Goal: Task Accomplishment & Management: Use online tool/utility

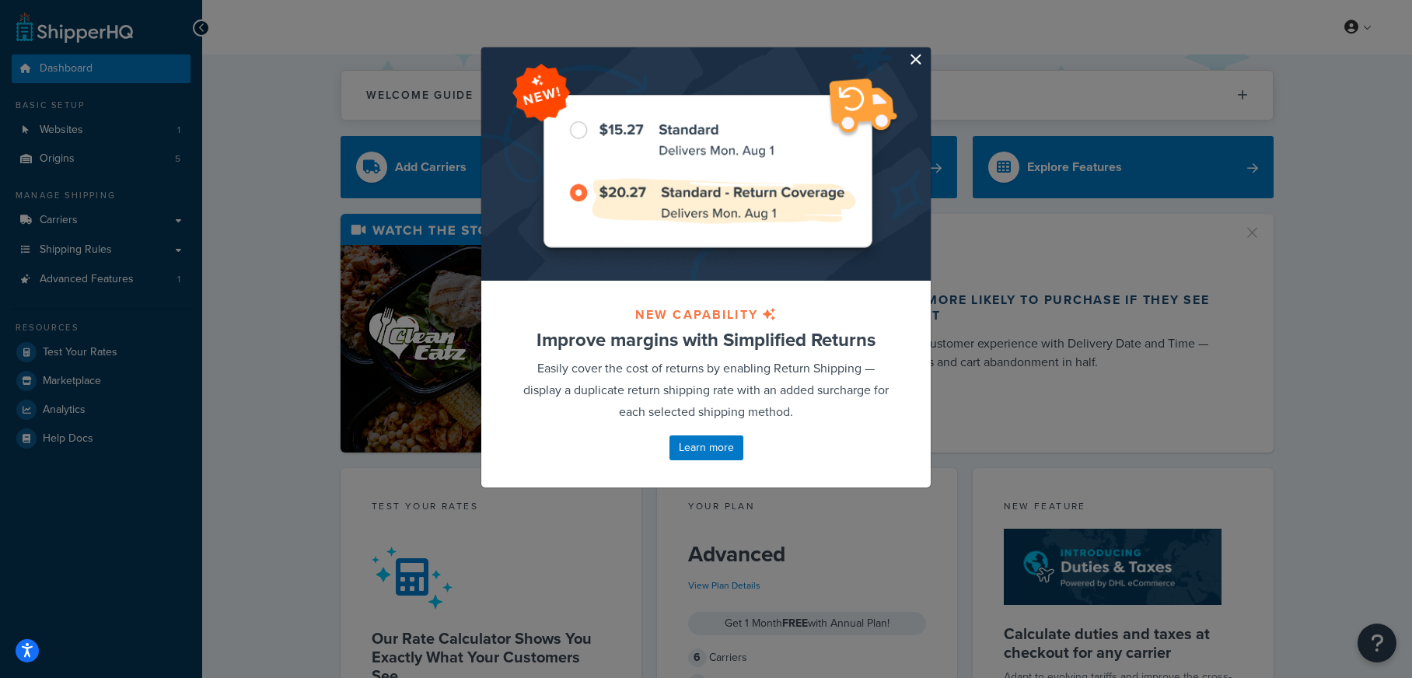
click at [927, 51] on button "button" at bounding box center [929, 49] width 4 height 4
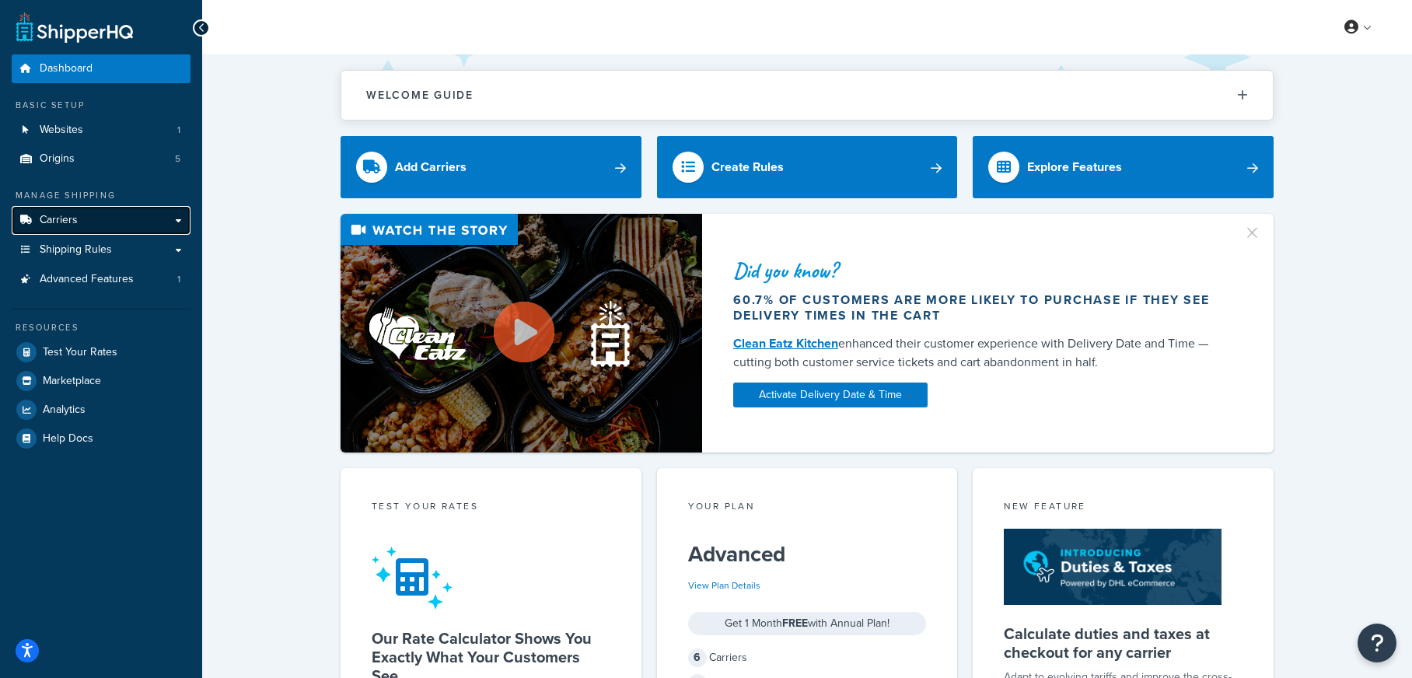
click at [97, 215] on link "Carriers" at bounding box center [101, 220] width 179 height 29
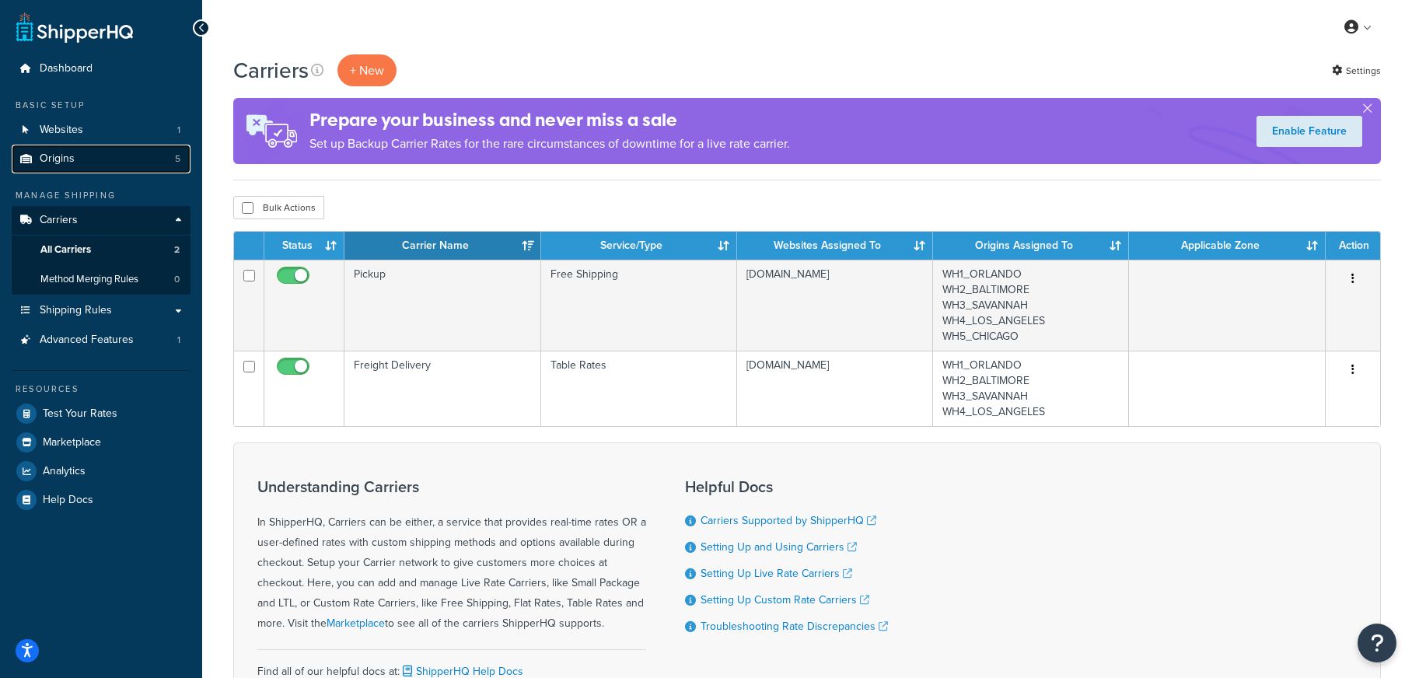
click at [124, 163] on link "Origins 5" at bounding box center [101, 159] width 179 height 29
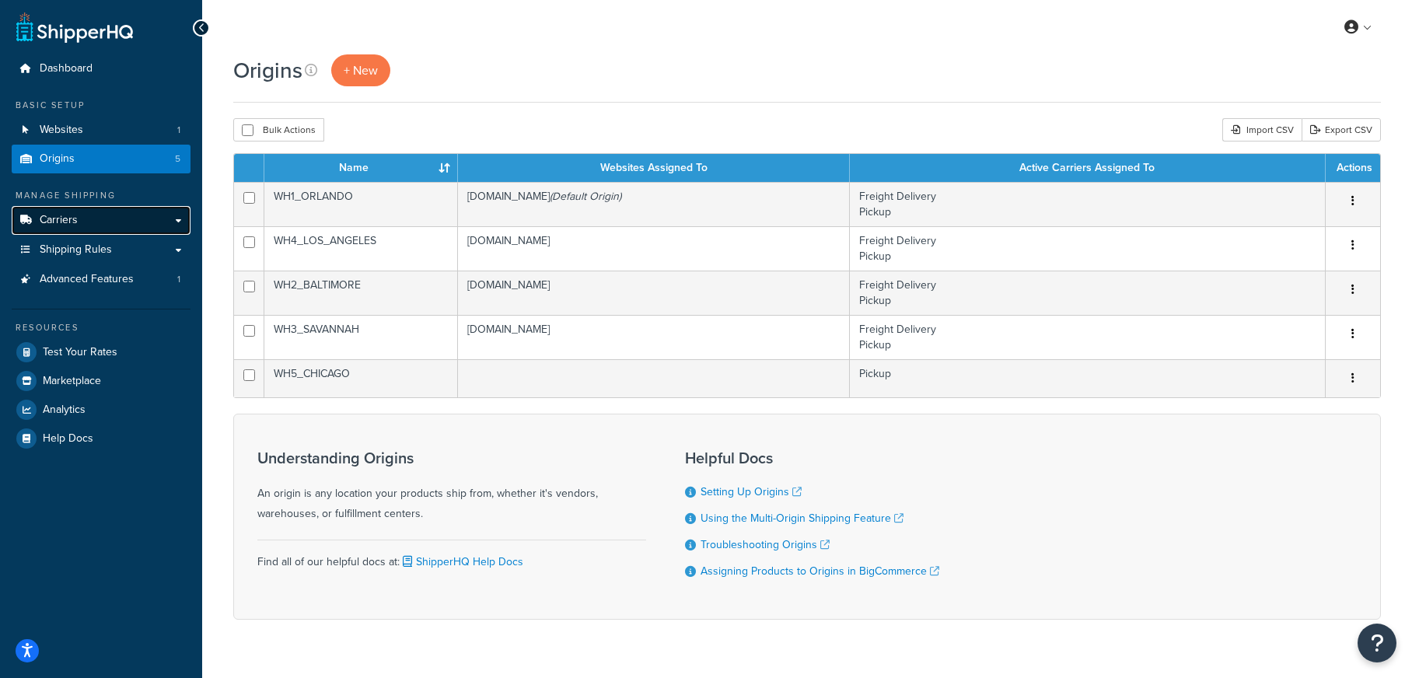
click at [144, 222] on link "Carriers" at bounding box center [101, 220] width 179 height 29
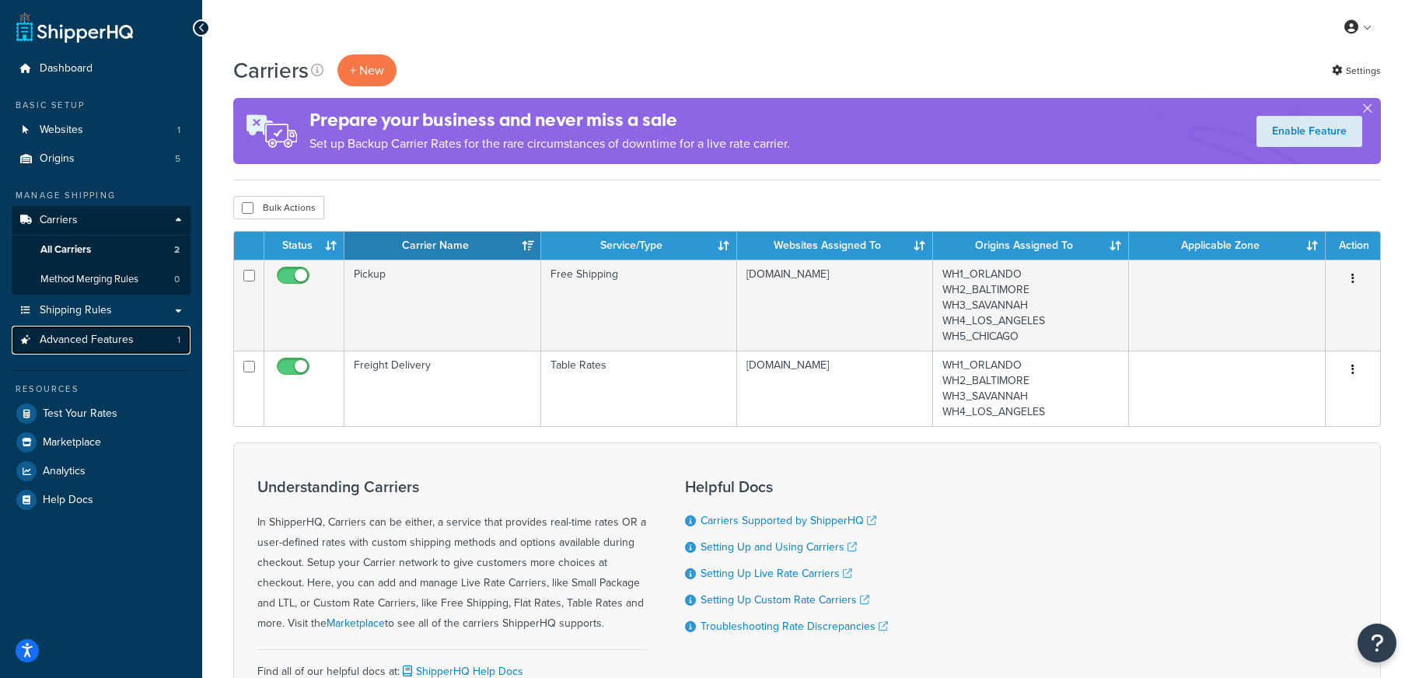
click at [127, 337] on span "Advanced Features" at bounding box center [87, 340] width 94 height 13
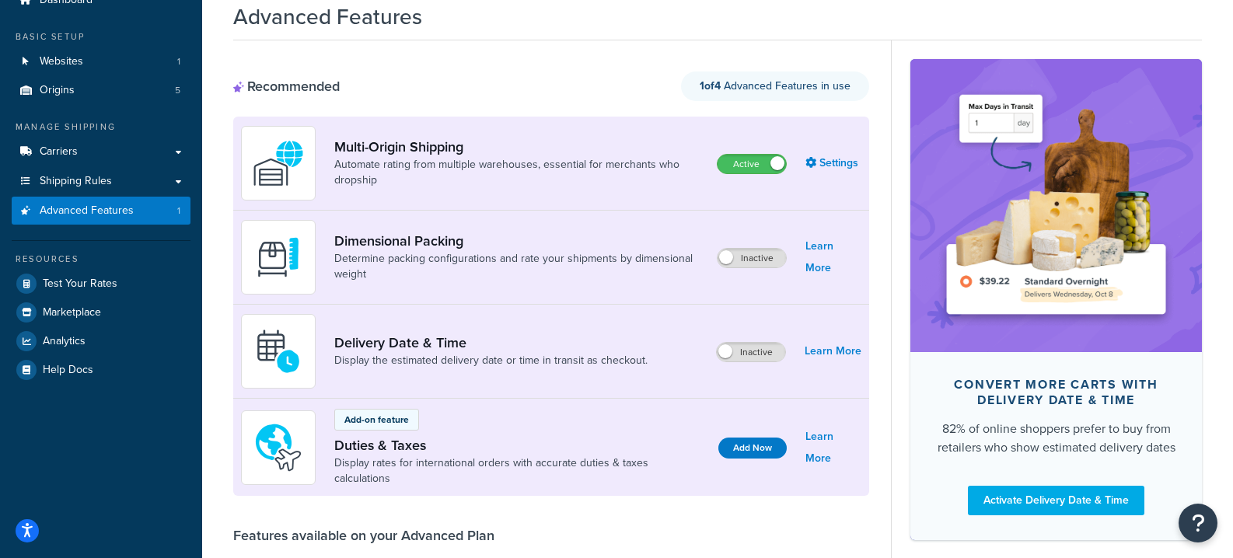
scroll to position [69, 0]
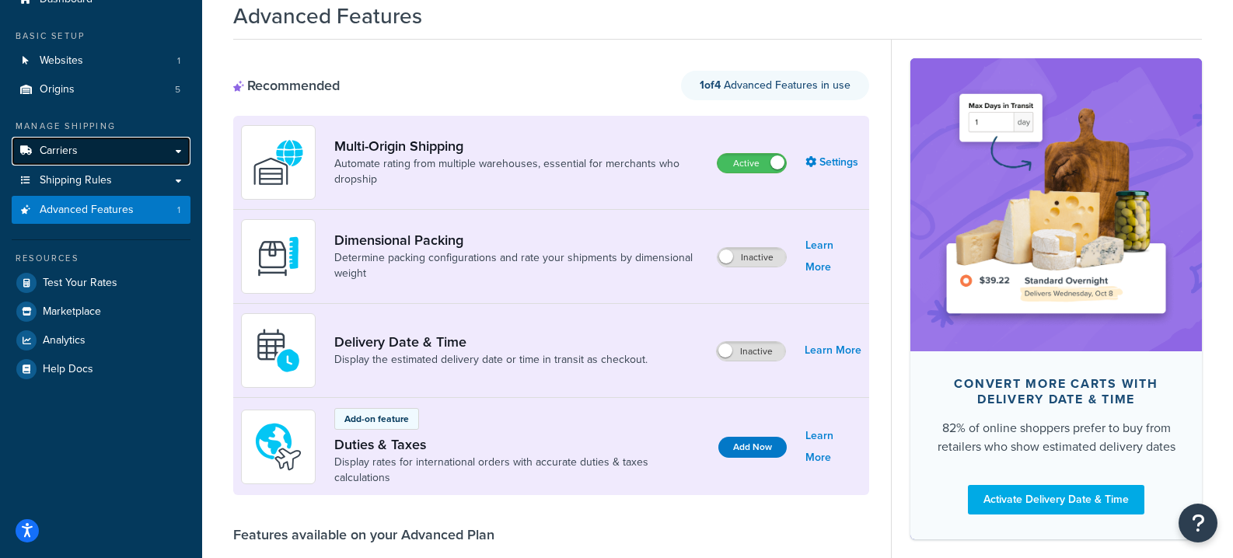
click at [67, 149] on span "Carriers" at bounding box center [59, 151] width 38 height 13
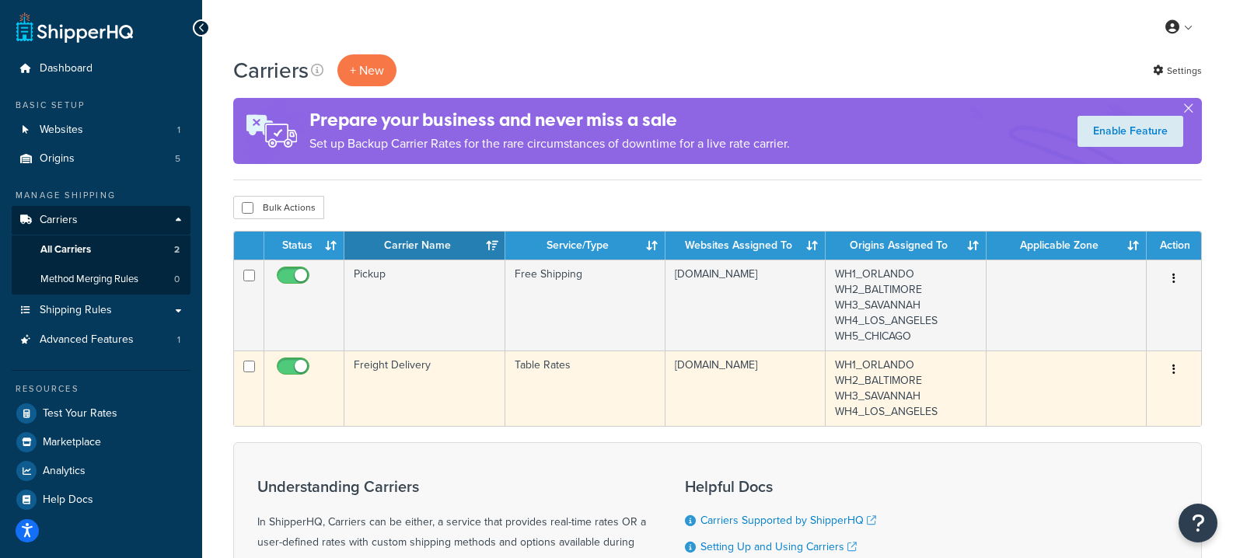
click at [453, 379] on td "Freight Delivery" at bounding box center [425, 388] width 160 height 75
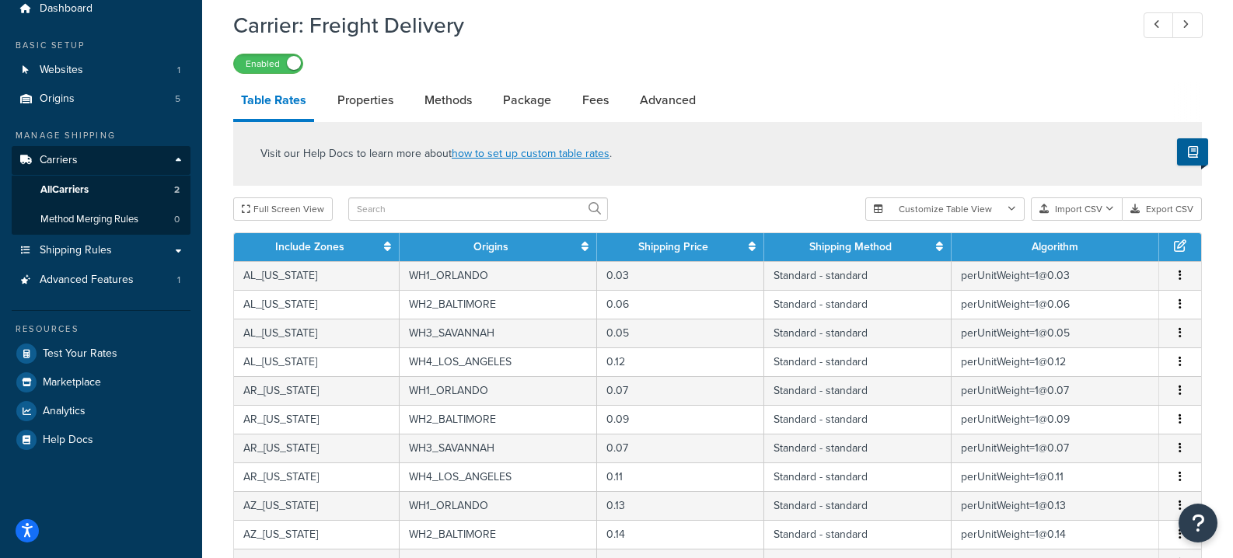
scroll to position [66, 0]
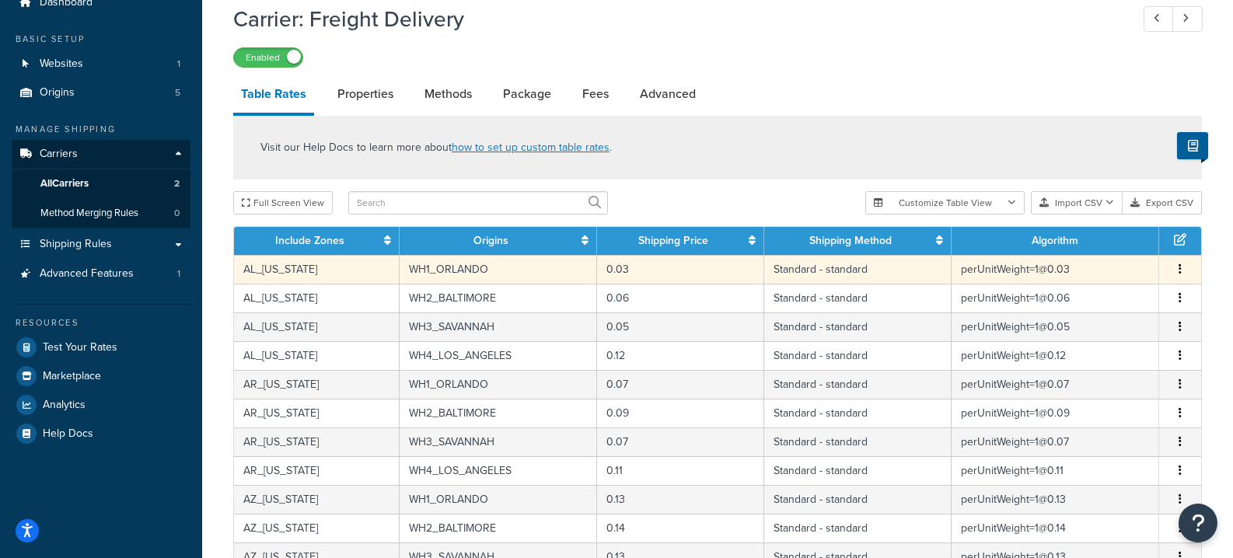
click at [679, 261] on td "0.03" at bounding box center [680, 269] width 167 height 29
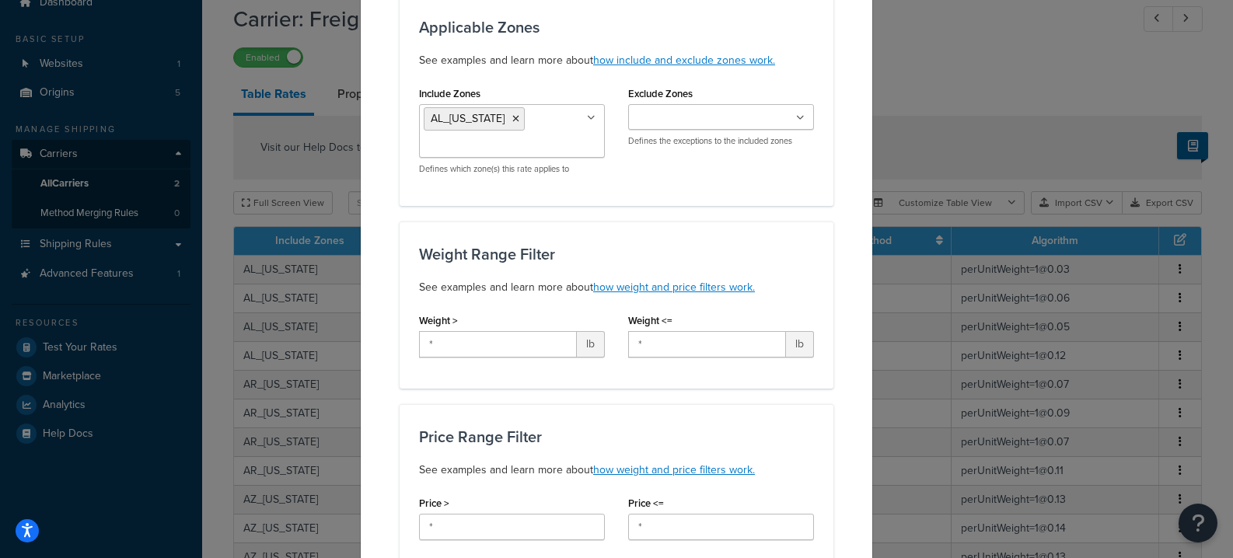
scroll to position [0, 0]
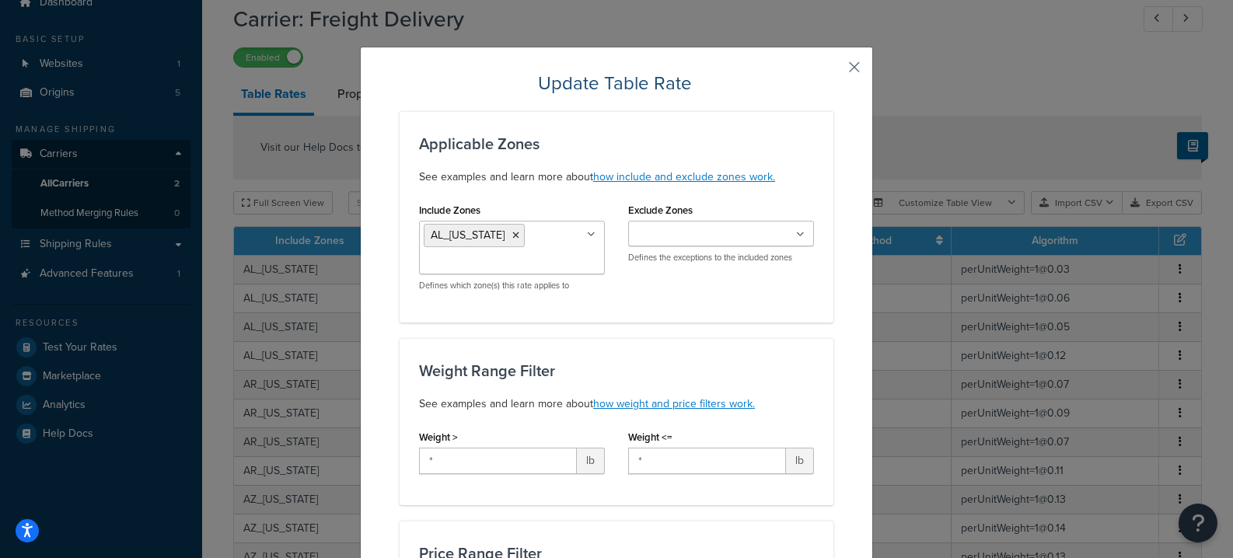
click at [834, 71] on button "button" at bounding box center [832, 73] width 4 height 4
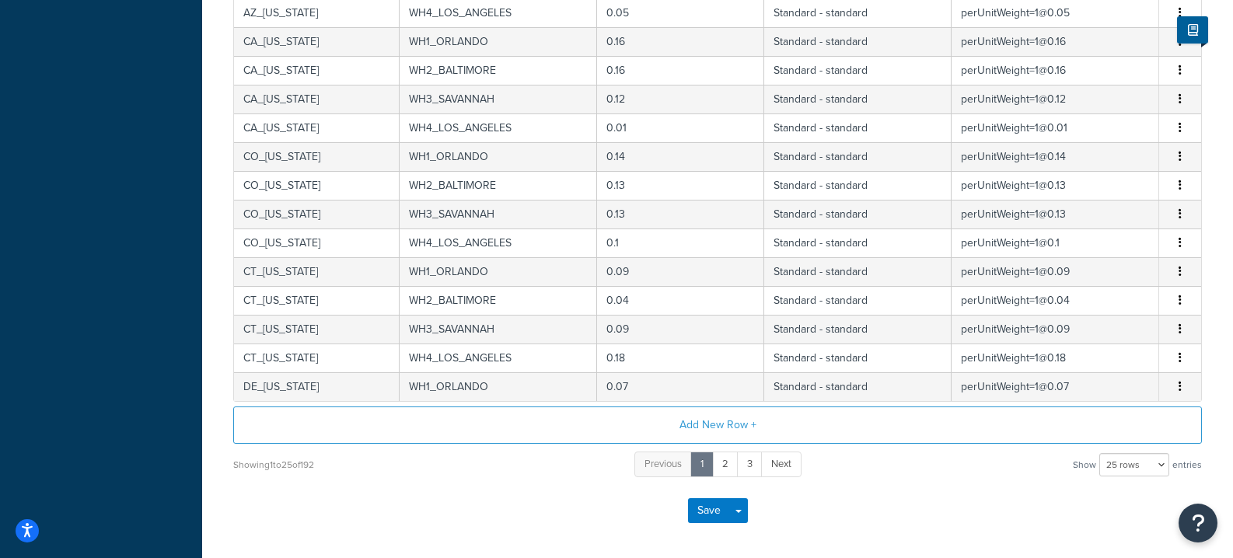
scroll to position [650, 0]
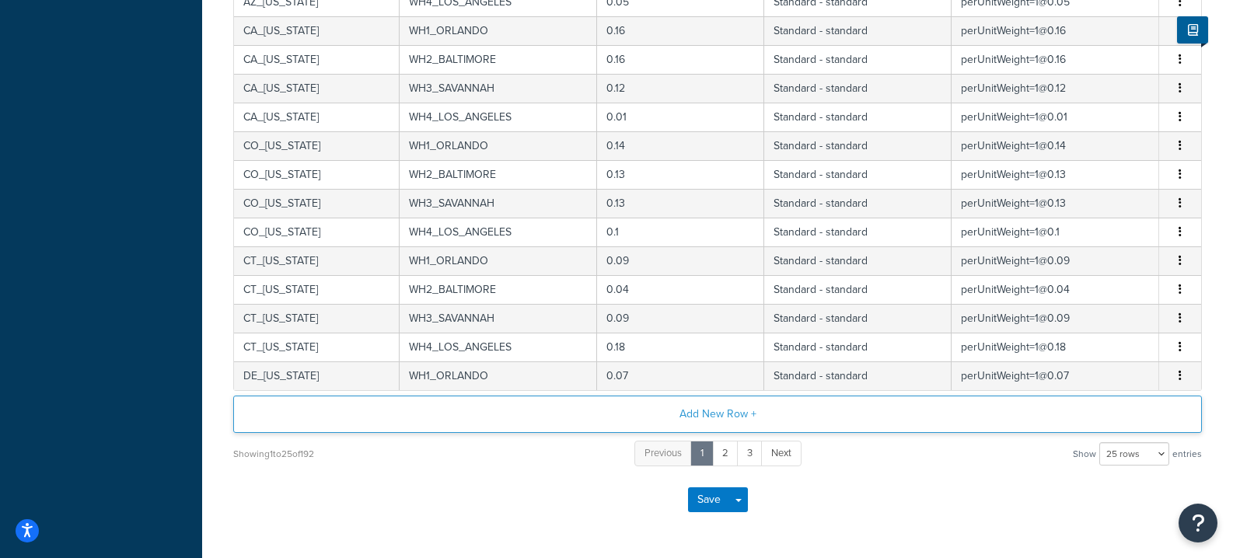
click at [538, 422] on button "Add New Row +" at bounding box center [717, 414] width 969 height 37
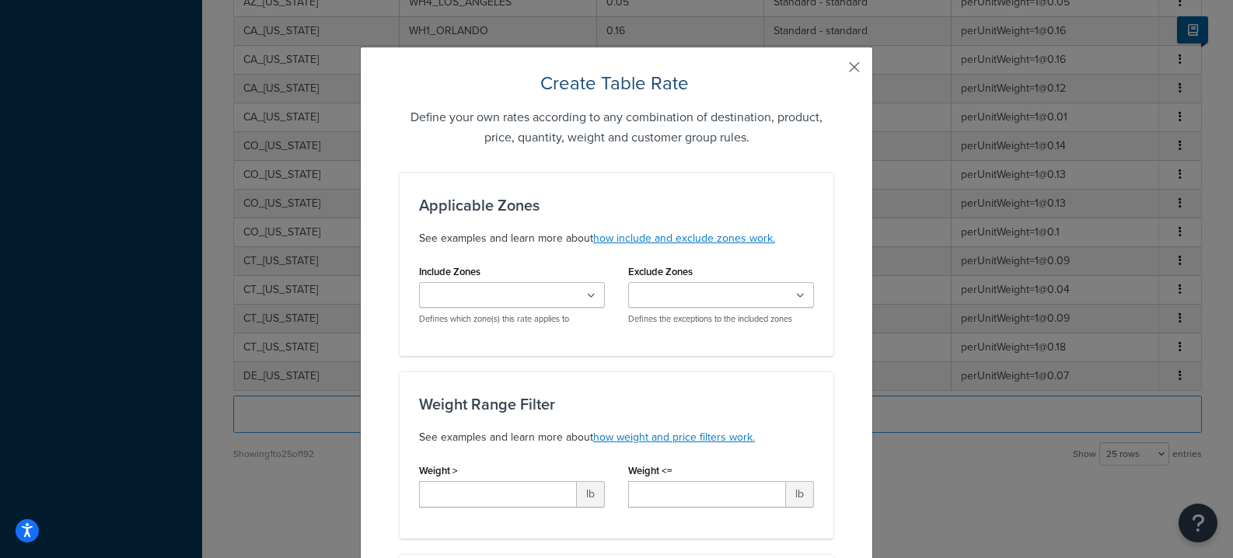
click at [834, 71] on button "button" at bounding box center [832, 73] width 4 height 4
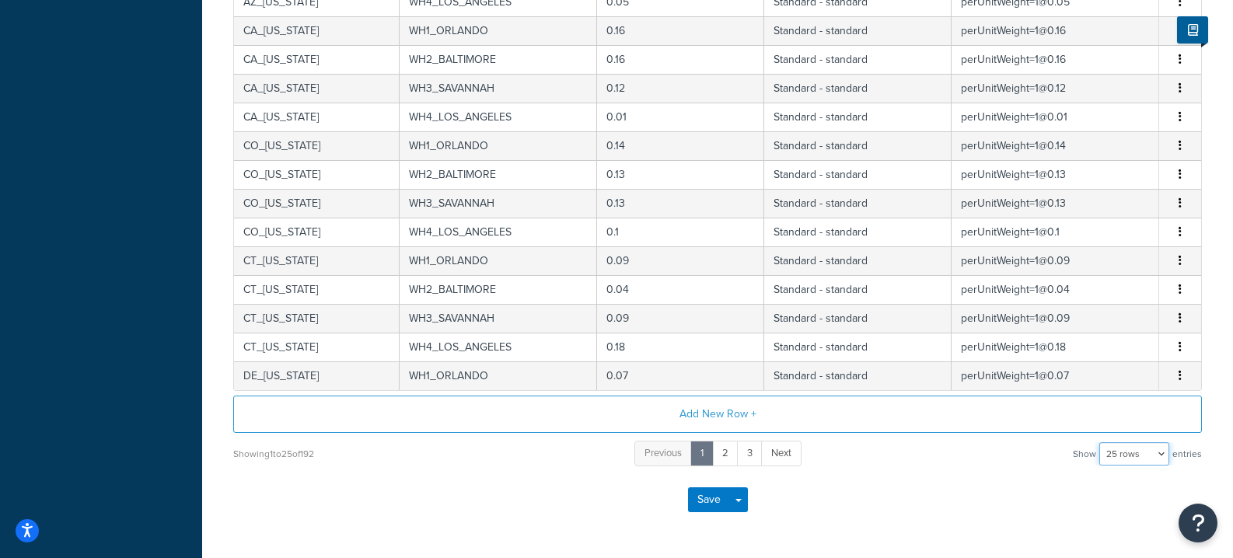
click at [1146, 451] on select "10 rows 15 rows 25 rows 50 rows 100 rows 1000 rows" at bounding box center [1135, 454] width 70 height 23
select select "1000"
click at [1101, 444] on select "10 rows 15 rows 25 rows 50 rows 100 rows 1000 rows" at bounding box center [1135, 454] width 70 height 23
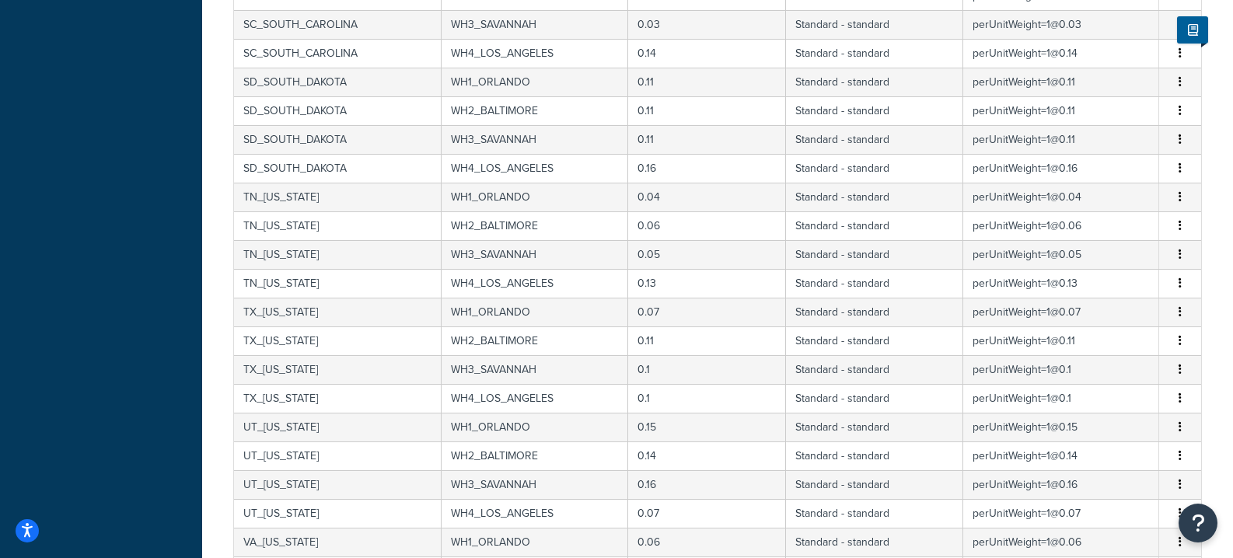
scroll to position [4626, 0]
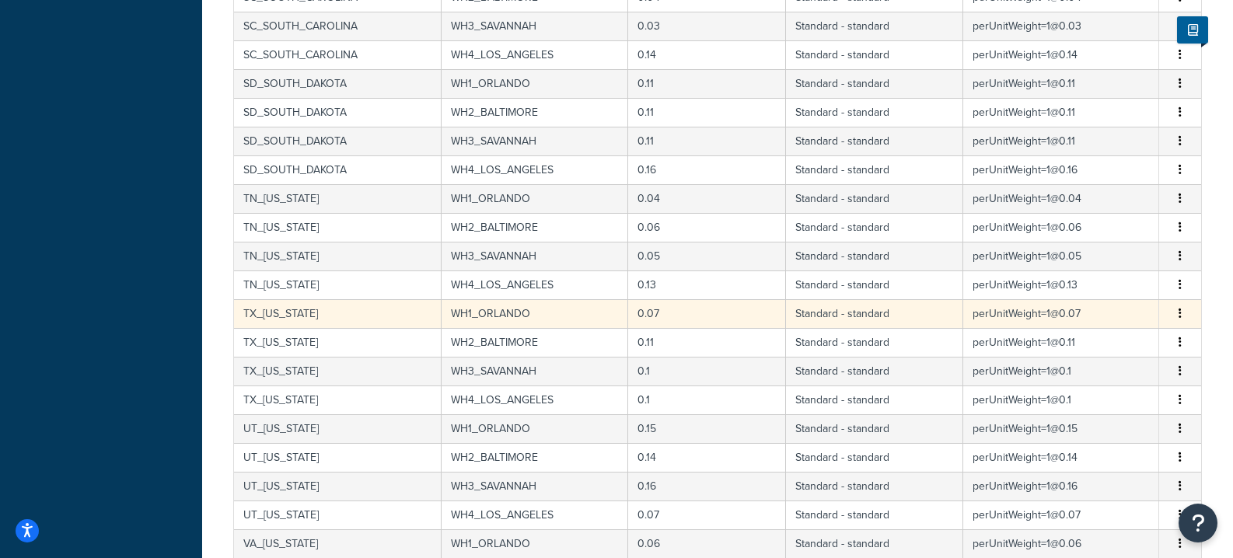
click at [351, 313] on td "TX_TEXAS" at bounding box center [338, 313] width 208 height 29
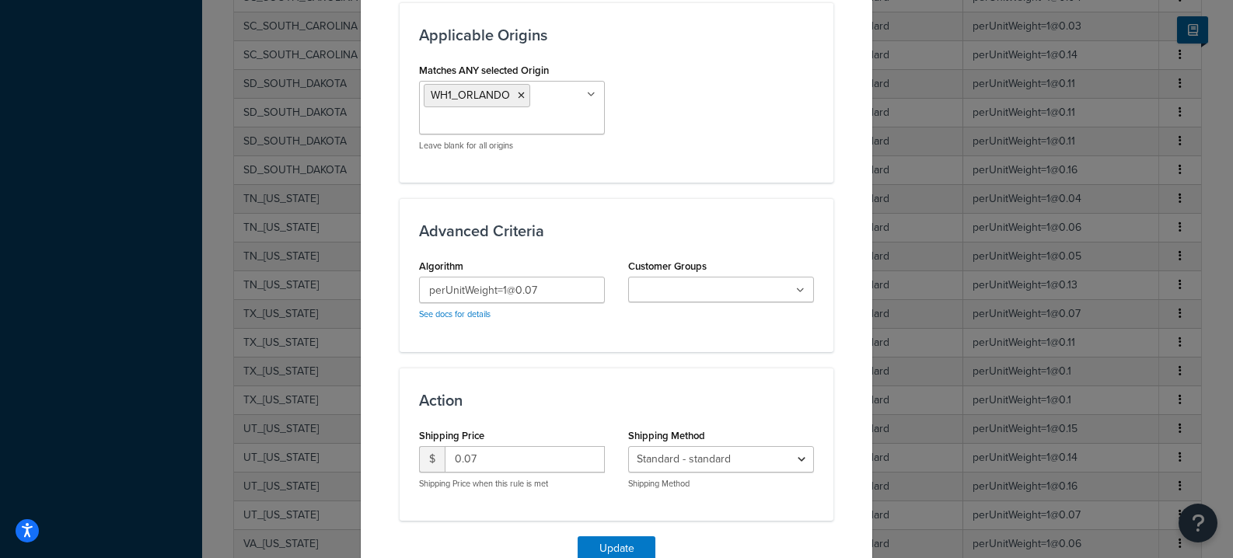
scroll to position [1033, 0]
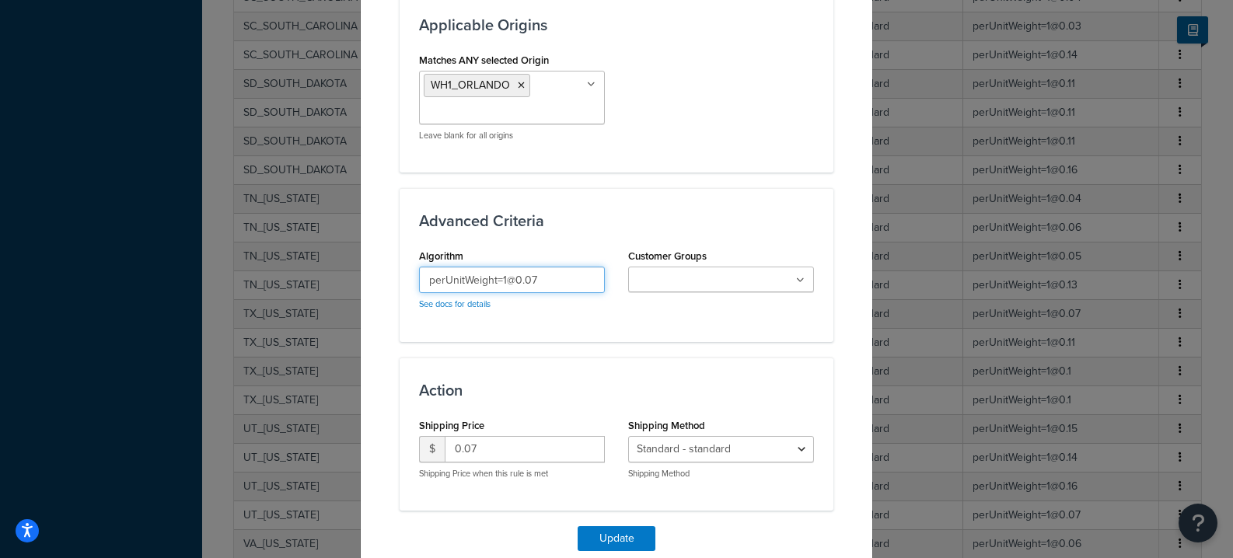
click at [565, 276] on input "perUnitWeight=1@0.07" at bounding box center [512, 280] width 186 height 26
click at [506, 274] on input "perUnitWeight=1@0.07" at bounding box center [512, 280] width 186 height 26
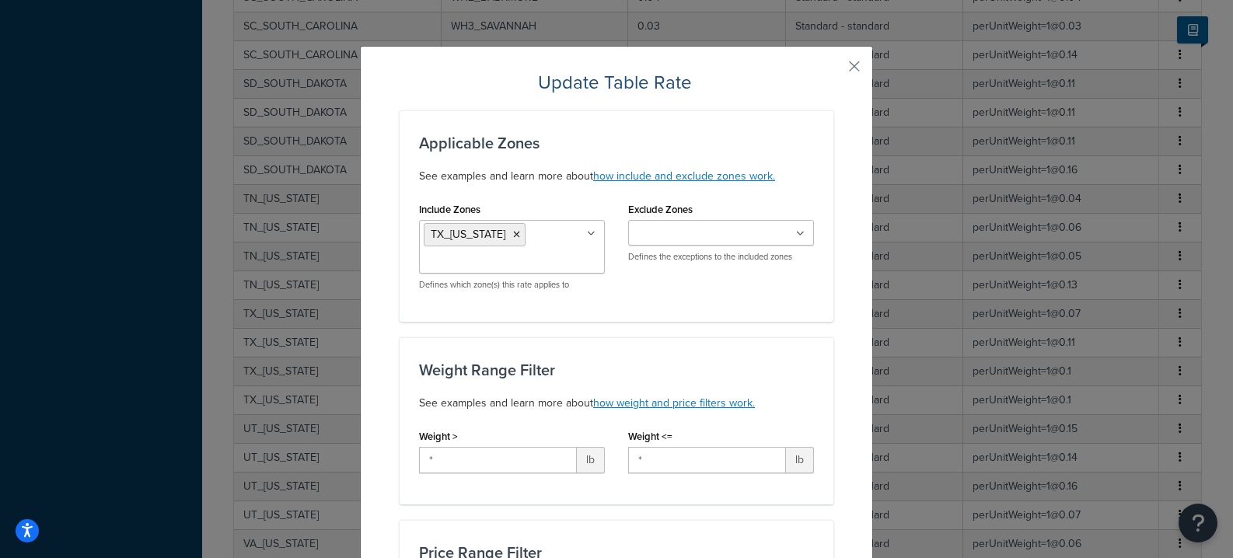
scroll to position [0, 0]
click at [834, 71] on button "button" at bounding box center [832, 73] width 4 height 4
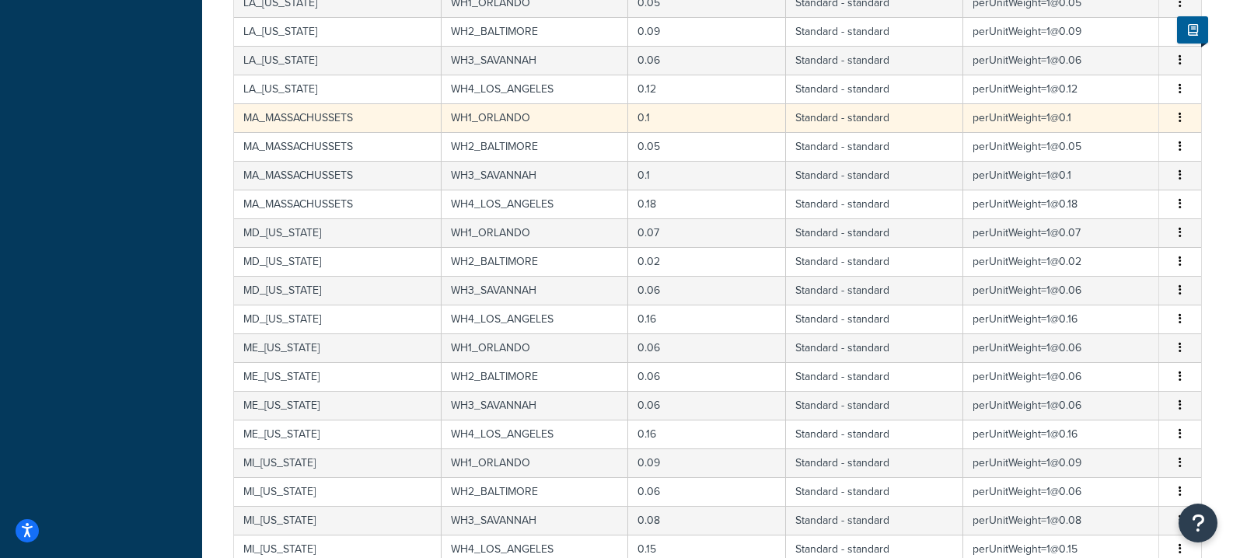
scroll to position [4662, 0]
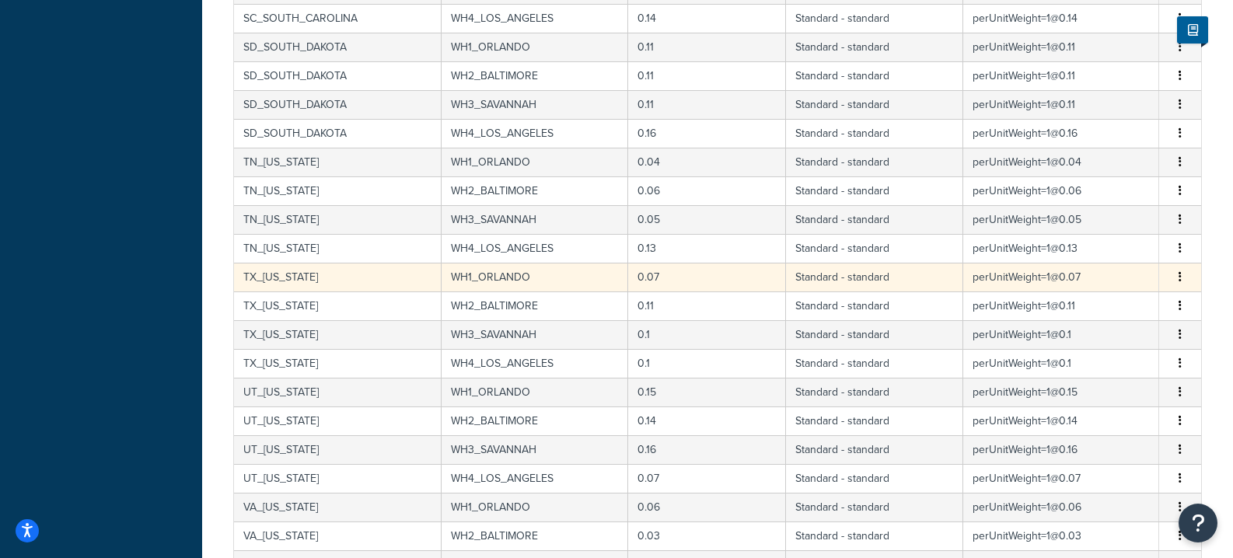
click at [736, 270] on td "0.07" at bounding box center [707, 277] width 158 height 29
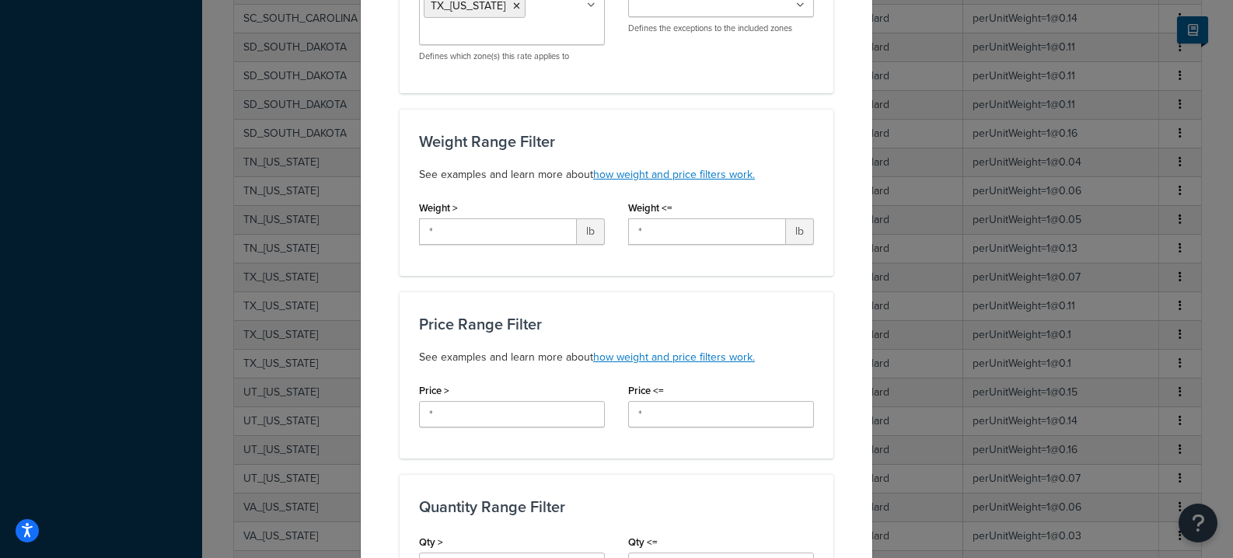
scroll to position [0, 0]
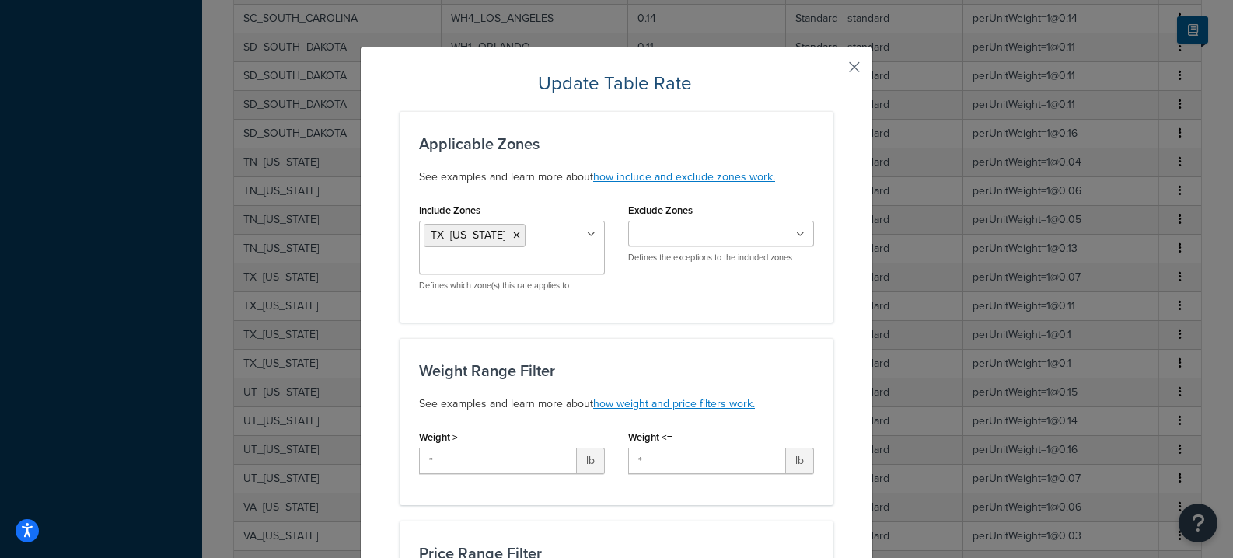
click at [834, 71] on button "button" at bounding box center [832, 73] width 4 height 4
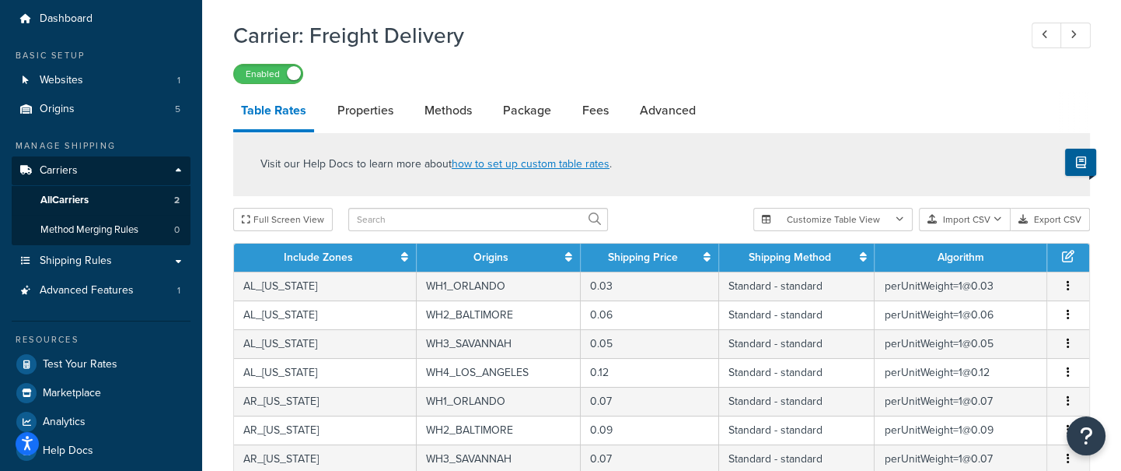
scroll to position [4721, 0]
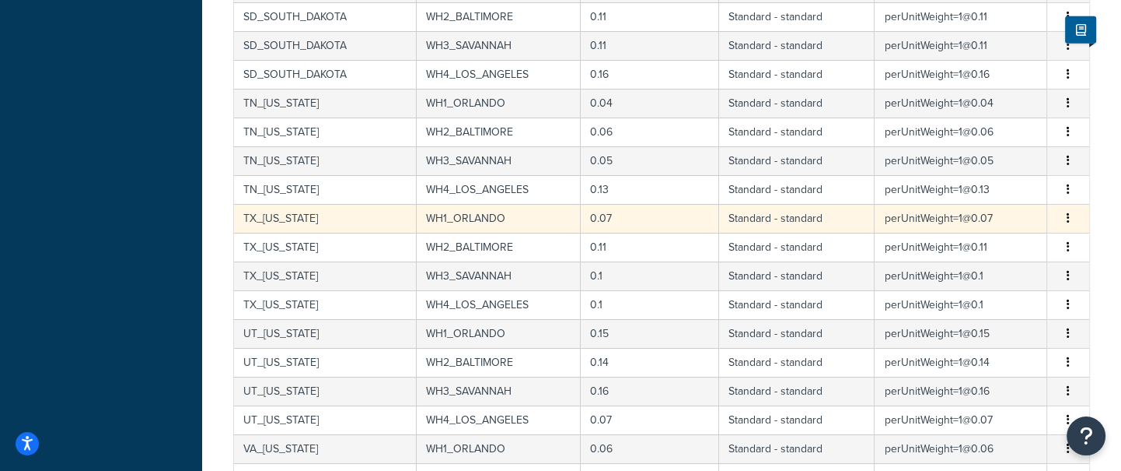
click at [523, 208] on td "WH1_ORLANDO" at bounding box center [499, 218] width 164 height 29
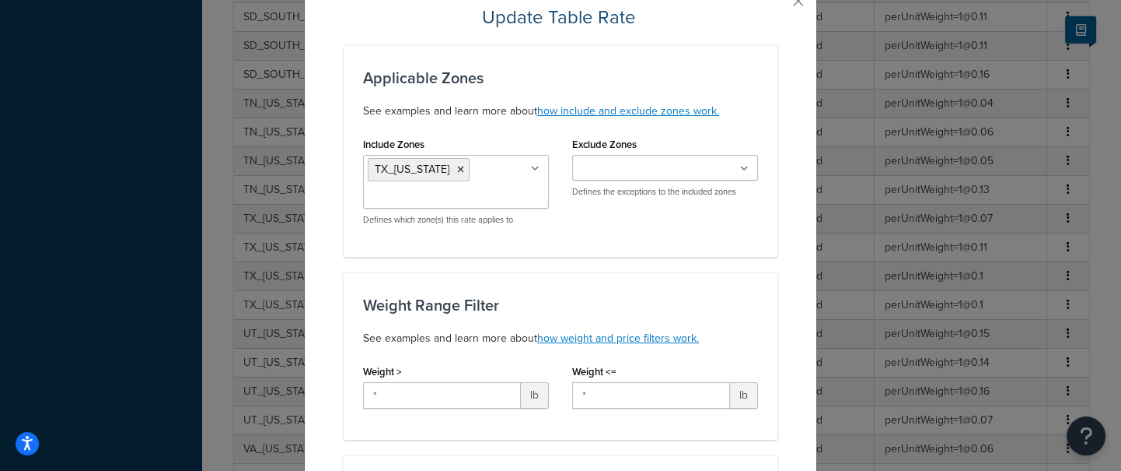
scroll to position [0, 0]
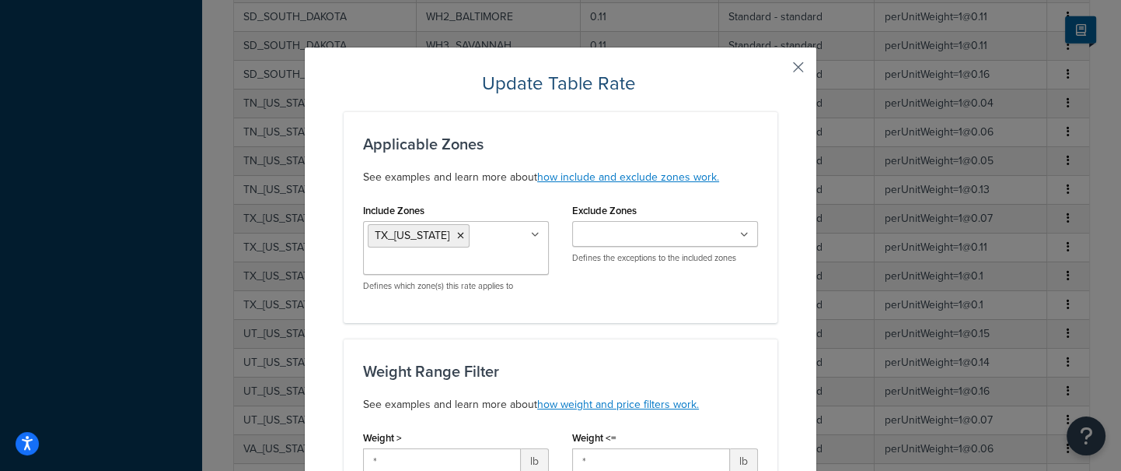
click at [778, 71] on button "button" at bounding box center [776, 73] width 4 height 4
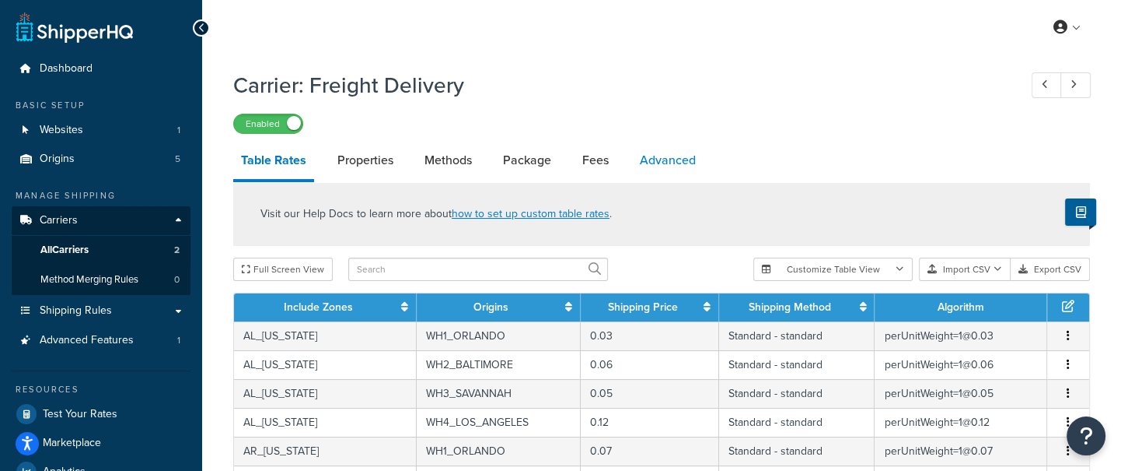
click at [661, 172] on link "Advanced" at bounding box center [668, 160] width 72 height 37
select select "false"
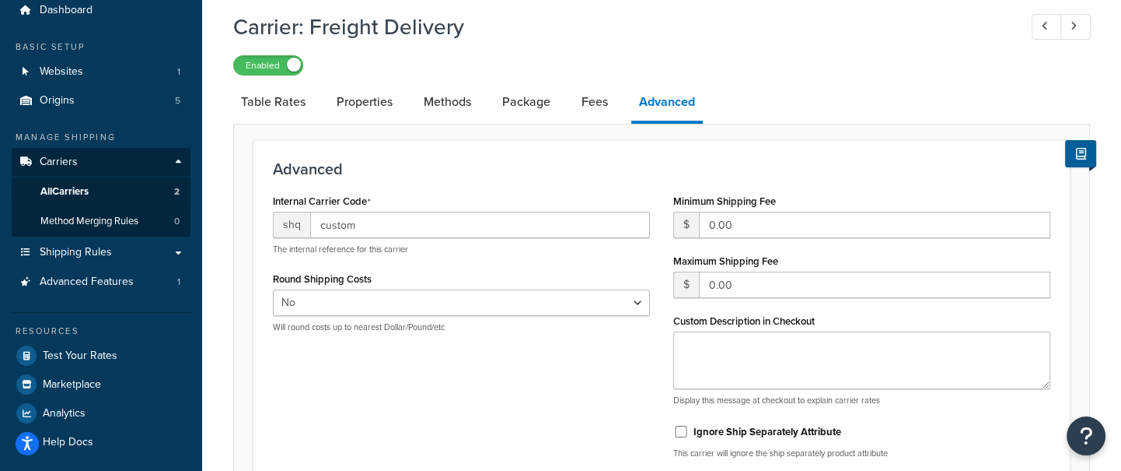
scroll to position [65, 0]
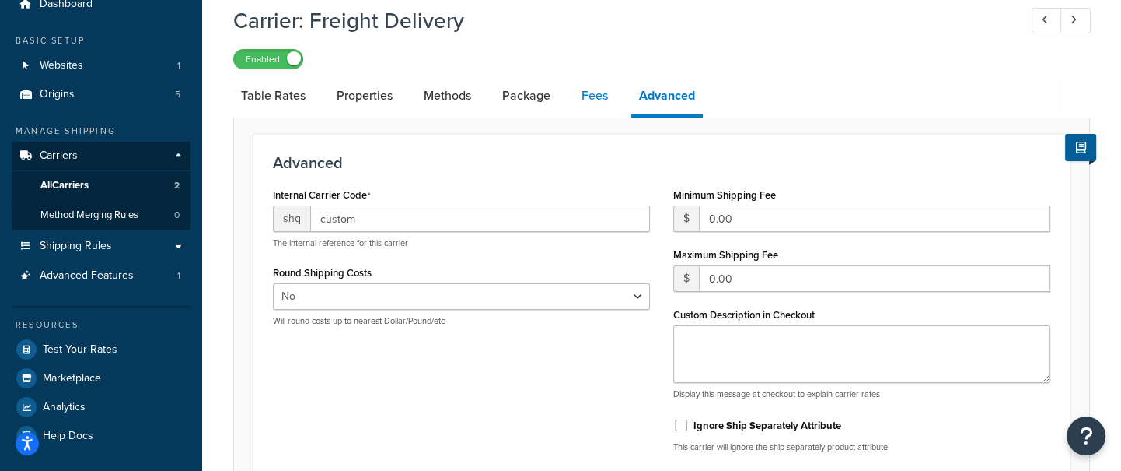
click at [601, 105] on link "Fees" at bounding box center [595, 95] width 42 height 37
select select "AFTER"
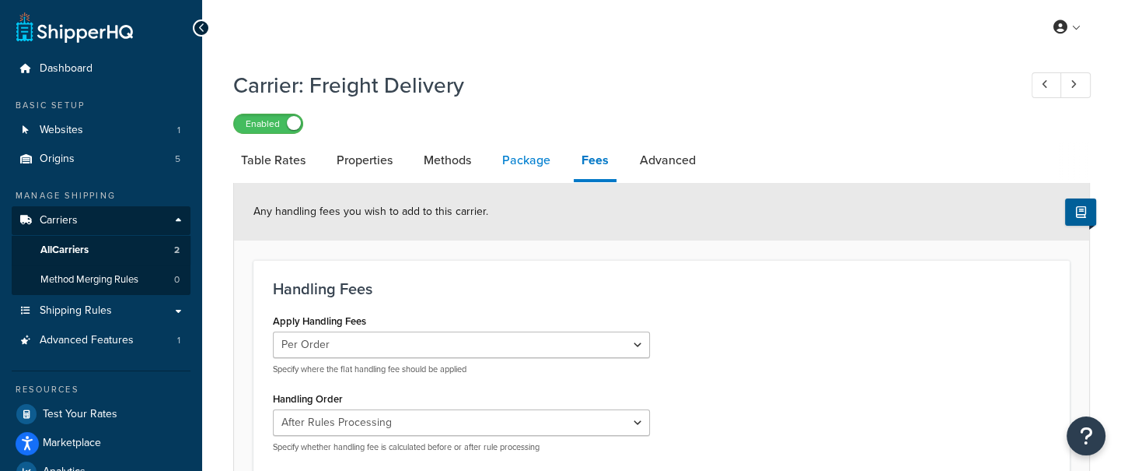
click at [511, 163] on link "Package" at bounding box center [527, 160] width 64 height 37
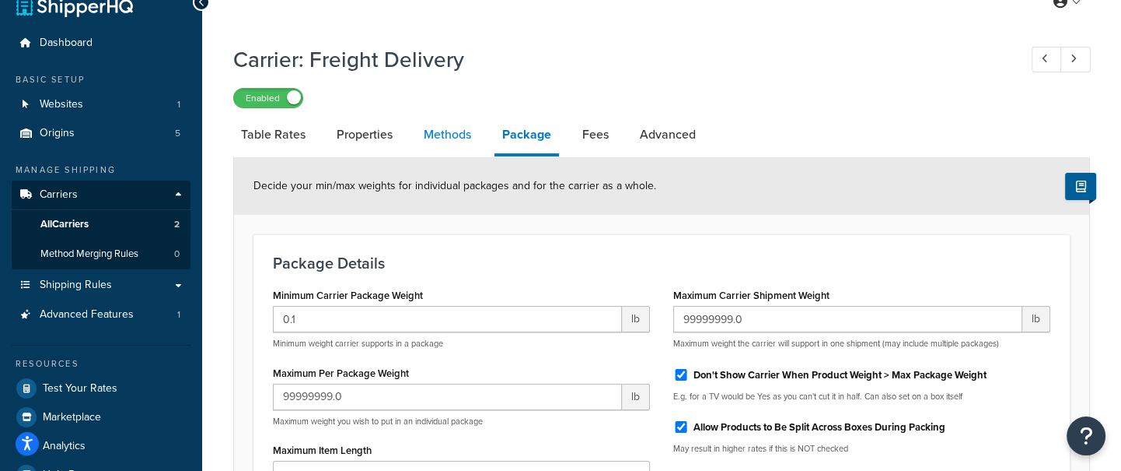
scroll to position [27, 0]
click at [457, 144] on link "Methods" at bounding box center [447, 132] width 63 height 37
select select "25"
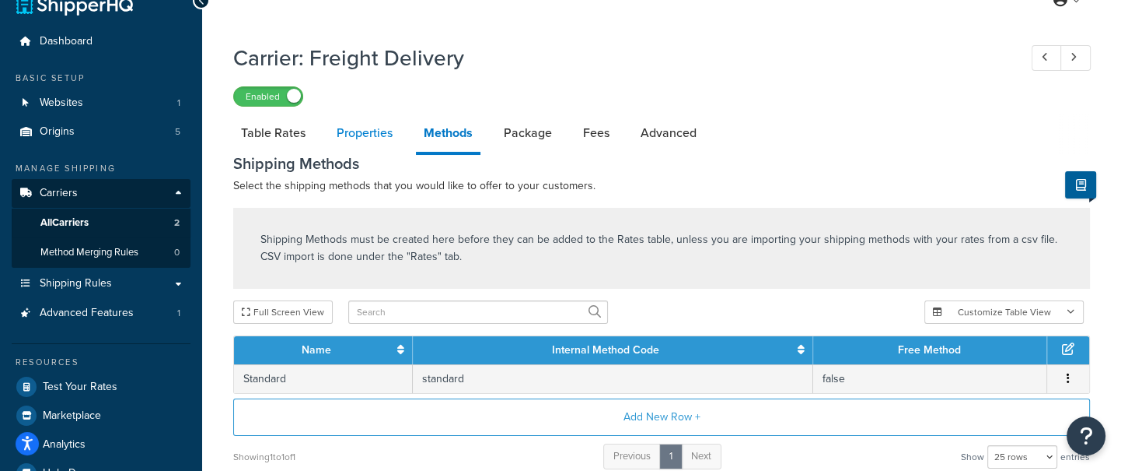
click at [368, 143] on link "Properties" at bounding box center [365, 132] width 72 height 37
select select "PERITEM"
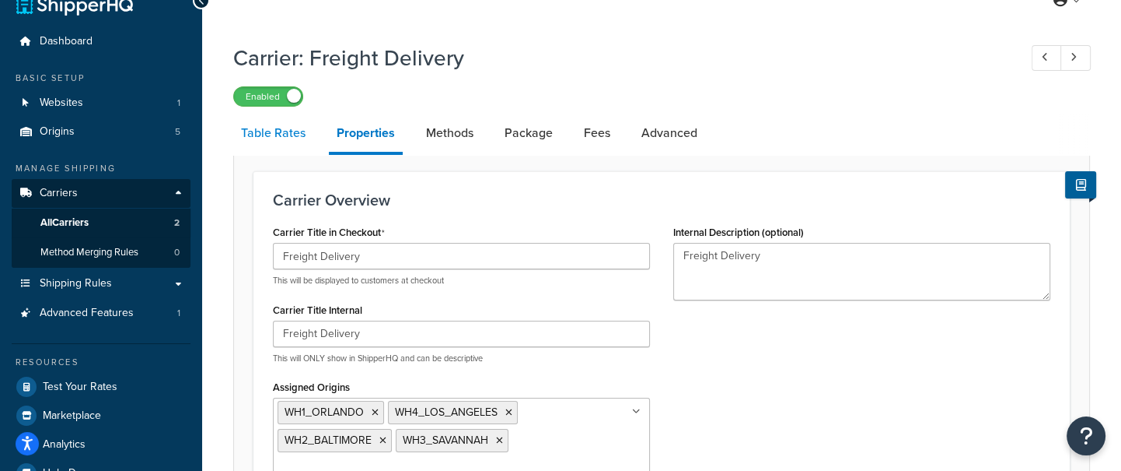
click at [277, 134] on link "Table Rates" at bounding box center [273, 132] width 80 height 37
select select "25"
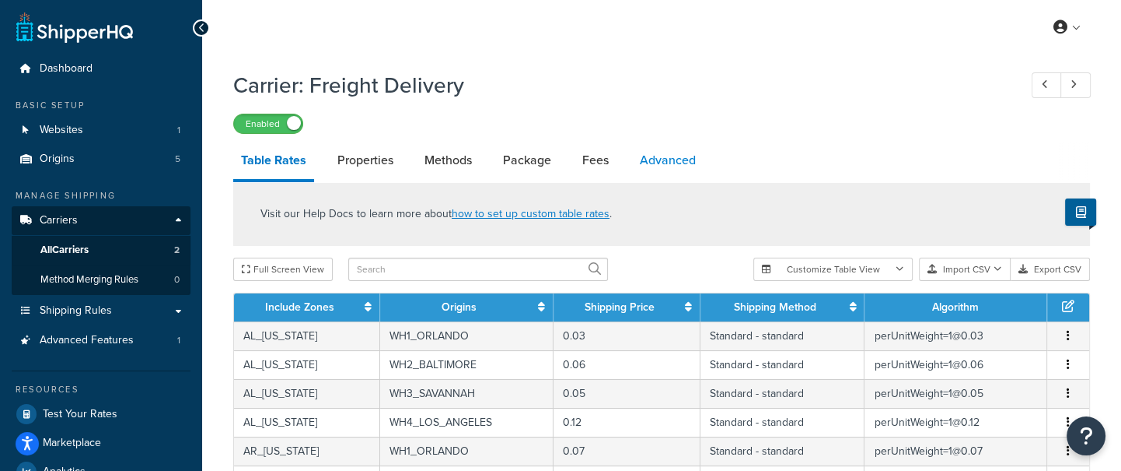
click at [678, 157] on link "Advanced" at bounding box center [668, 160] width 72 height 37
select select "false"
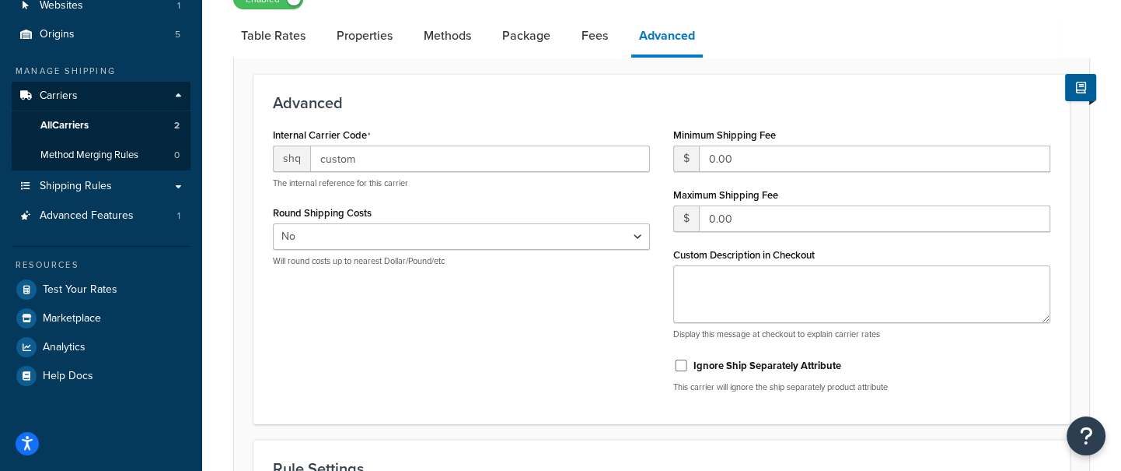
scroll to position [128, 0]
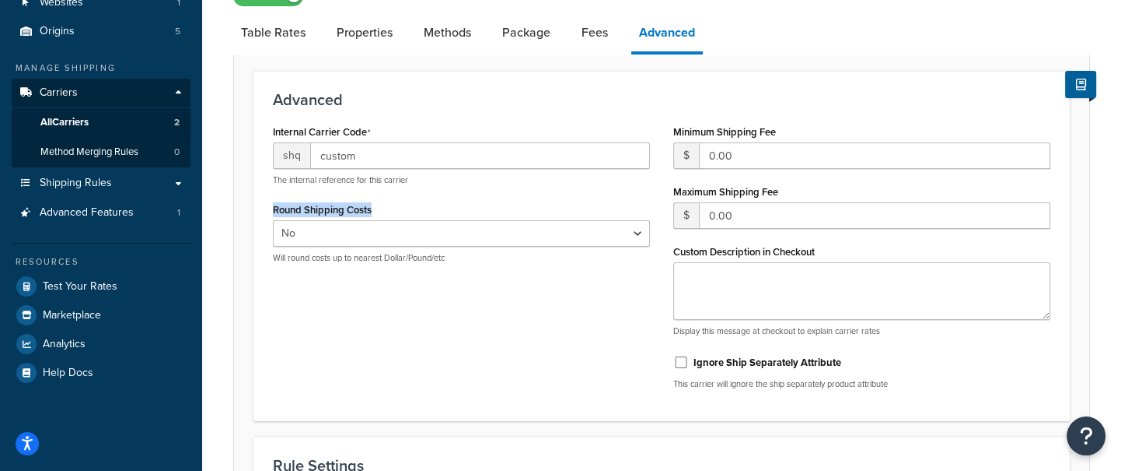
drag, startPoint x: 396, startPoint y: 208, endPoint x: 272, endPoint y: 211, distance: 123.7
click at [273, 211] on div "Round Shipping Costs Yes No Will round costs up to nearest Dollar/Pound/etc" at bounding box center [461, 230] width 377 height 65
click at [443, 212] on div "Round Shipping Costs Yes No Will round costs up to nearest Dollar/Pound/etc" at bounding box center [461, 230] width 377 height 65
drag, startPoint x: 443, startPoint y: 212, endPoint x: 271, endPoint y: 208, distance: 171.9
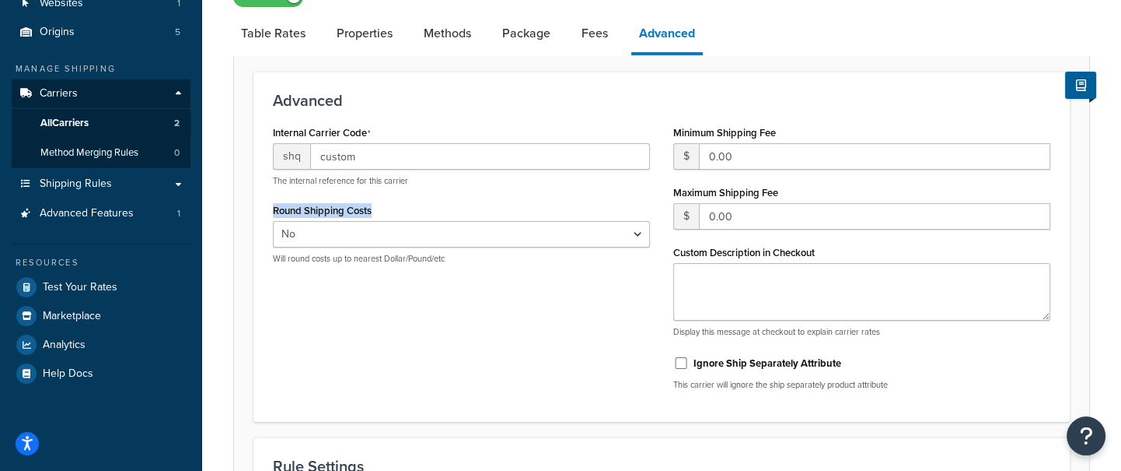
click at [271, 208] on div "Internal Carrier Code shq custom The internal reference for this carrier Round …" at bounding box center [461, 198] width 401 height 155
click at [467, 206] on div "Round Shipping Costs Yes No Will round costs up to nearest Dollar/Pound/etc" at bounding box center [461, 231] width 377 height 65
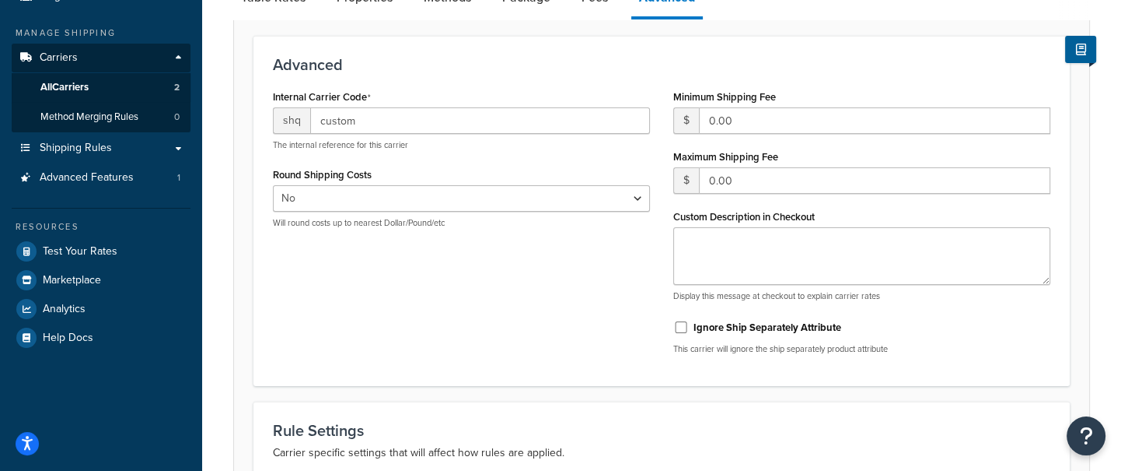
scroll to position [153, 0]
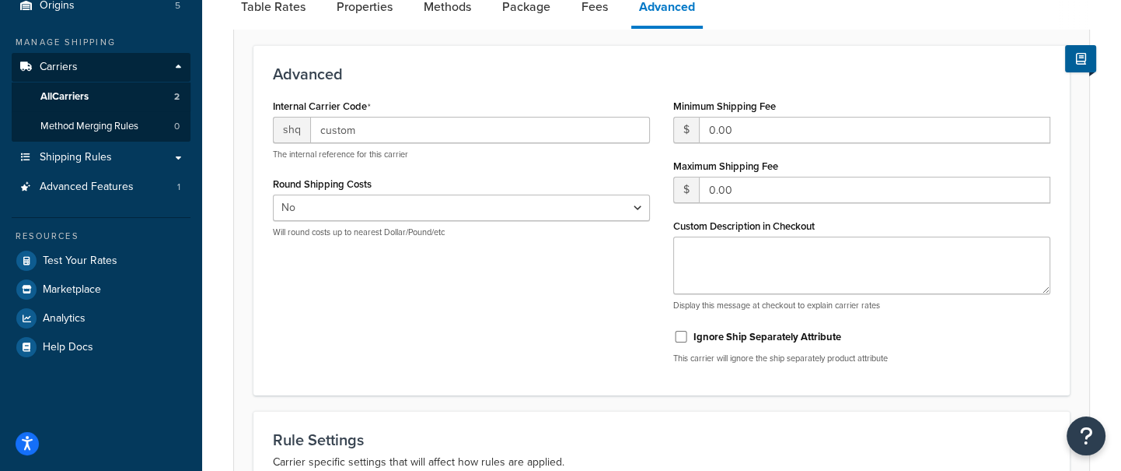
click at [564, 293] on div "Internal Carrier Code shq custom The internal reference for this carrier Round …" at bounding box center [661, 235] width 801 height 281
click at [642, 249] on div "Internal Carrier Code shq custom The internal reference for this carrier Round …" at bounding box center [461, 172] width 401 height 155
drag, startPoint x: 161, startPoint y: 19, endPoint x: 153, endPoint y: 14, distance: 9.1
click at [161, 19] on link "Origins 5" at bounding box center [101, 5] width 179 height 29
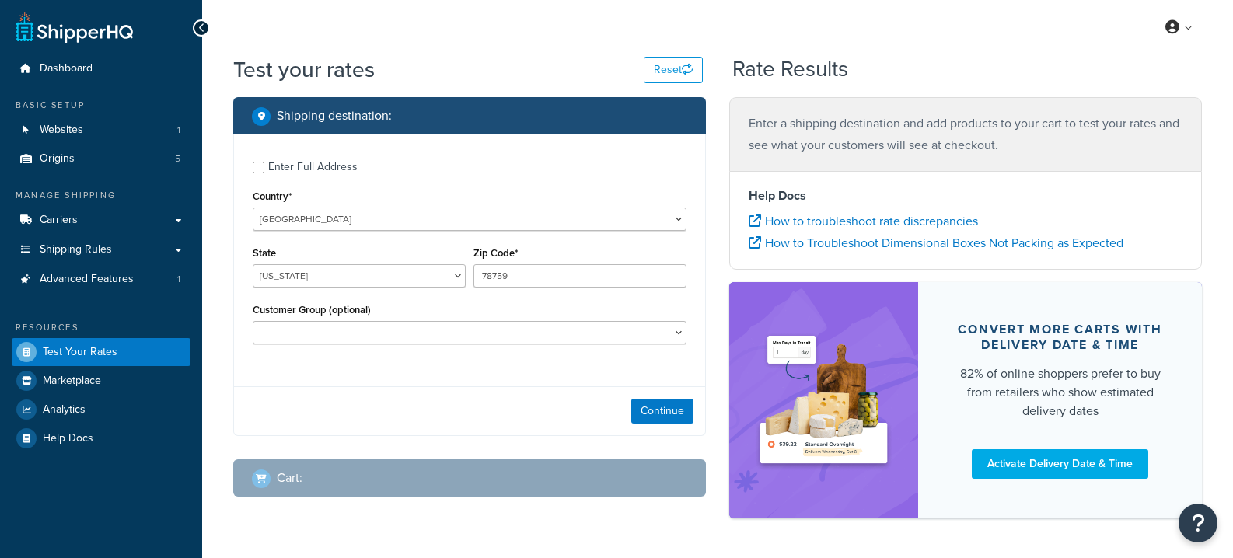
select select "[GEOGRAPHIC_DATA]"
click at [658, 409] on button "Continue" at bounding box center [662, 411] width 62 height 25
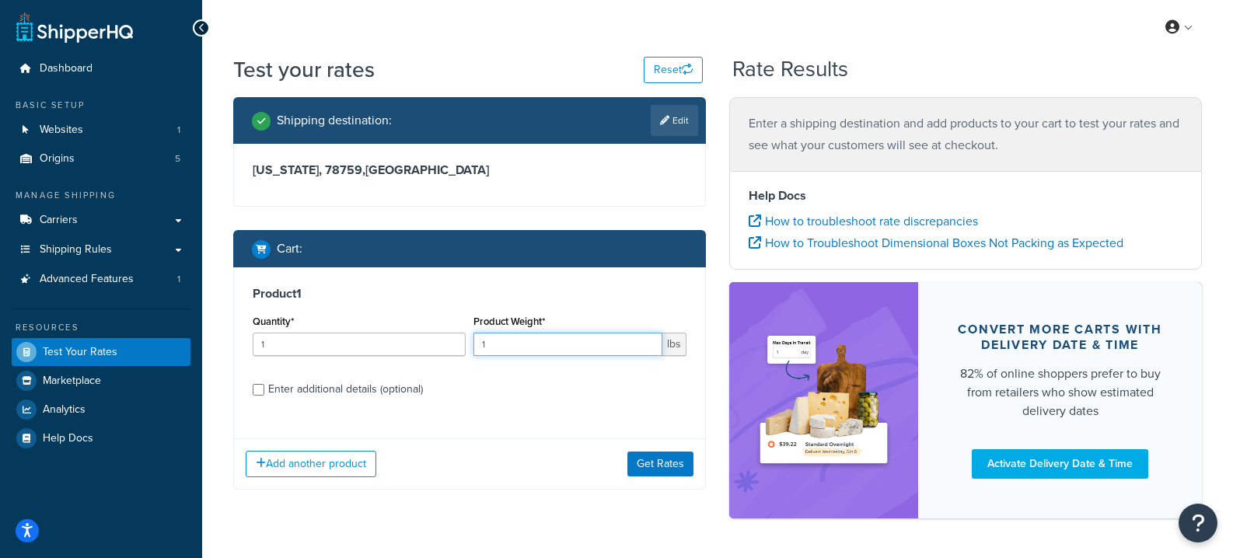
click at [549, 347] on input "1" at bounding box center [568, 344] width 189 height 23
type input "5"
click at [684, 469] on button "Get Rates" at bounding box center [661, 464] width 66 height 25
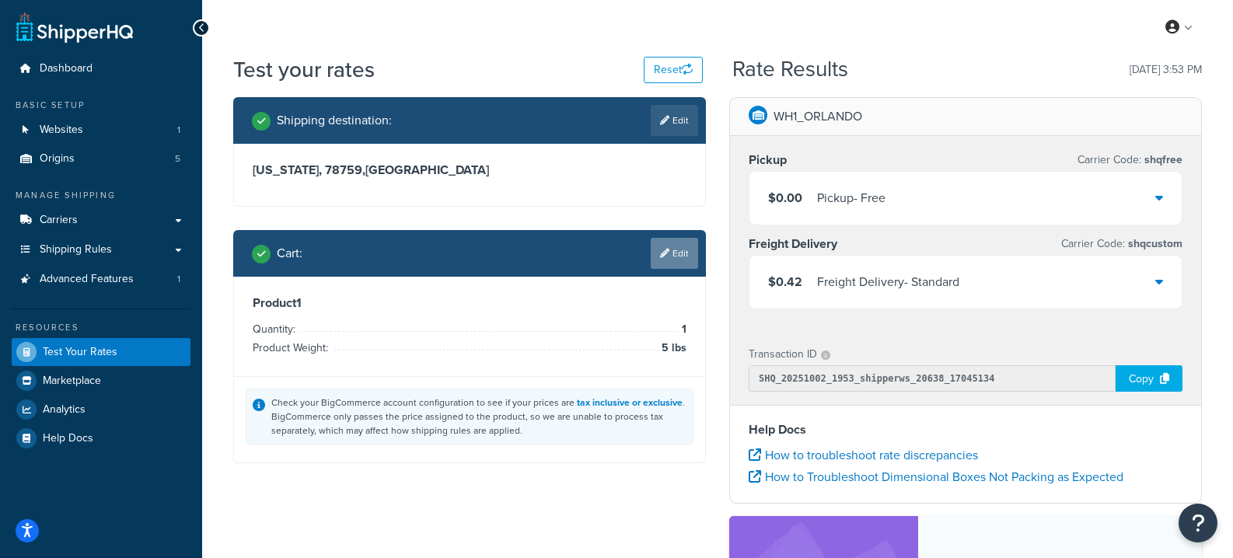
click at [677, 263] on link "Edit" at bounding box center [674, 253] width 47 height 31
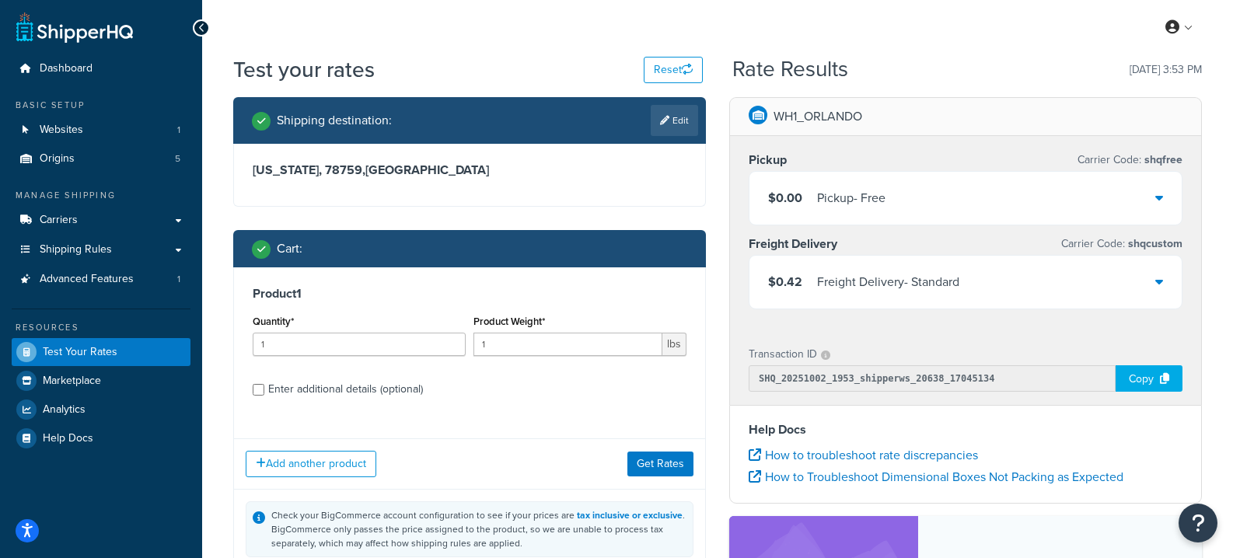
click at [320, 393] on div "Enter additional details (optional)" at bounding box center [345, 390] width 155 height 22
click at [264, 393] on input "Enter additional details (optional)" at bounding box center [259, 390] width 12 height 12
checkbox input "true"
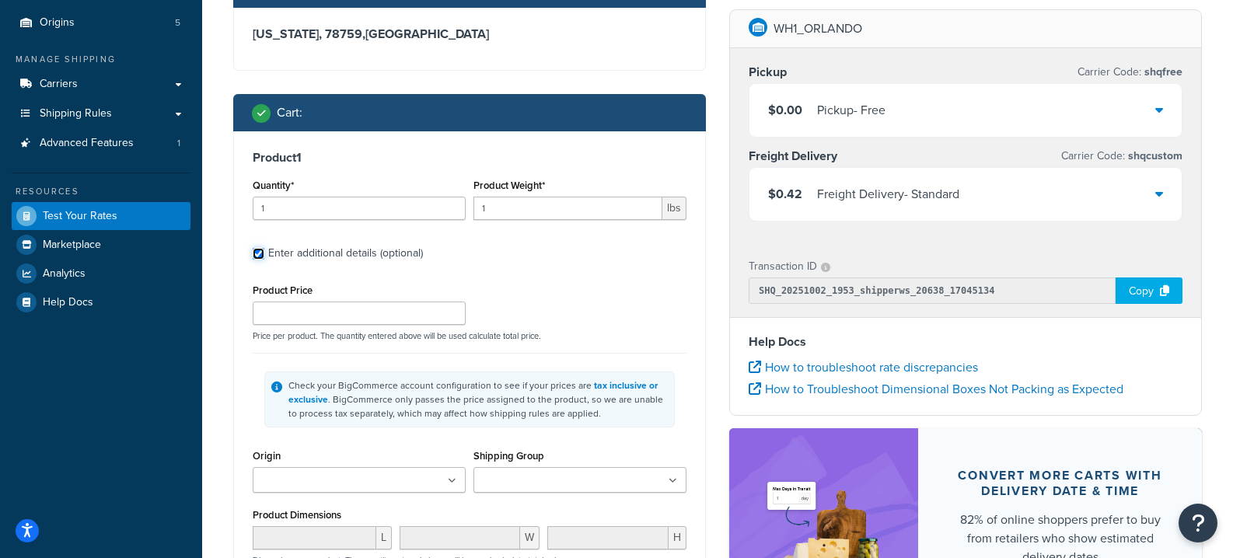
scroll to position [140, 0]
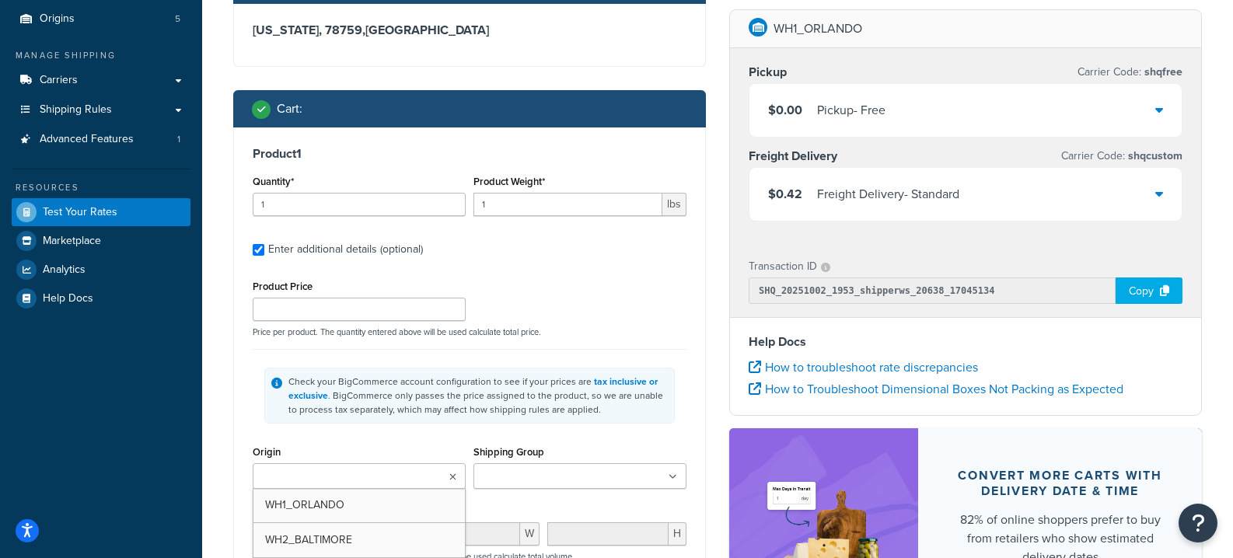
click at [358, 475] on input "Origin" at bounding box center [326, 477] width 138 height 17
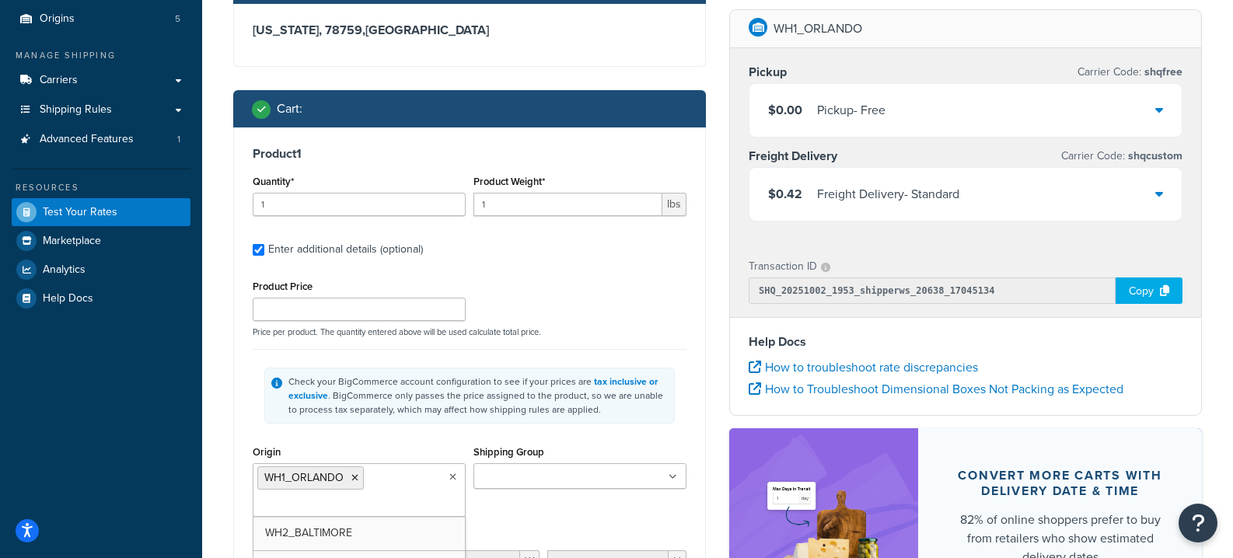
click at [678, 320] on div "Product Price Price per product. The quantity entered above will be used calcul…" at bounding box center [470, 306] width 442 height 61
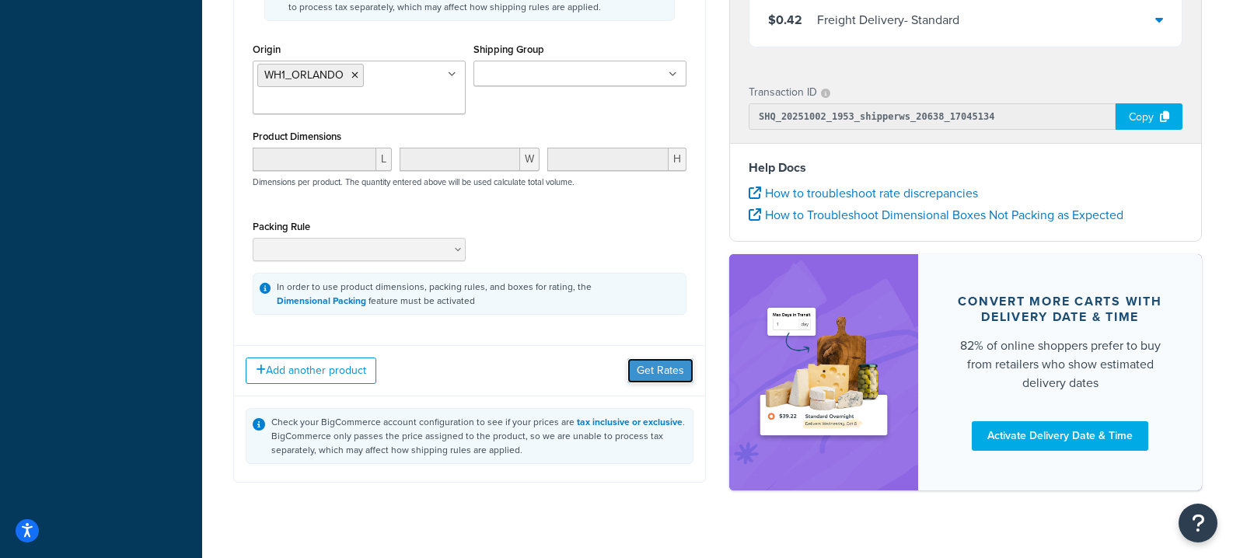
click at [666, 373] on button "Get Rates" at bounding box center [661, 371] width 66 height 25
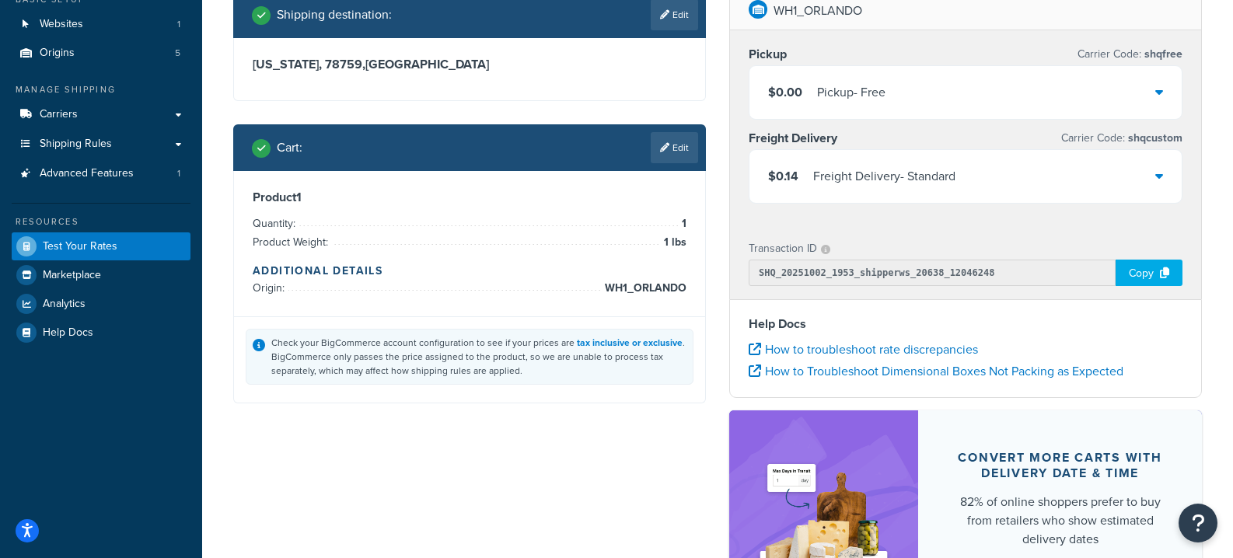
scroll to position [105, 0]
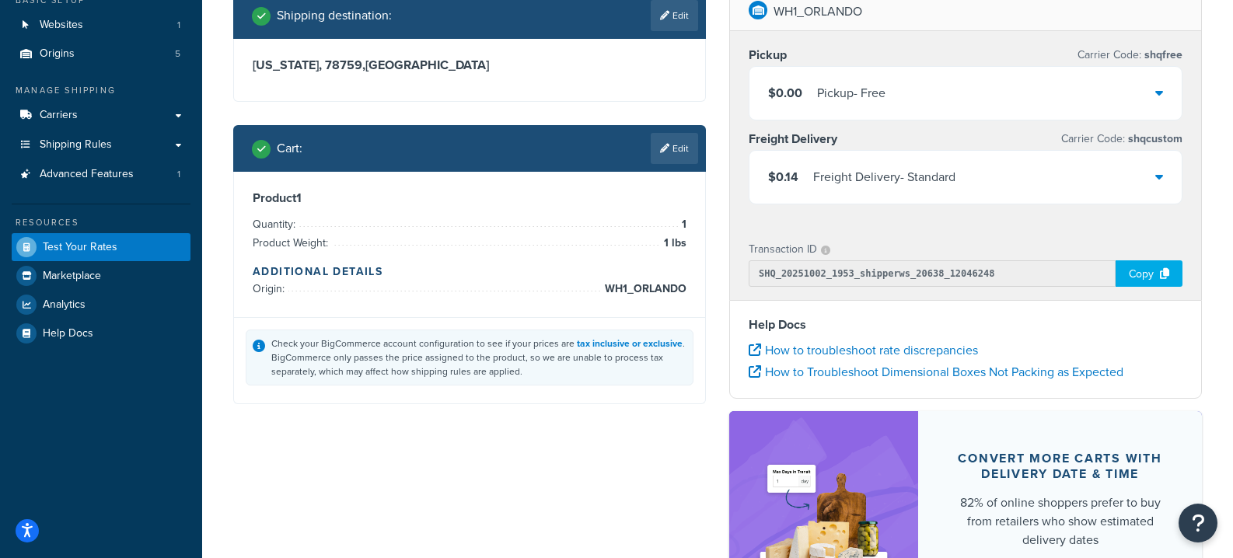
click at [985, 173] on div "$0.14 Freight Delivery - Standard" at bounding box center [966, 177] width 432 height 53
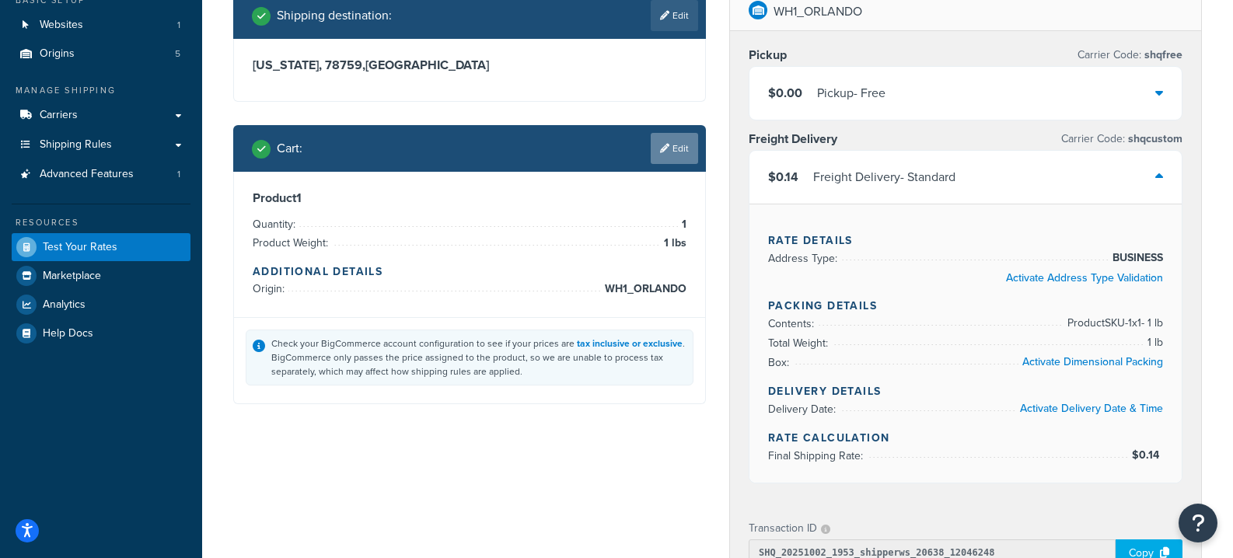
click at [671, 139] on link "Edit" at bounding box center [674, 148] width 47 height 31
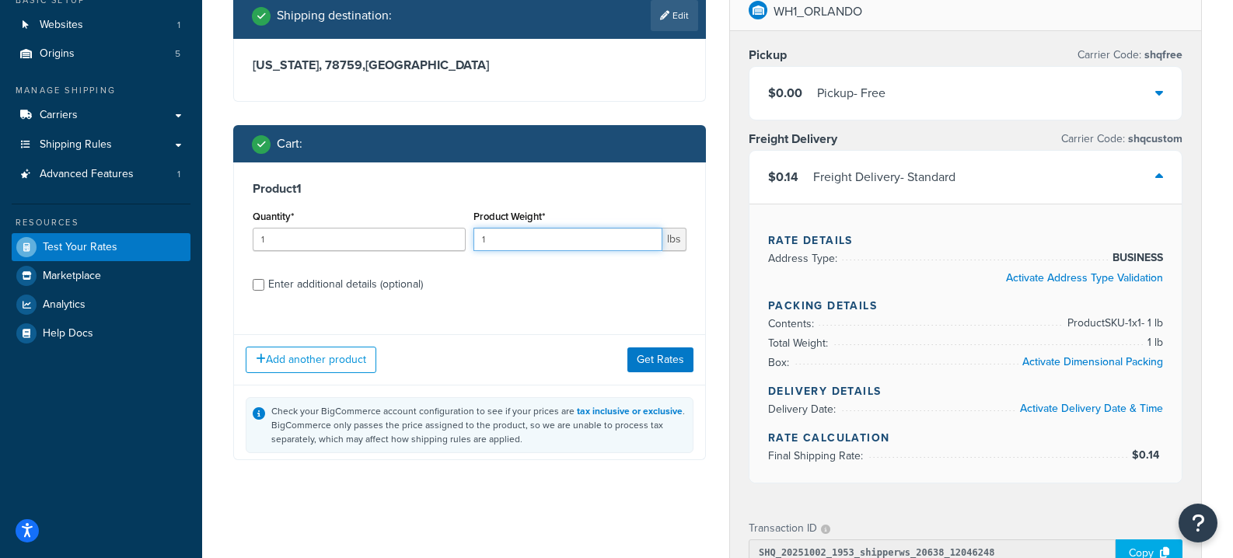
click at [565, 235] on input "1" at bounding box center [568, 239] width 189 height 23
type input "100"
click at [669, 360] on button "Get Rates" at bounding box center [661, 359] width 66 height 25
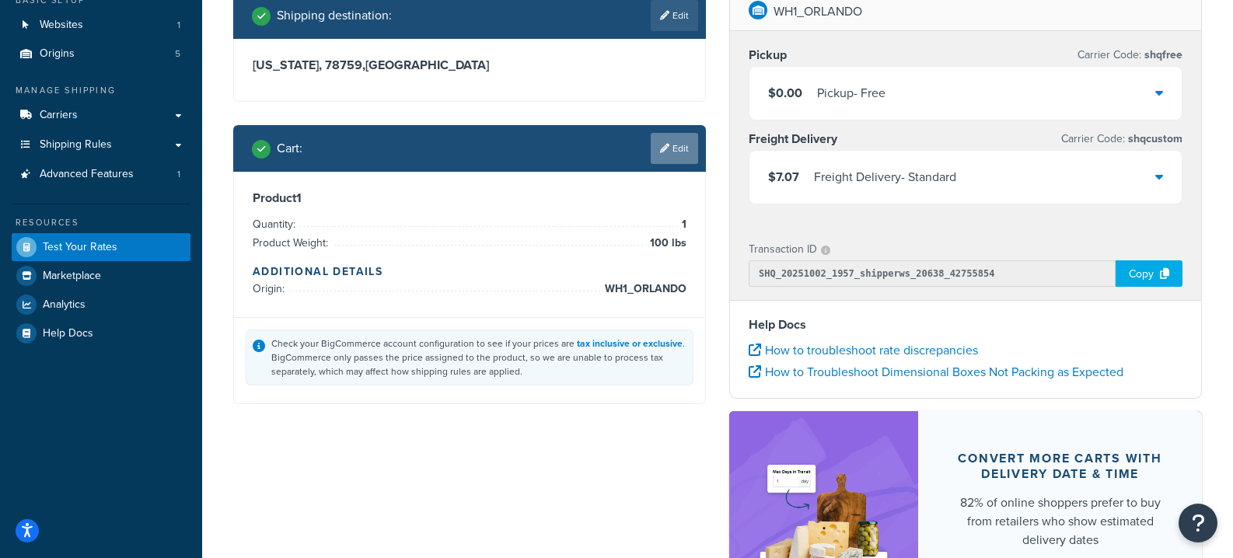
click at [669, 152] on link "Edit" at bounding box center [674, 148] width 47 height 31
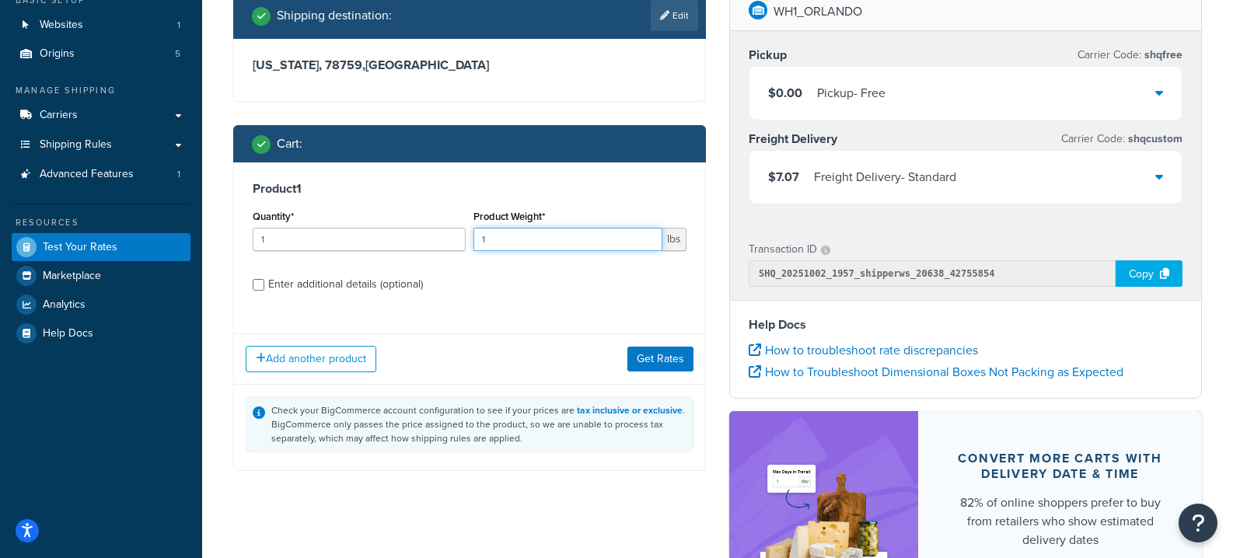
click at [572, 236] on input "1" at bounding box center [568, 239] width 189 height 23
type input "1000"
click at [671, 354] on button "Get Rates" at bounding box center [661, 359] width 66 height 25
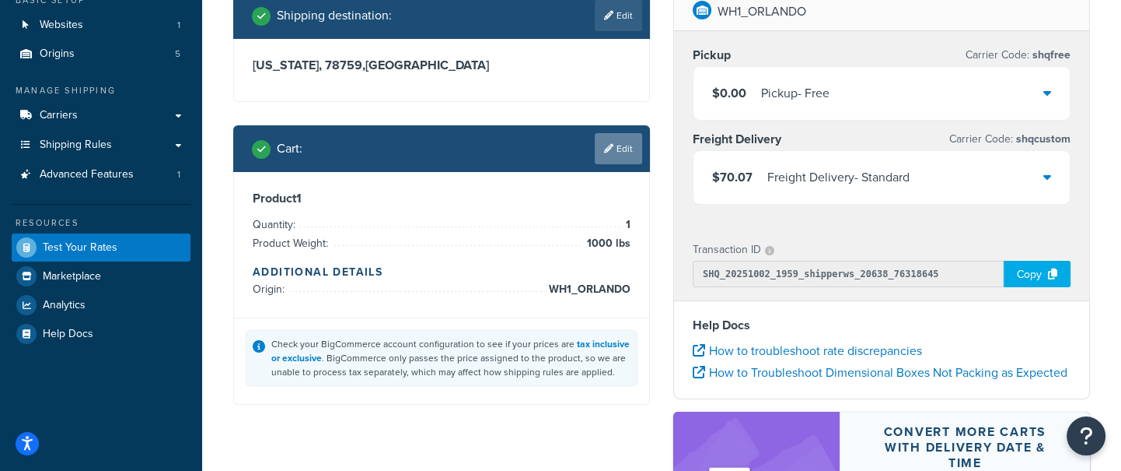
click at [609, 144] on icon at bounding box center [608, 148] width 9 height 9
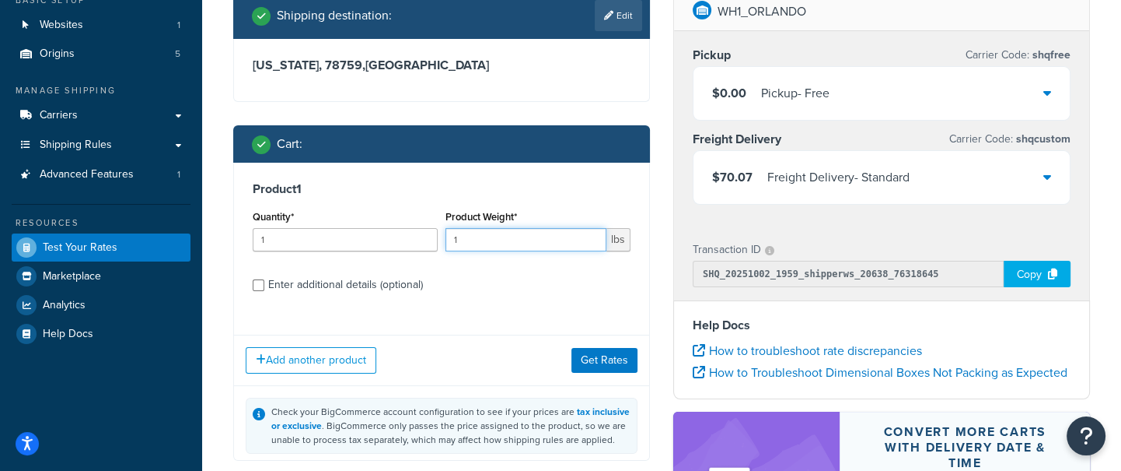
click at [506, 241] on input "1" at bounding box center [526, 239] width 161 height 23
type input "10000"
click at [615, 352] on button "Get Rates" at bounding box center [605, 359] width 66 height 25
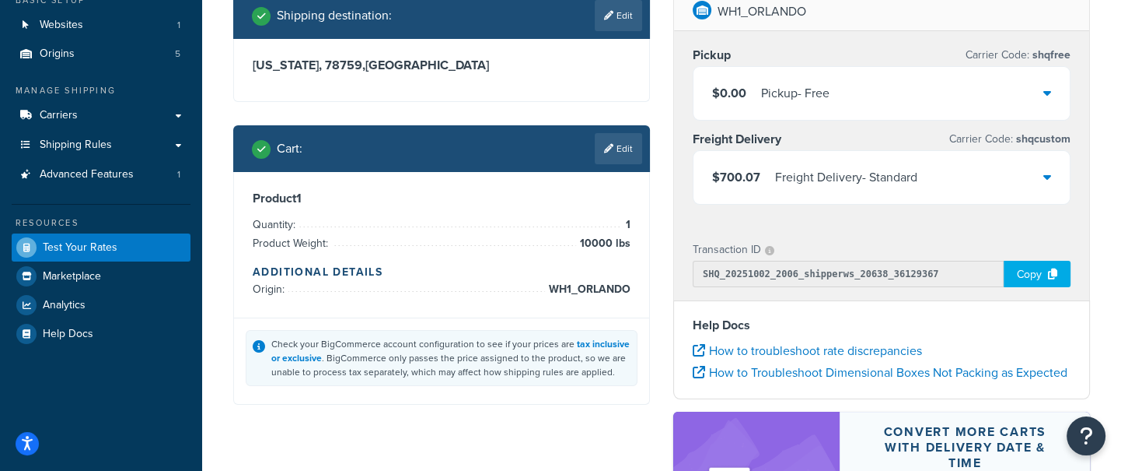
click at [663, 226] on div "WH1_ORLANDO Pickup Carrier Code: shqfree $0.00 Pickup - Free Freight Delivery C…" at bounding box center [882, 319] width 440 height 654
drag, startPoint x: 634, startPoint y: 292, endPoint x: 629, endPoint y: 278, distance: 14.8
click at [600, 292] on div "Product 1 Quantity: 1 Product Weight: 10000 lbs Additional Details Origin: WH1_…" at bounding box center [441, 244] width 415 height 145
click at [616, 161] on link "Edit" at bounding box center [618, 148] width 47 height 31
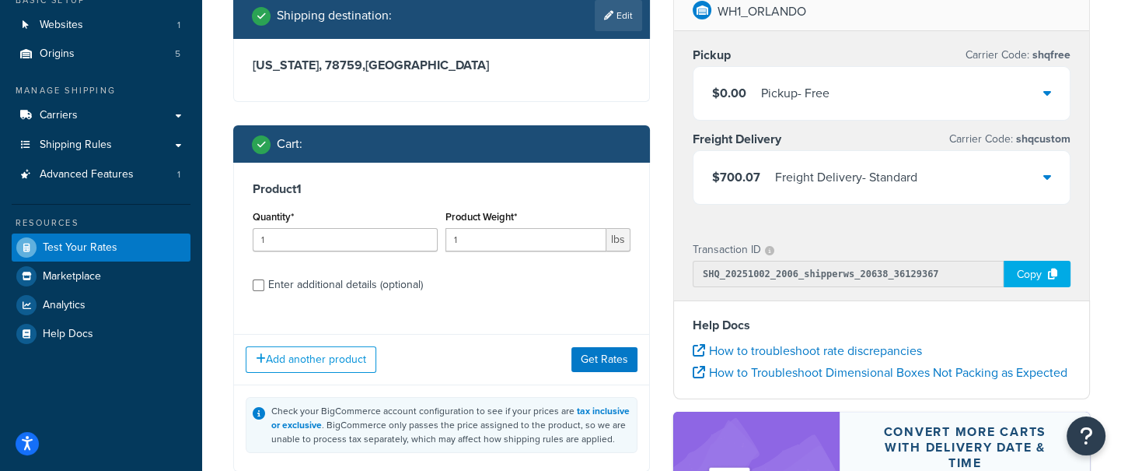
click at [320, 282] on div "Enter additional details (optional)" at bounding box center [345, 285] width 155 height 22
click at [264, 282] on input "Enter additional details (optional)" at bounding box center [259, 285] width 12 height 12
checkbox input "true"
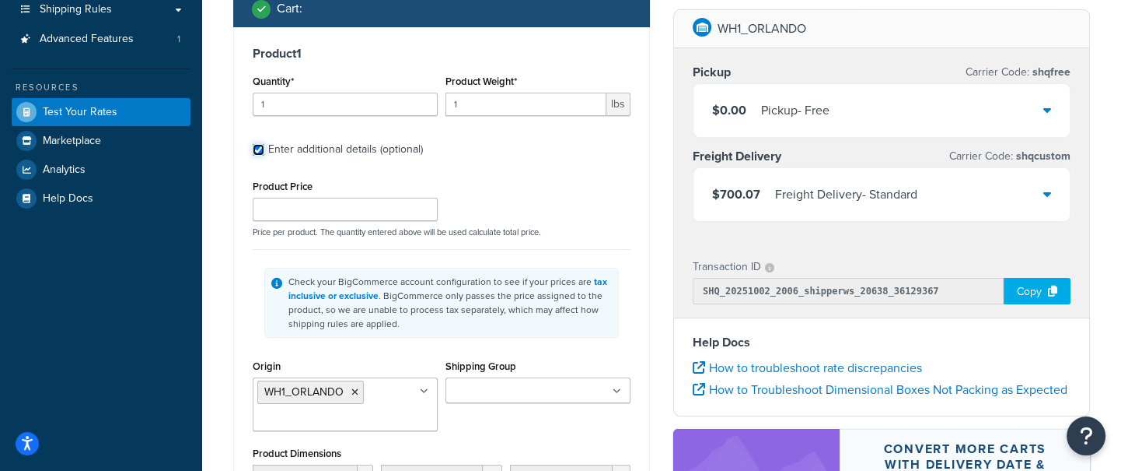
scroll to position [248, 0]
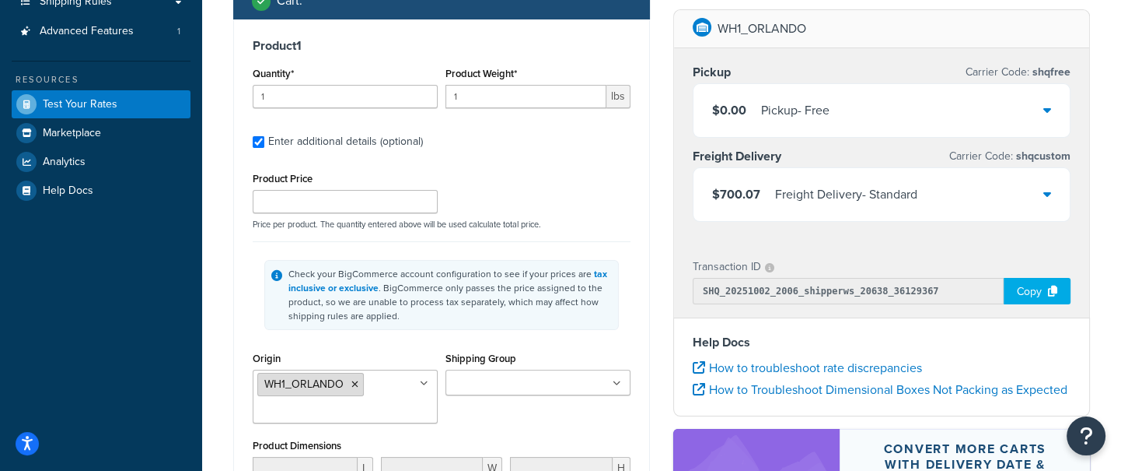
click at [353, 383] on icon at bounding box center [355, 384] width 7 height 9
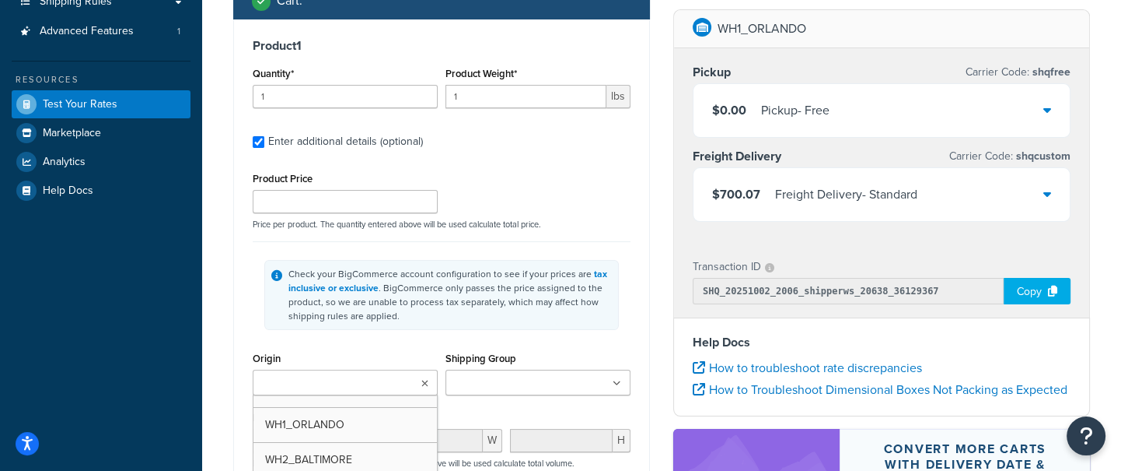
click at [361, 383] on input "Origin" at bounding box center [326, 383] width 138 height 17
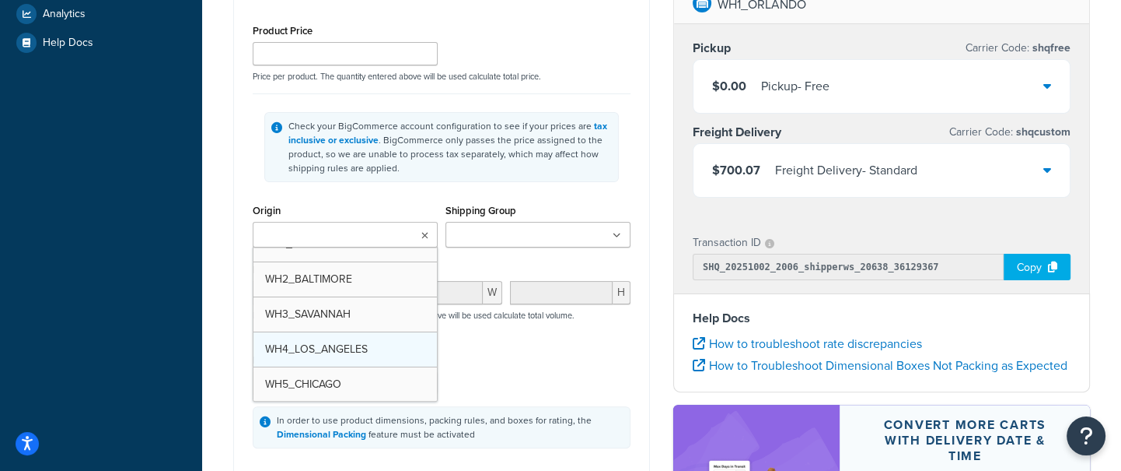
scroll to position [0, 0]
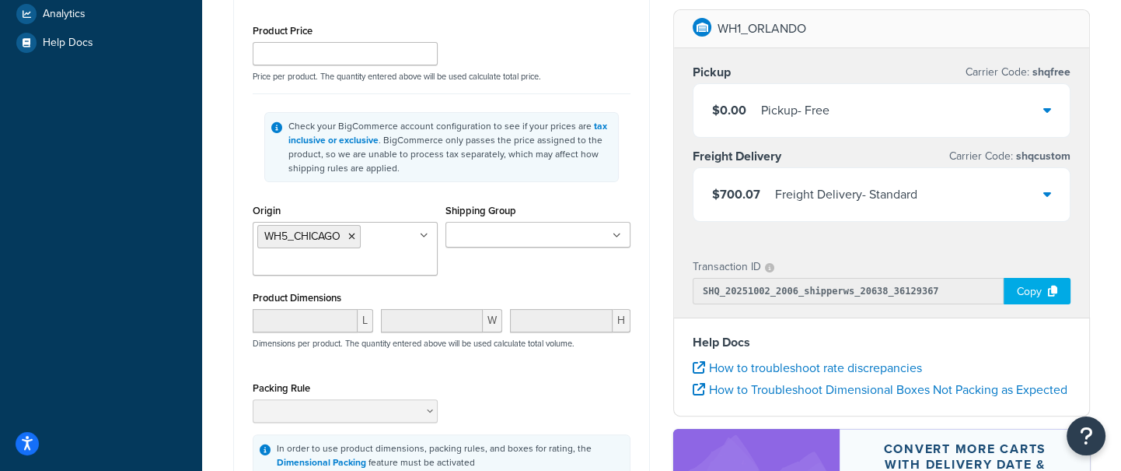
click at [522, 261] on div "Origin WH5_CHICAGO WH1_ORLANDO WH2_BALTIMORE WH3_SAVANNAH WH4_LOS_ANGELES Shipp…" at bounding box center [442, 243] width 386 height 87
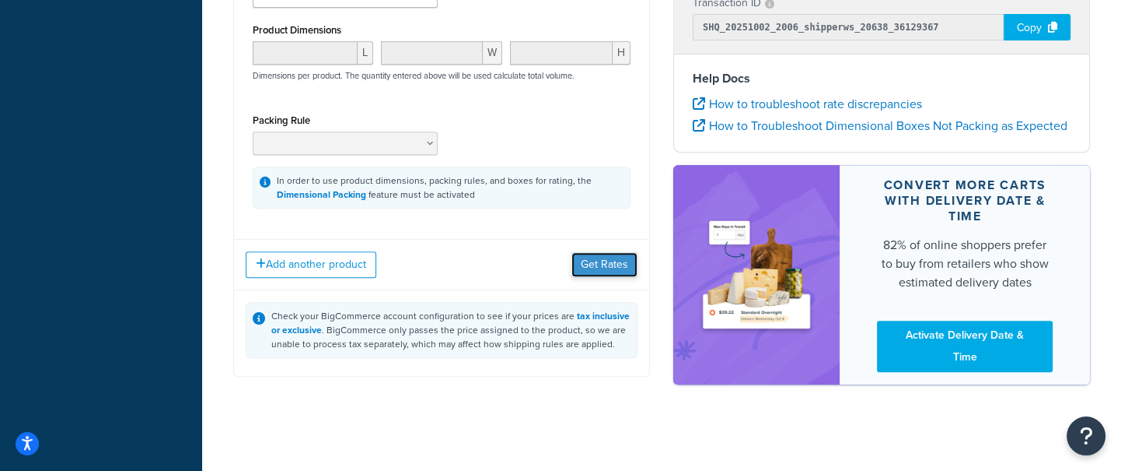
click at [596, 261] on button "Get Rates" at bounding box center [605, 264] width 66 height 25
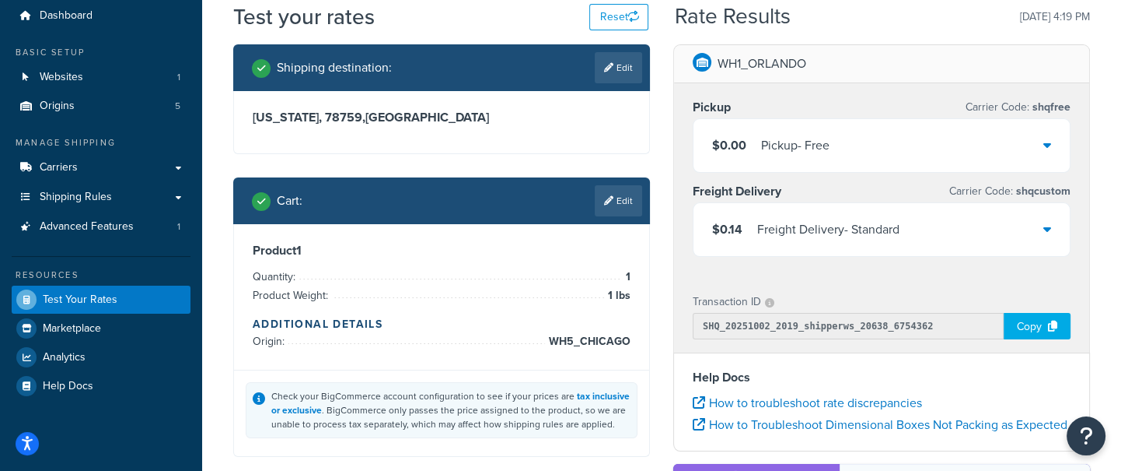
scroll to position [37, 0]
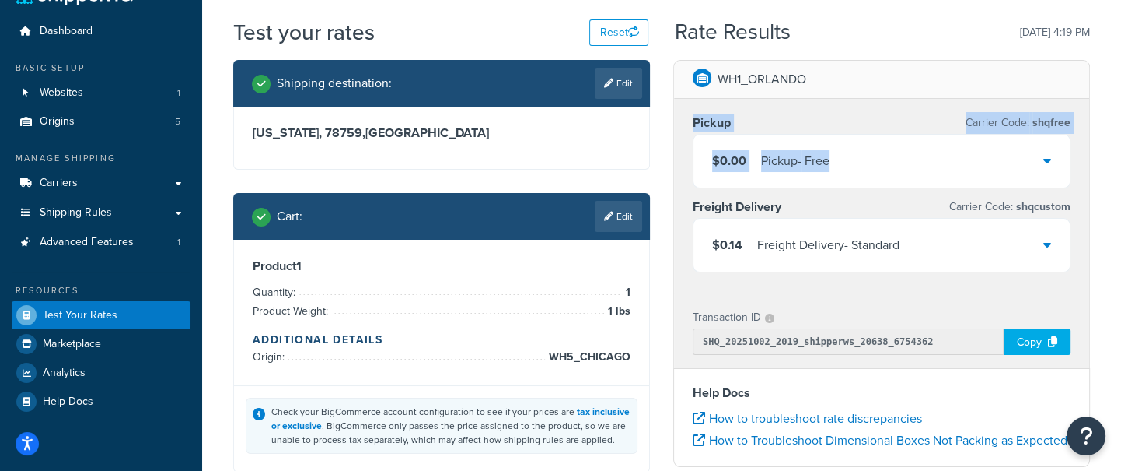
drag, startPoint x: 692, startPoint y: 124, endPoint x: 831, endPoint y: 160, distance: 143.0
click at [831, 160] on div "Pickup Carrier Code: shqfree $0.00 Pickup - Free Freight Delivery Carrier Code:…" at bounding box center [881, 196] width 415 height 194
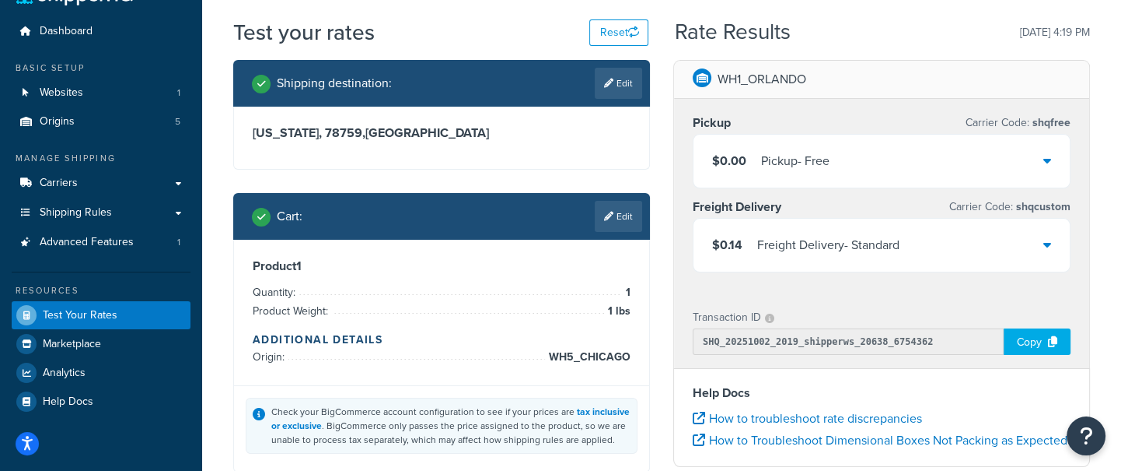
click at [630, 356] on span "WH5_CHICAGO" at bounding box center [588, 357] width 86 height 19
drag, startPoint x: 630, startPoint y: 356, endPoint x: 573, endPoint y: 358, distance: 56.8
click at [573, 358] on span "WH5_CHICAGO" at bounding box center [588, 357] width 86 height 19
drag, startPoint x: 792, startPoint y: 207, endPoint x: 687, endPoint y: 206, distance: 105.0
click at [687, 206] on div "Pickup Carrier Code: shqfree $0.00 Pickup - Free Freight Delivery Carrier Code:…" at bounding box center [881, 196] width 415 height 194
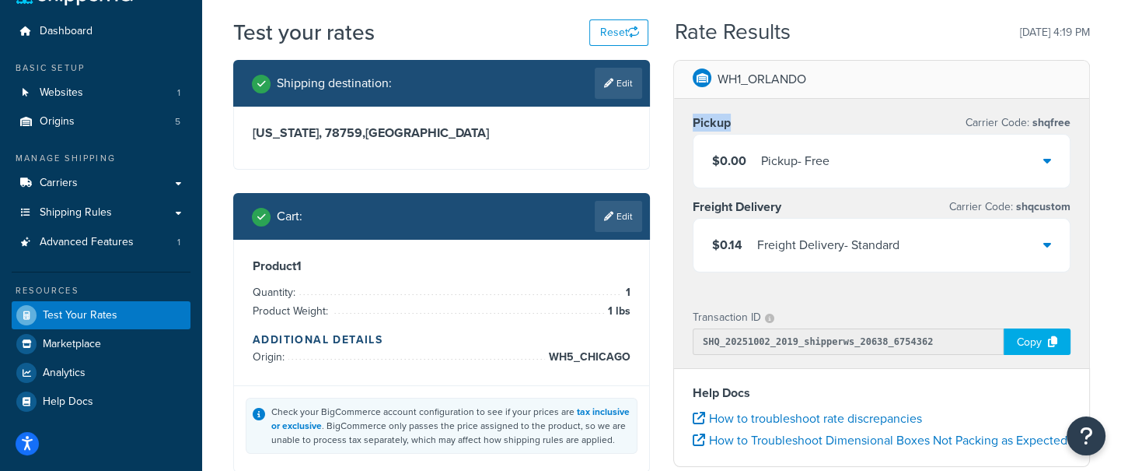
drag, startPoint x: 746, startPoint y: 119, endPoint x: 687, endPoint y: 120, distance: 58.3
click at [687, 120] on div "Pickup Carrier Code: shqfree $0.00 Pickup - Free Freight Delivery Carrier Code:…" at bounding box center [881, 196] width 415 height 194
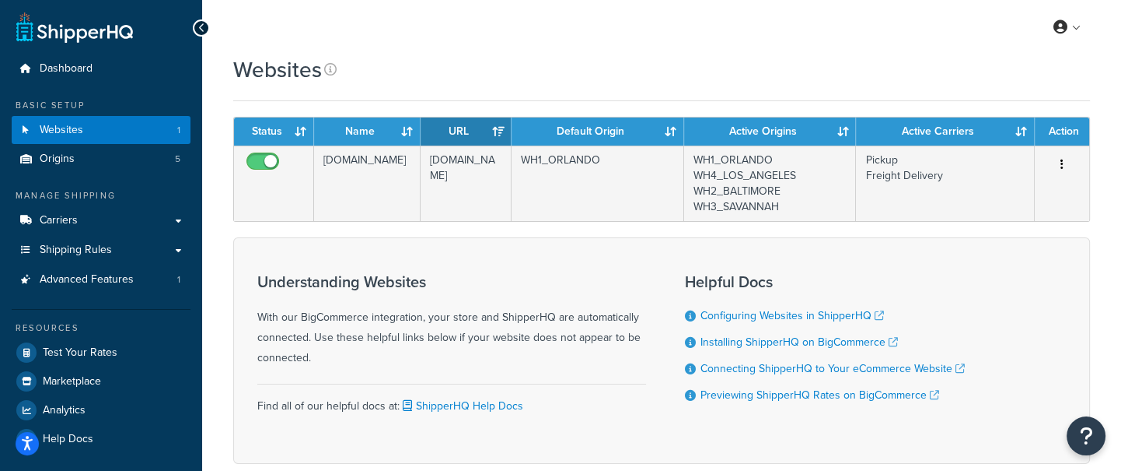
click at [496, 39] on div "My Profile Billing Global Settings Contact Us Logout" at bounding box center [661, 27] width 919 height 54
click at [683, 85] on div "Websites" at bounding box center [661, 77] width 857 height 47
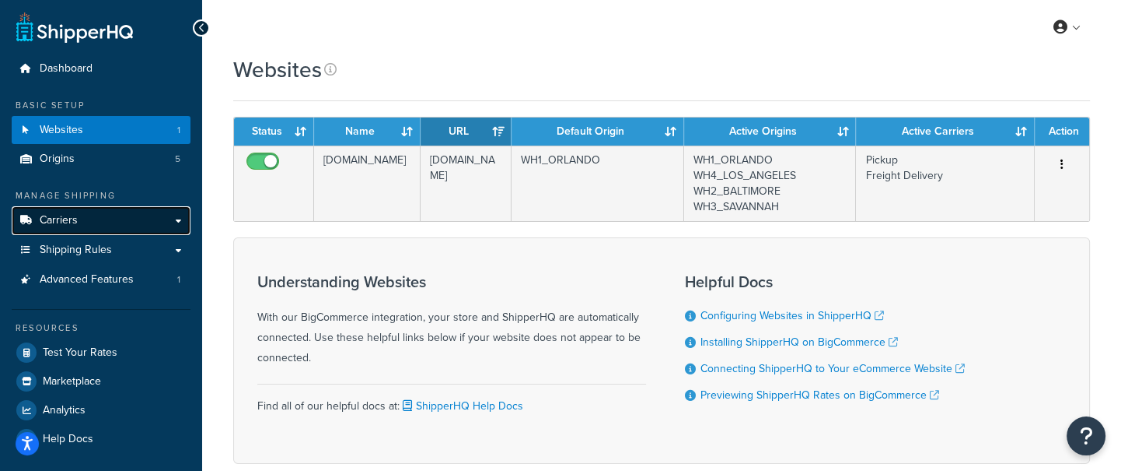
click at [118, 226] on link "Carriers" at bounding box center [101, 220] width 179 height 29
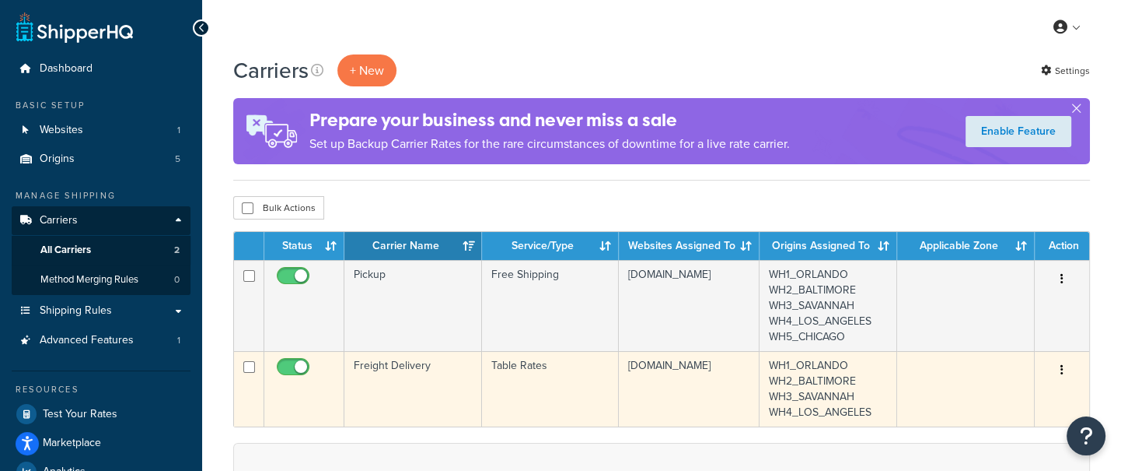
click at [374, 373] on td "Freight Delivery" at bounding box center [414, 388] width 138 height 75
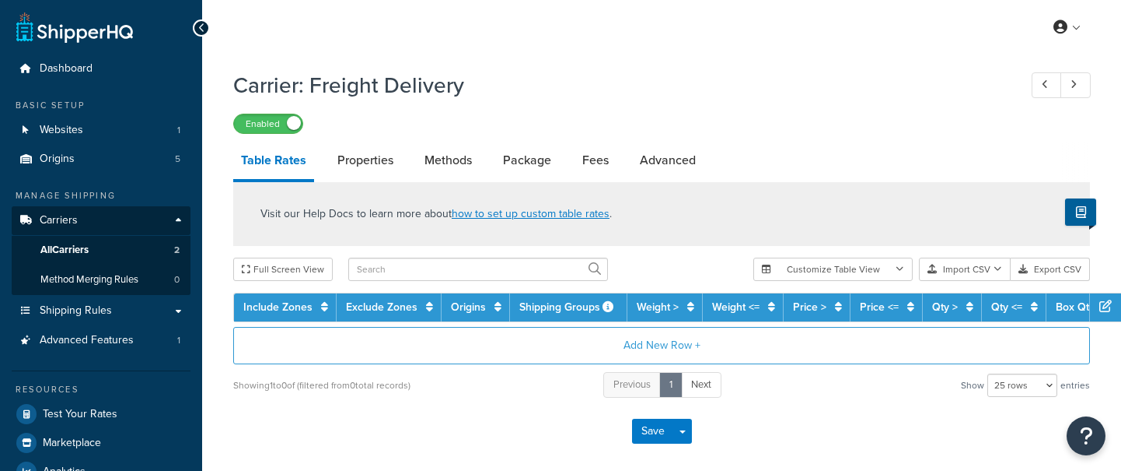
select select "25"
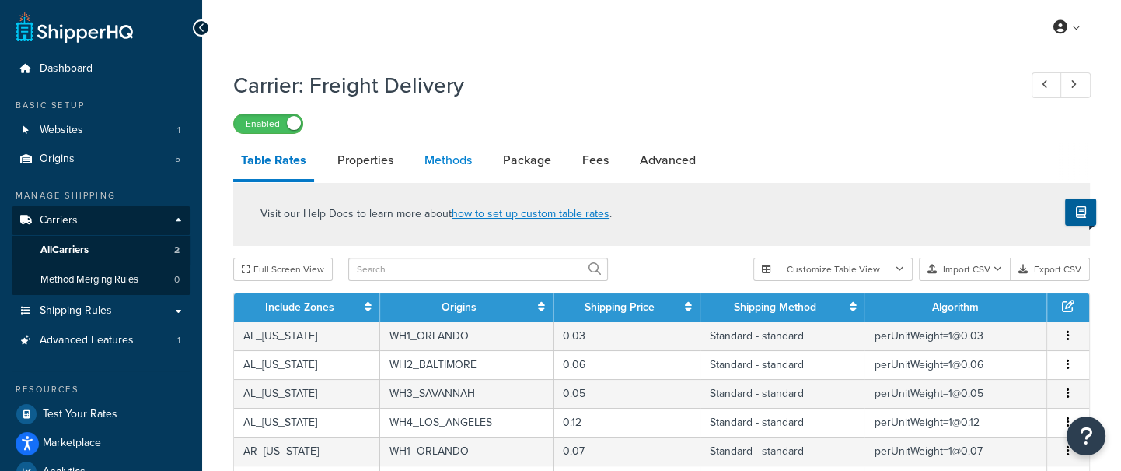
click at [460, 167] on link "Methods" at bounding box center [448, 160] width 63 height 37
select select "25"
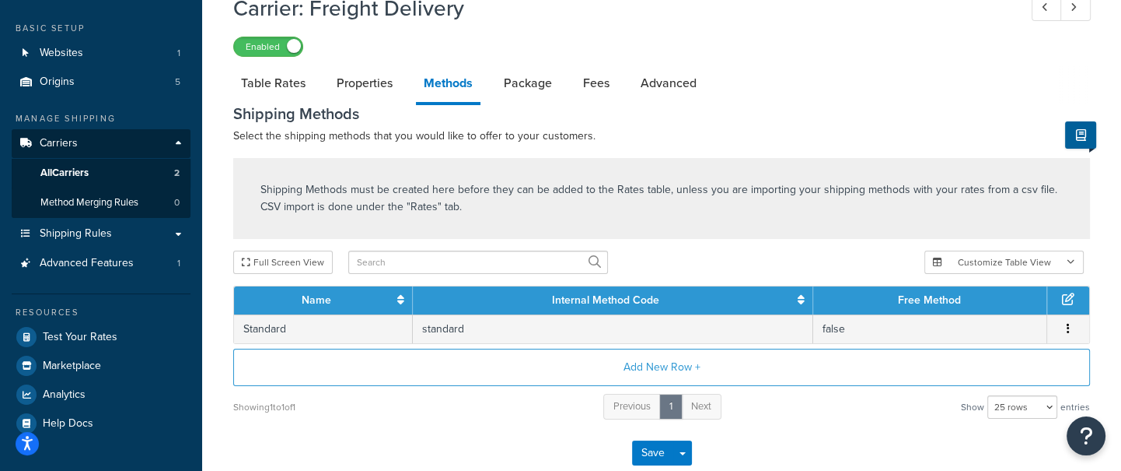
scroll to position [81, 0]
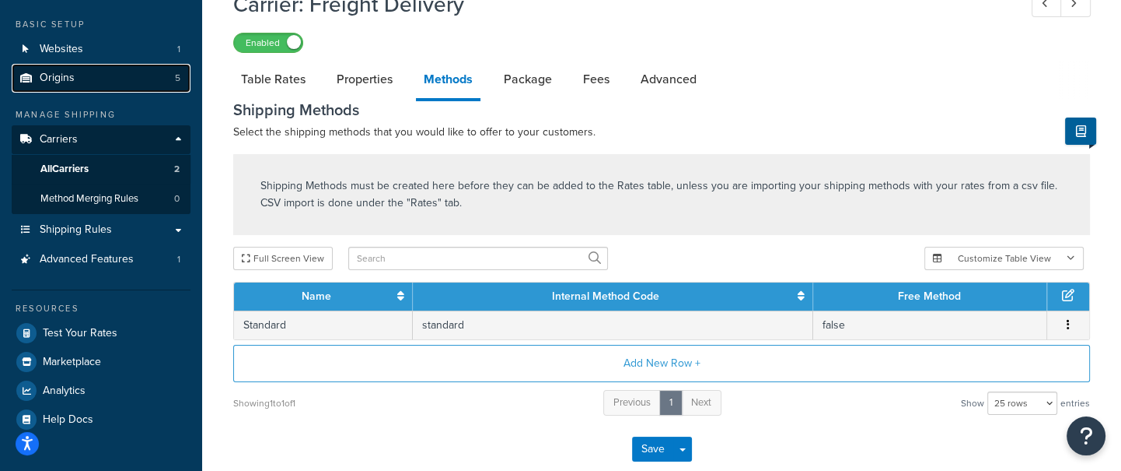
click at [139, 86] on link "Origins 5" at bounding box center [101, 78] width 179 height 29
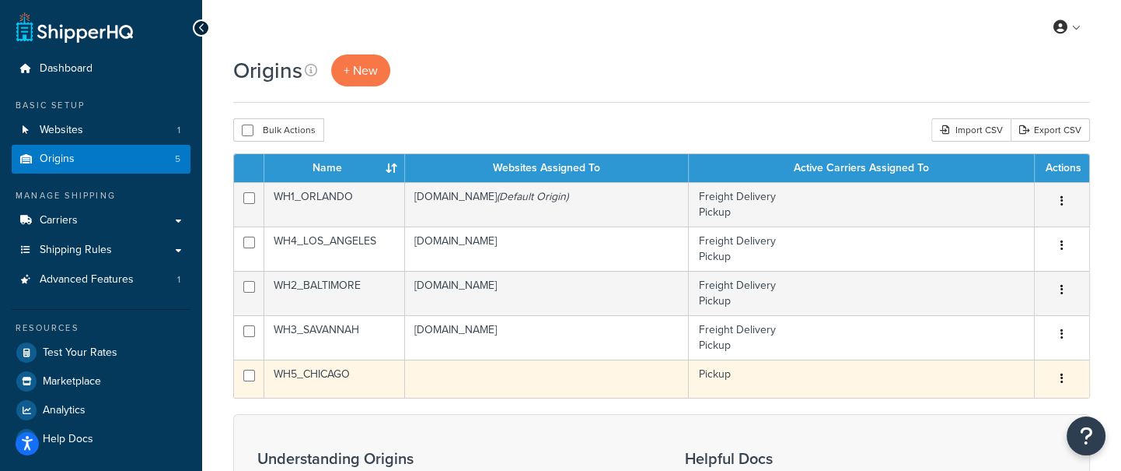
click at [326, 369] on td "WH5_CHICAGO" at bounding box center [334, 378] width 141 height 38
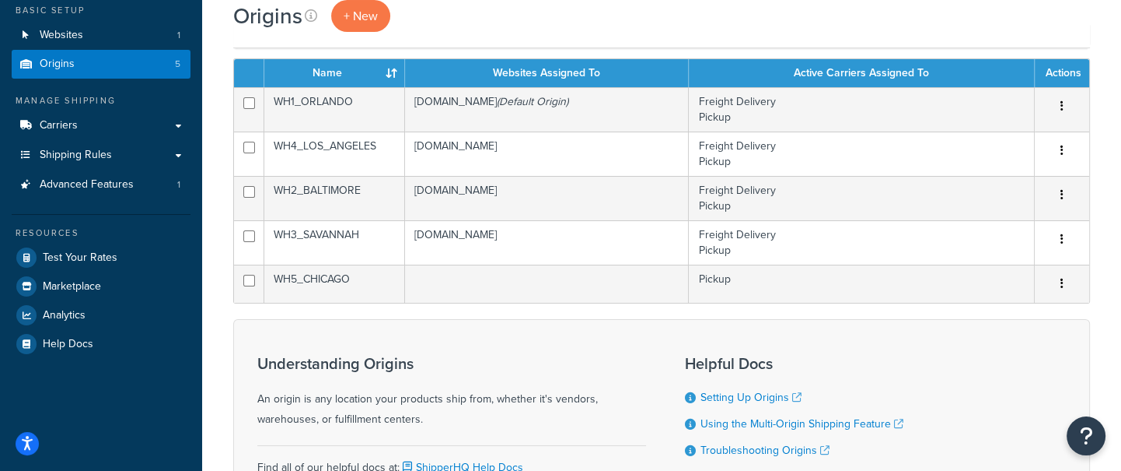
scroll to position [96, 0]
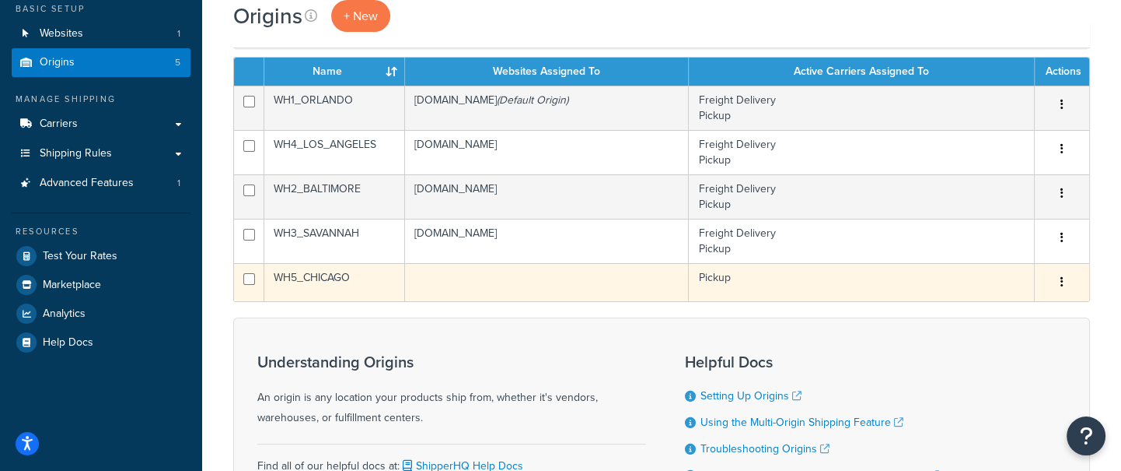
click at [249, 282] on input "checkbox" at bounding box center [249, 279] width 12 height 12
checkbox input "false"
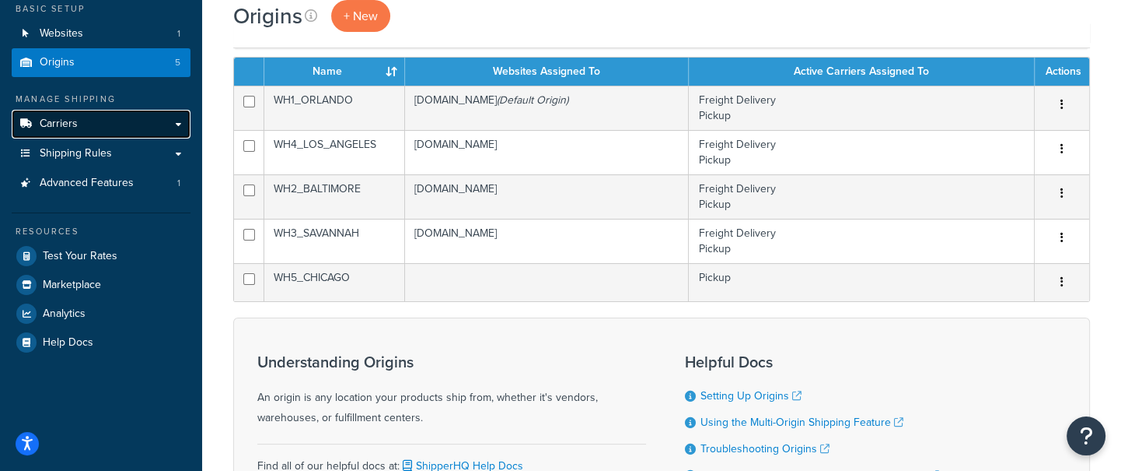
click at [126, 137] on link "Carriers" at bounding box center [101, 124] width 179 height 29
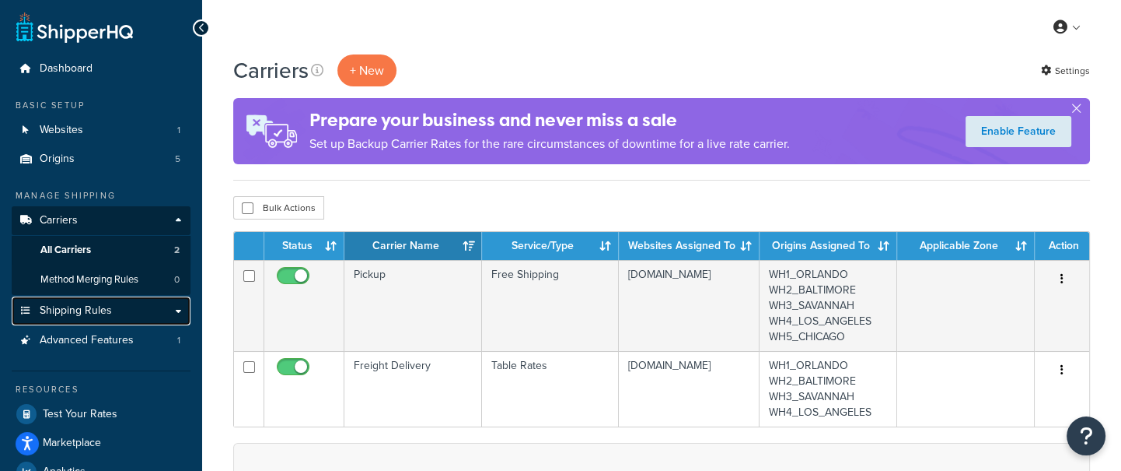
click at [131, 312] on link "Shipping Rules" at bounding box center [101, 310] width 179 height 29
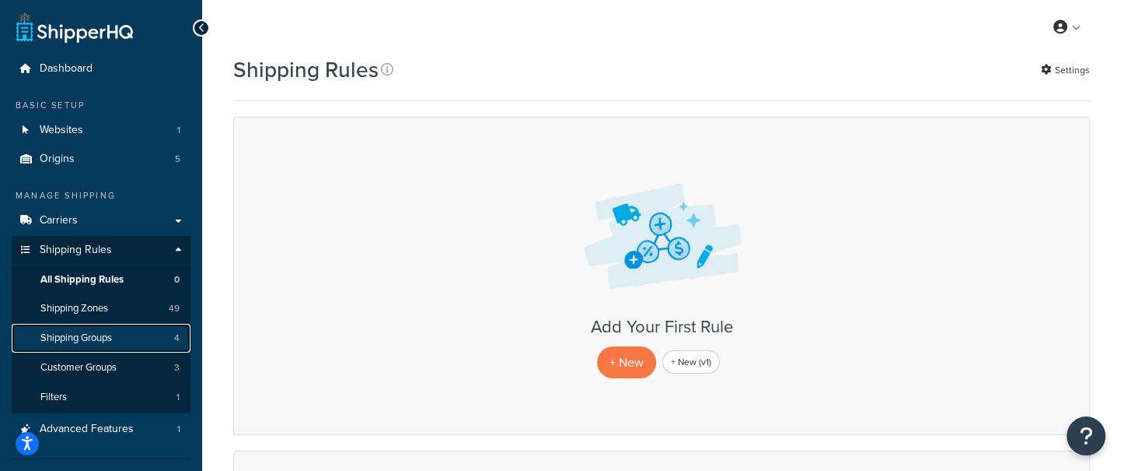
click at [154, 331] on link "Shipping Groups 4" at bounding box center [101, 338] width 179 height 29
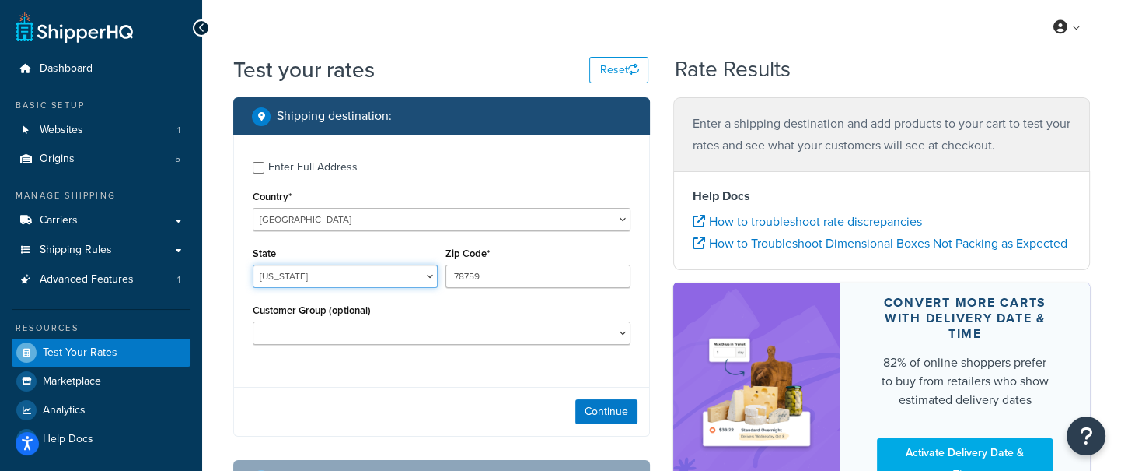
click at [348, 279] on select "[US_STATE] [US_STATE] [US_STATE] [US_STATE] [US_STATE] Armed Forces Americas Ar…" at bounding box center [345, 275] width 185 height 23
click at [253, 265] on select "[US_STATE] [US_STATE] [US_STATE] [US_STATE] [US_STATE] Armed Forces Americas Ar…" at bounding box center [345, 275] width 185 height 23
click at [377, 273] on select "Alabama Alaska American Samoa Arizona Arkansas Armed Forces Americas Armed Forc…" at bounding box center [345, 275] width 185 height 23
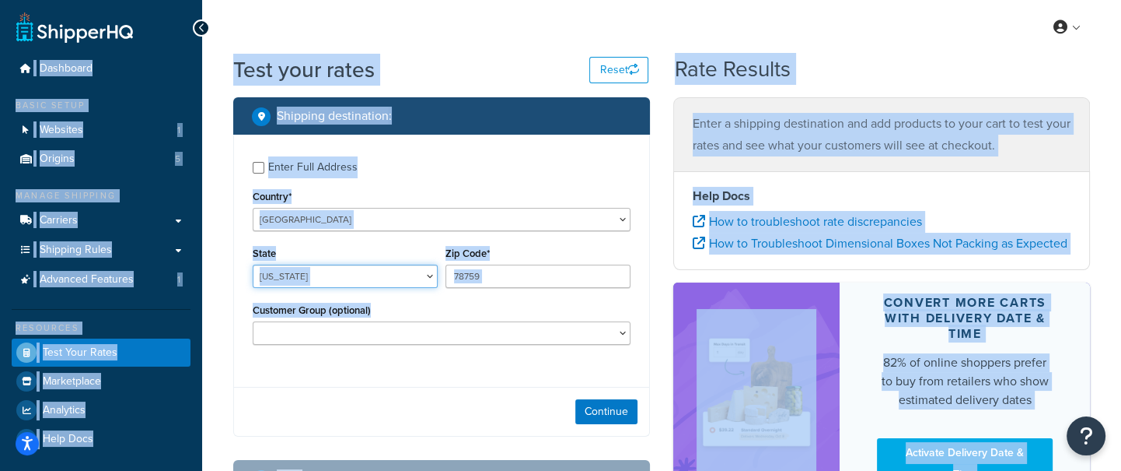
select select "TX"
click at [377, 273] on select "Alabama Alaska American Samoa Arizona Arkansas Armed Forces Americas Armed Forc…" at bounding box center [345, 275] width 185 height 23
click at [517, 252] on div "Zip Code* 78759" at bounding box center [538, 265] width 185 height 45
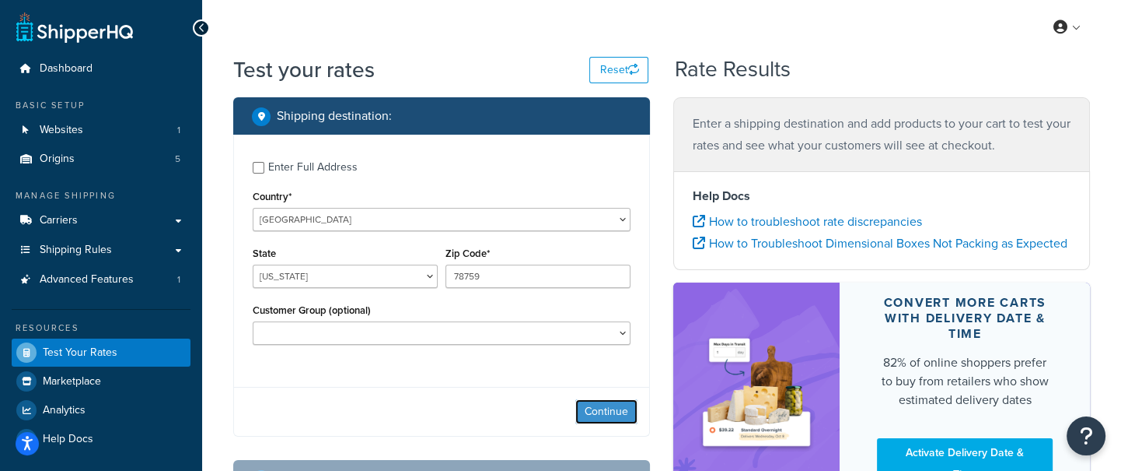
click at [607, 410] on button "Continue" at bounding box center [606, 411] width 62 height 25
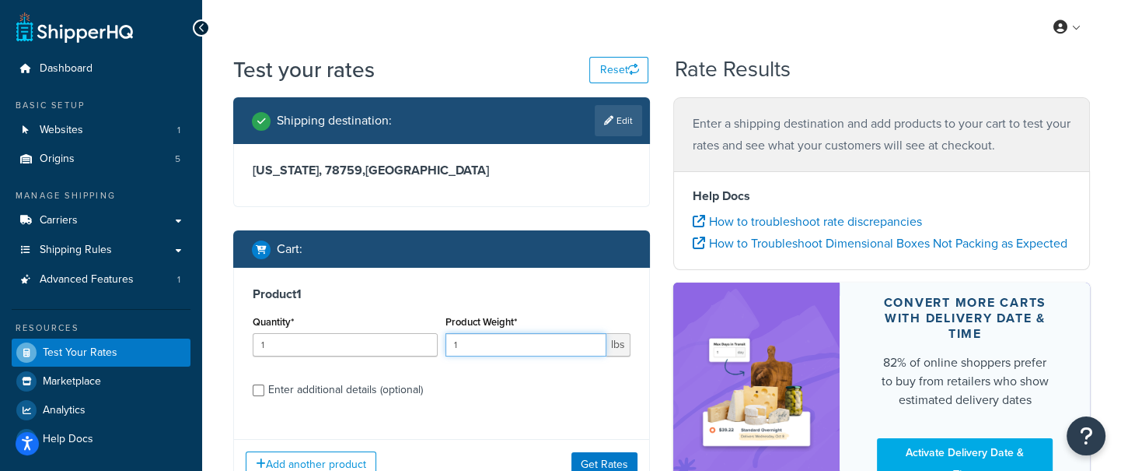
click at [472, 343] on input "1" at bounding box center [526, 344] width 161 height 23
type input "25456"
click at [594, 460] on button "Get Rates" at bounding box center [605, 464] width 66 height 25
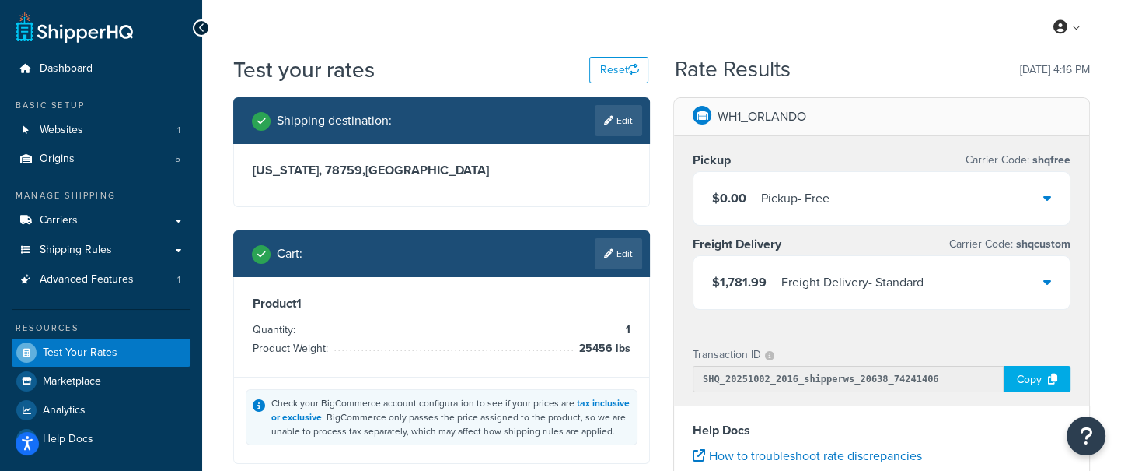
click at [655, 194] on div "Shipping destination : Edit Texas, 78759 , United States Cart : Edit Product 1 …" at bounding box center [442, 292] width 440 height 390
click at [618, 247] on link "Edit" at bounding box center [618, 253] width 47 height 31
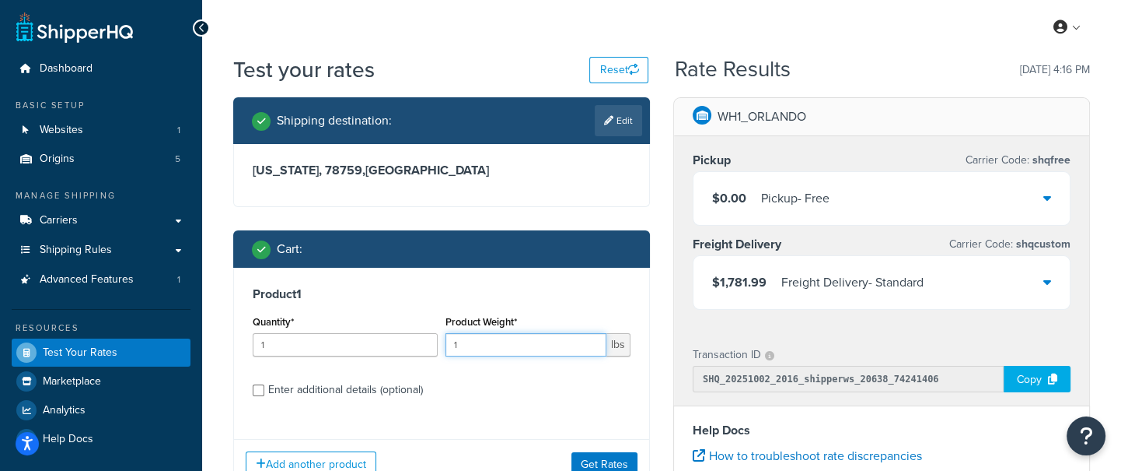
click at [532, 338] on input "1" at bounding box center [526, 344] width 161 height 23
type input "21345"
click at [631, 456] on button "Get Rates" at bounding box center [605, 464] width 66 height 25
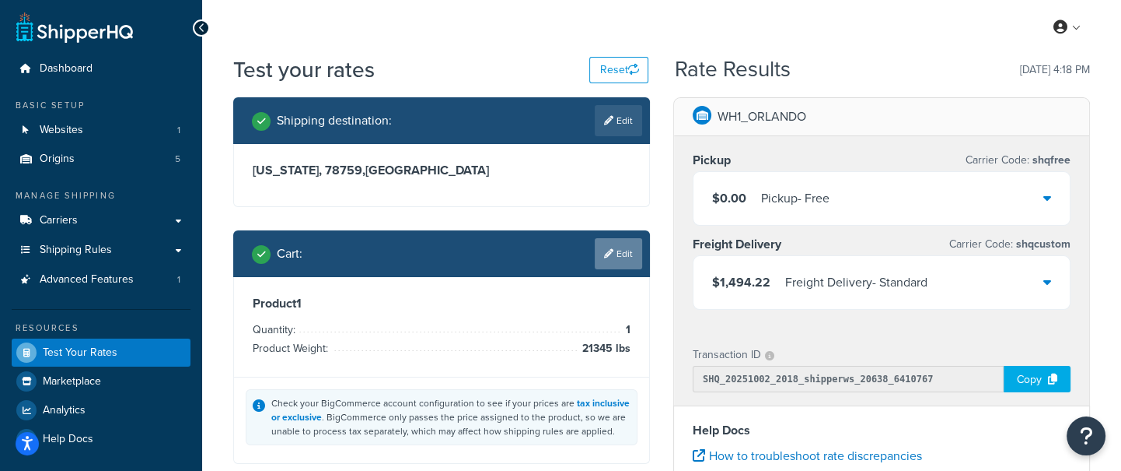
click at [627, 253] on link "Edit" at bounding box center [618, 253] width 47 height 31
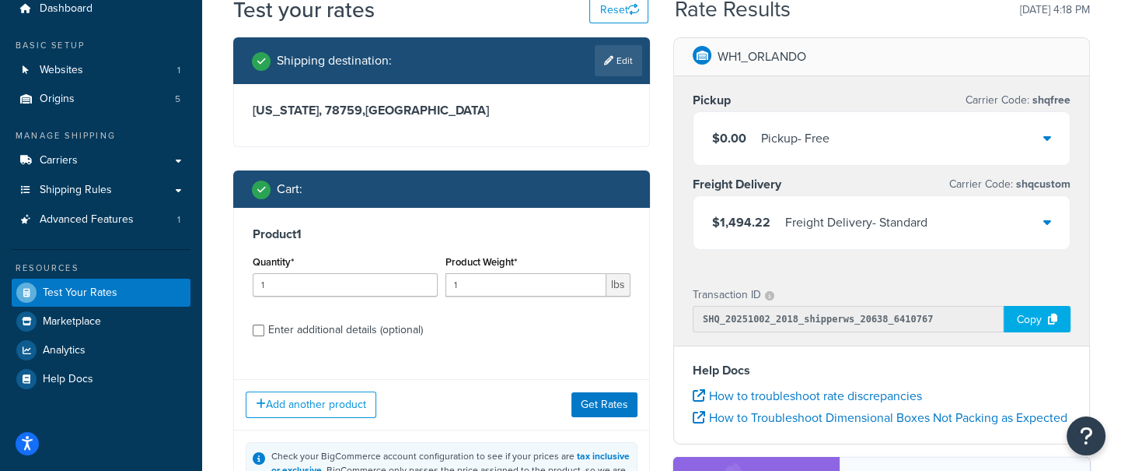
scroll to position [75, 0]
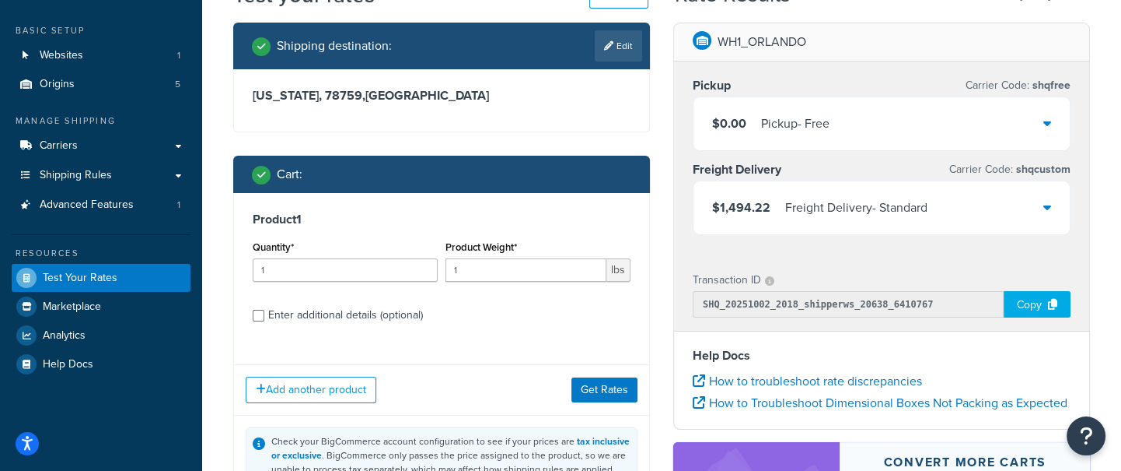
click at [349, 311] on div "Enter additional details (optional)" at bounding box center [345, 315] width 155 height 22
click at [264, 311] on input "Enter additional details (optional)" at bounding box center [259, 316] width 12 height 12
checkbox input "true"
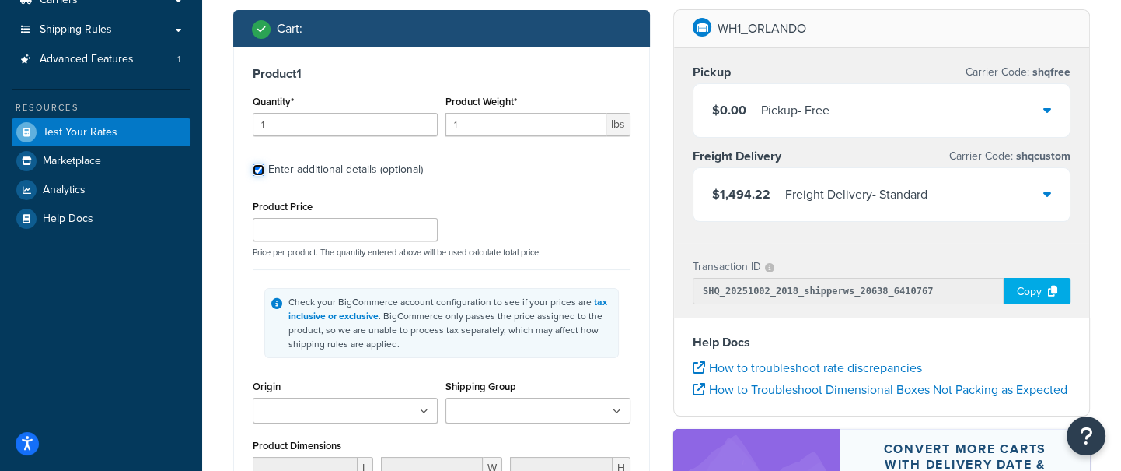
scroll to position [234, 0]
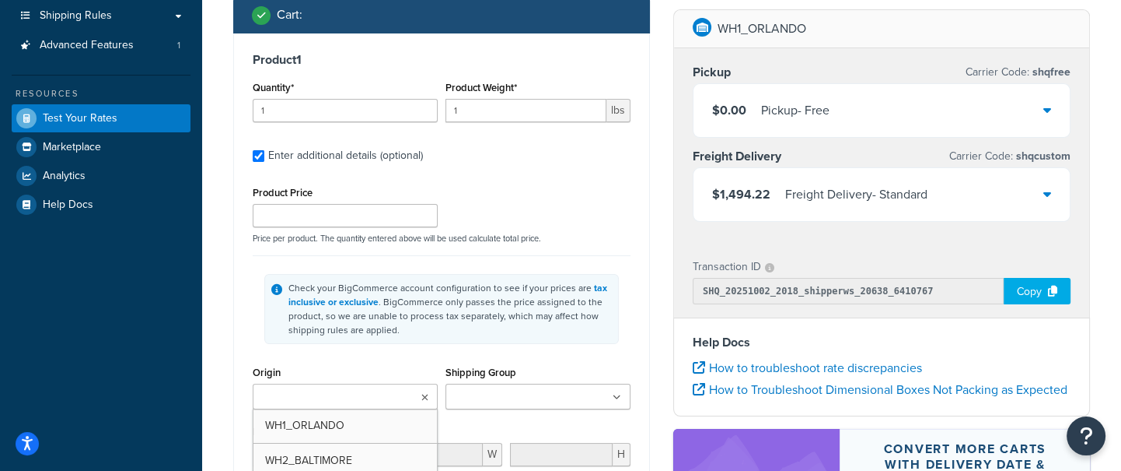
drag, startPoint x: 302, startPoint y: 391, endPoint x: 311, endPoint y: 387, distance: 10.1
click at [302, 391] on input "Origin" at bounding box center [326, 397] width 138 height 17
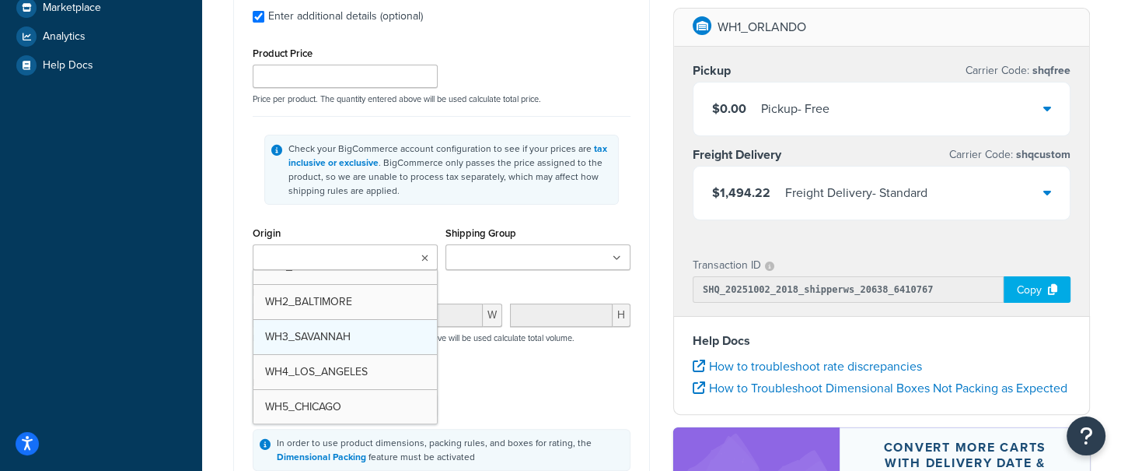
scroll to position [0, 0]
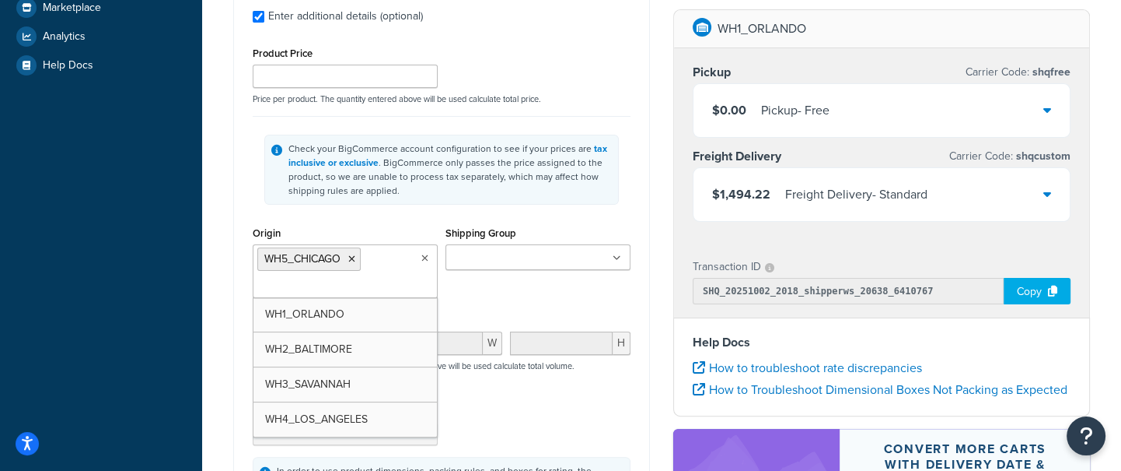
click at [624, 189] on div "Check your BigCommerce account configuration to see if your prices are tax incl…" at bounding box center [442, 169] width 378 height 107
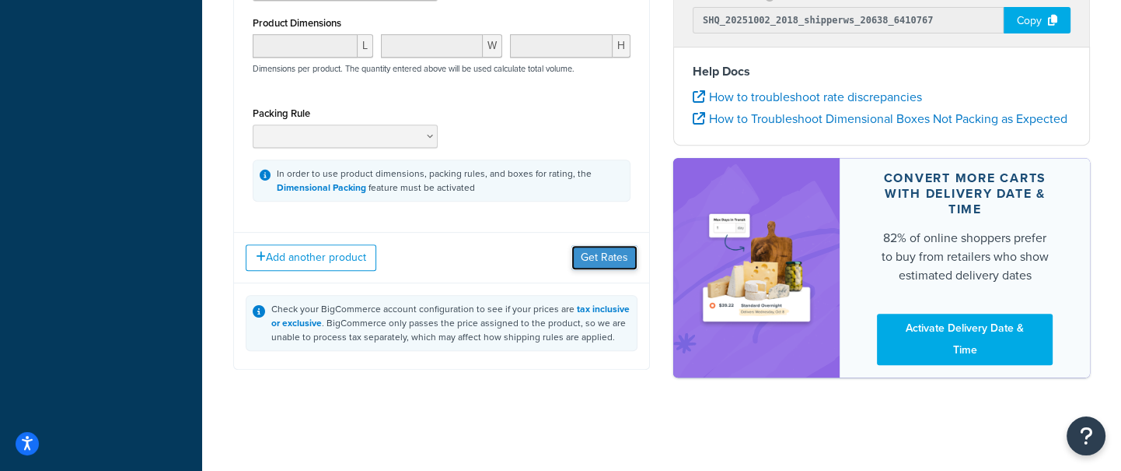
click at [614, 257] on button "Get Rates" at bounding box center [605, 257] width 66 height 25
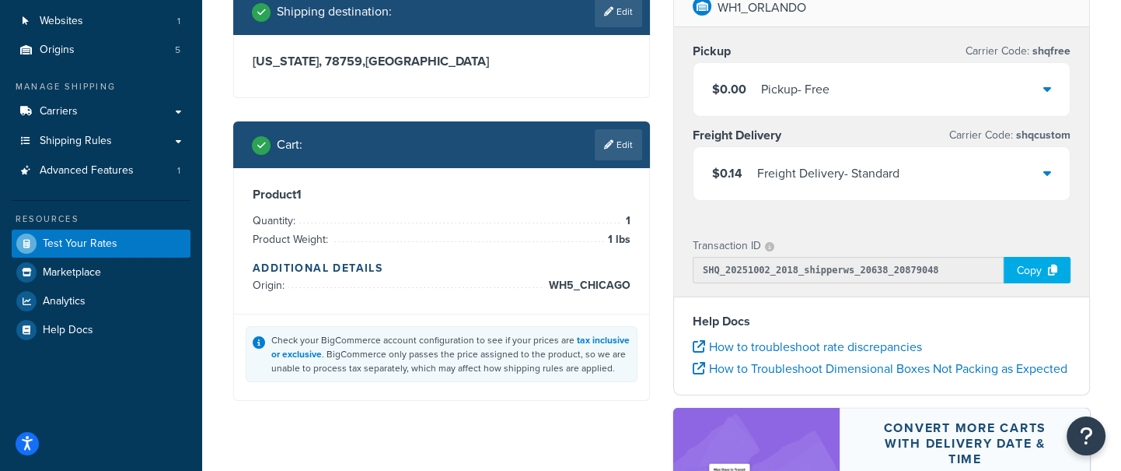
scroll to position [107, 0]
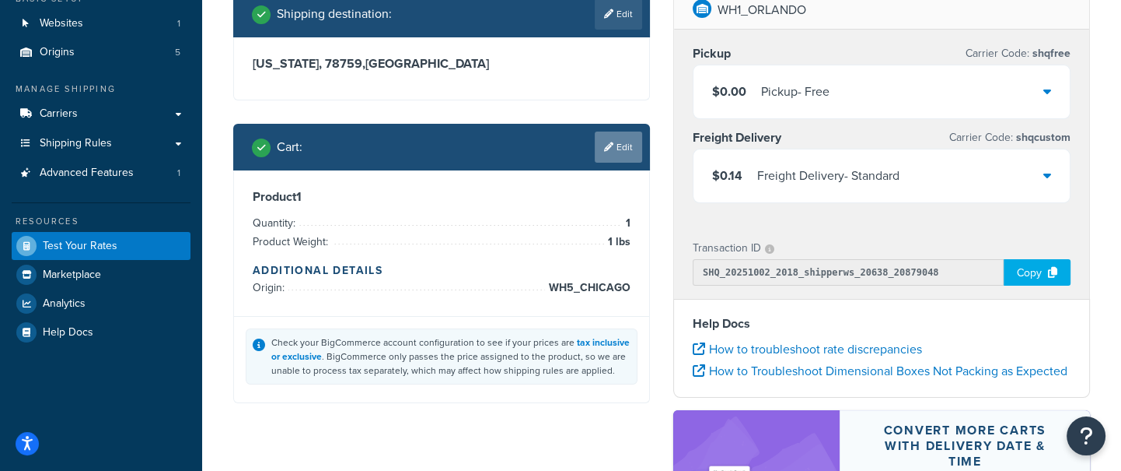
click at [611, 145] on icon at bounding box center [608, 146] width 9 height 9
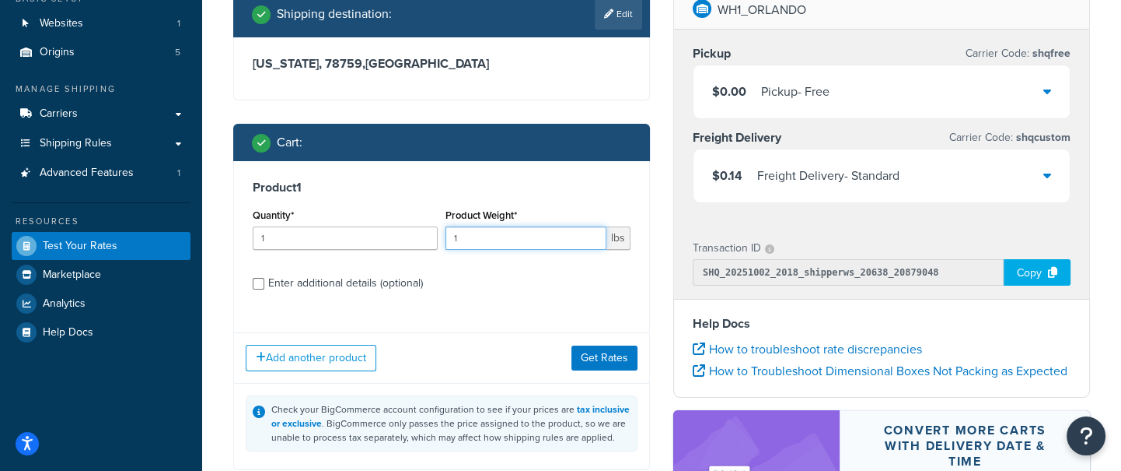
click at [488, 229] on input "1" at bounding box center [526, 237] width 161 height 23
type input "22333"
click at [359, 285] on div "Enter additional details (optional)" at bounding box center [345, 283] width 155 height 22
click at [264, 285] on input "Enter additional details (optional)" at bounding box center [259, 284] width 12 height 12
checkbox input "true"
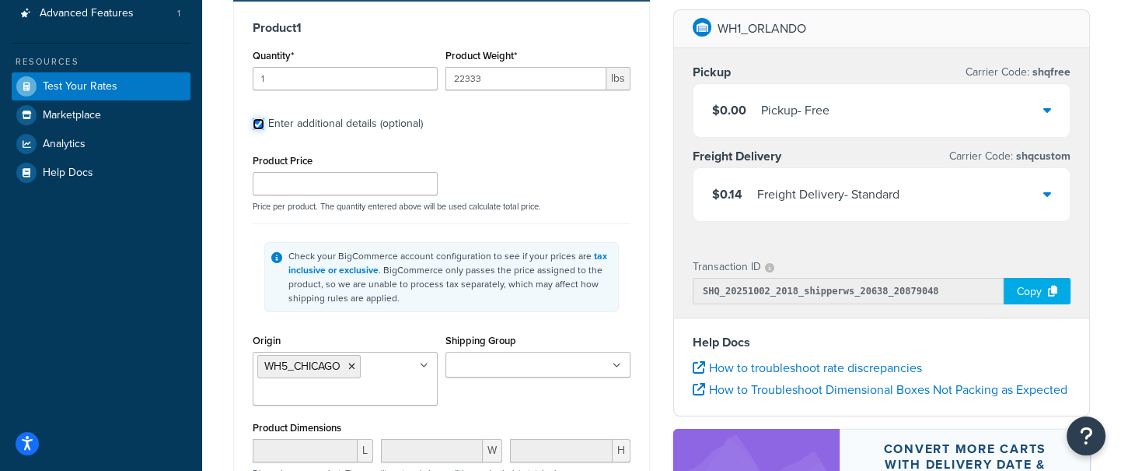
scroll to position [311, 0]
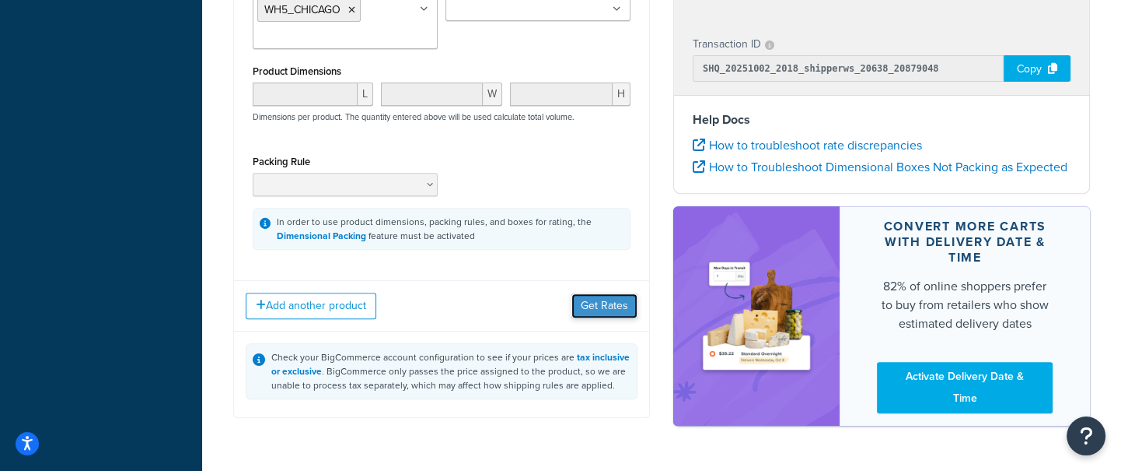
click at [600, 307] on button "Get Rates" at bounding box center [605, 305] width 66 height 25
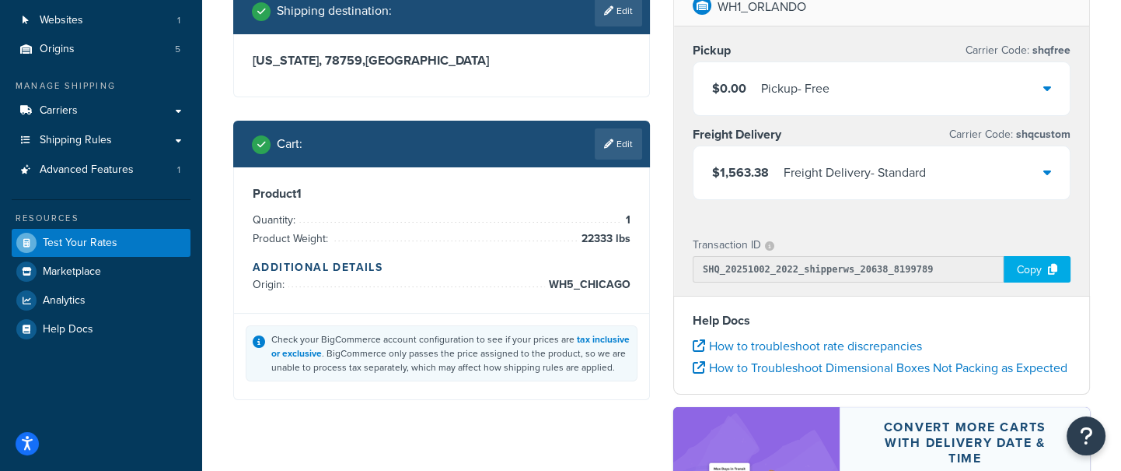
scroll to position [90, 0]
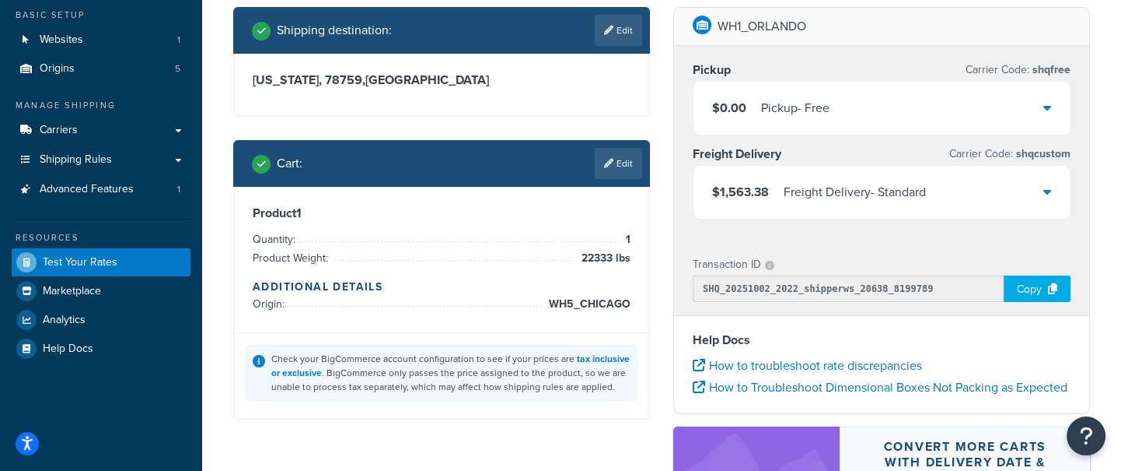
click at [871, 181] on div "Freight Delivery - Standard" at bounding box center [855, 192] width 142 height 22
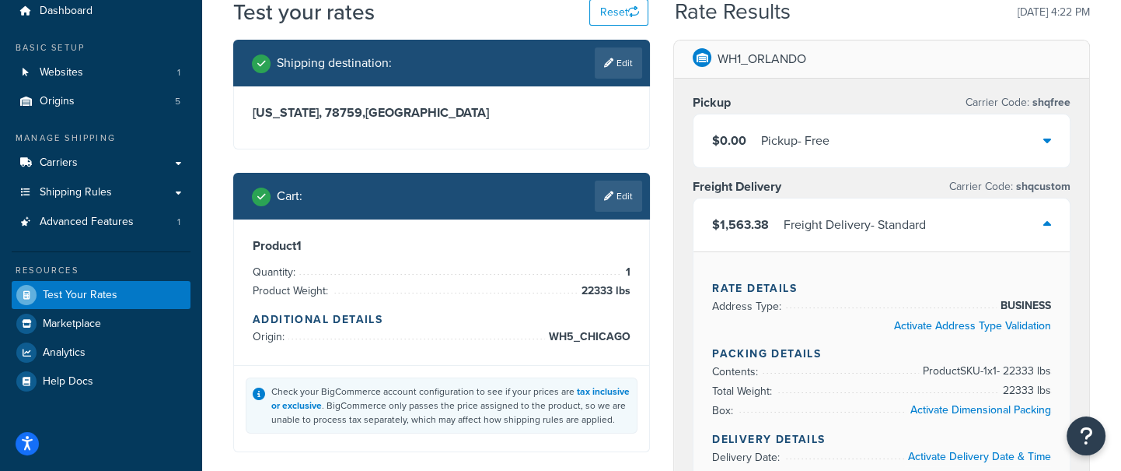
scroll to position [0, 0]
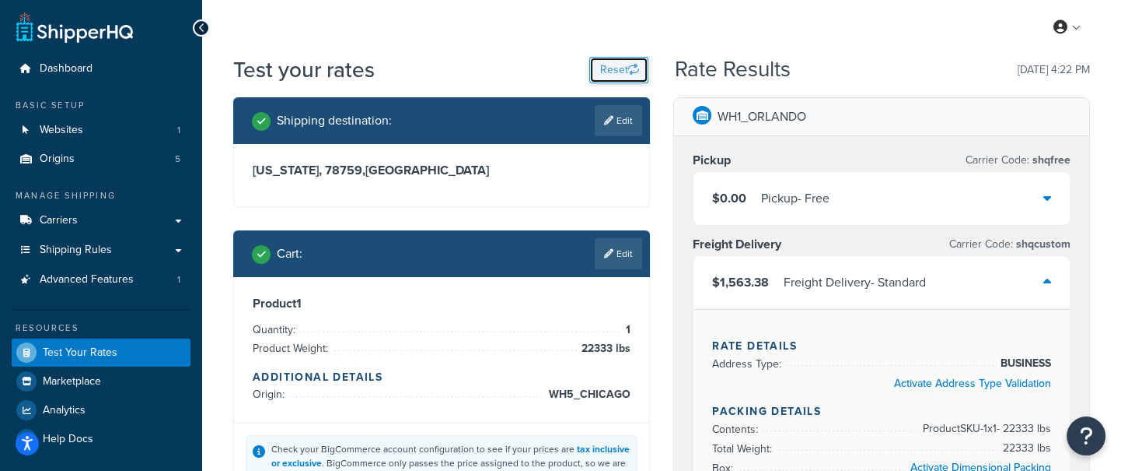
click at [614, 62] on button "Reset" at bounding box center [618, 70] width 59 height 26
select select "TX"
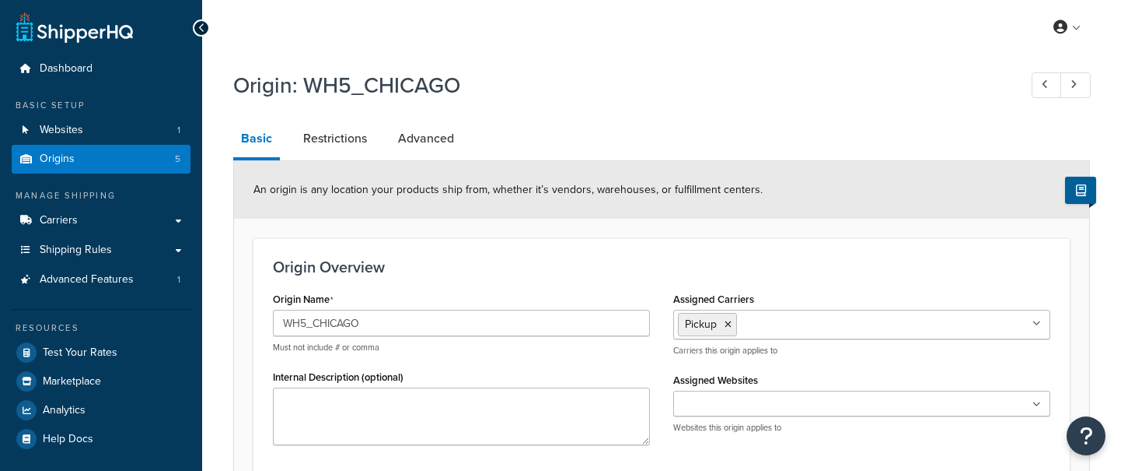
select select "9"
click at [567, 109] on div "Origin: WH5_CHICAGO" at bounding box center [661, 87] width 857 height 50
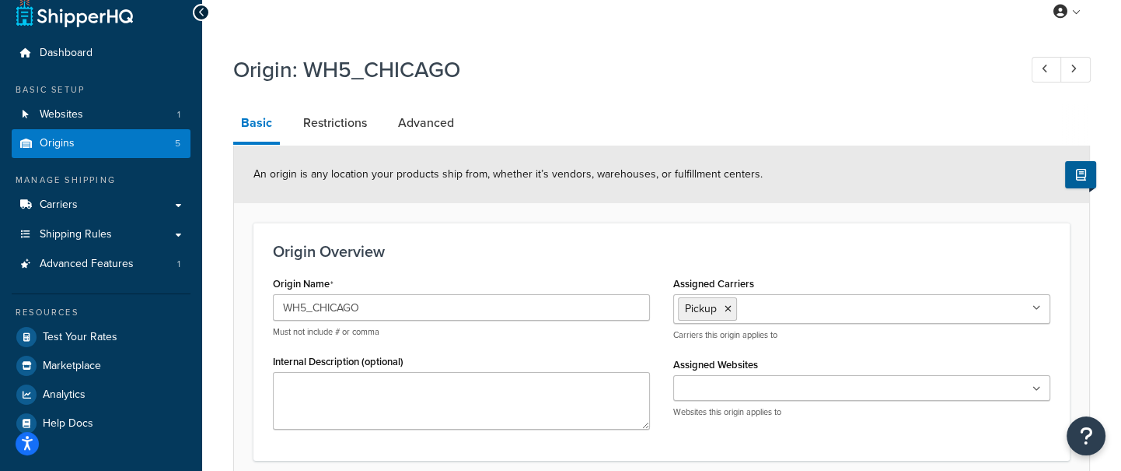
scroll to position [19, 0]
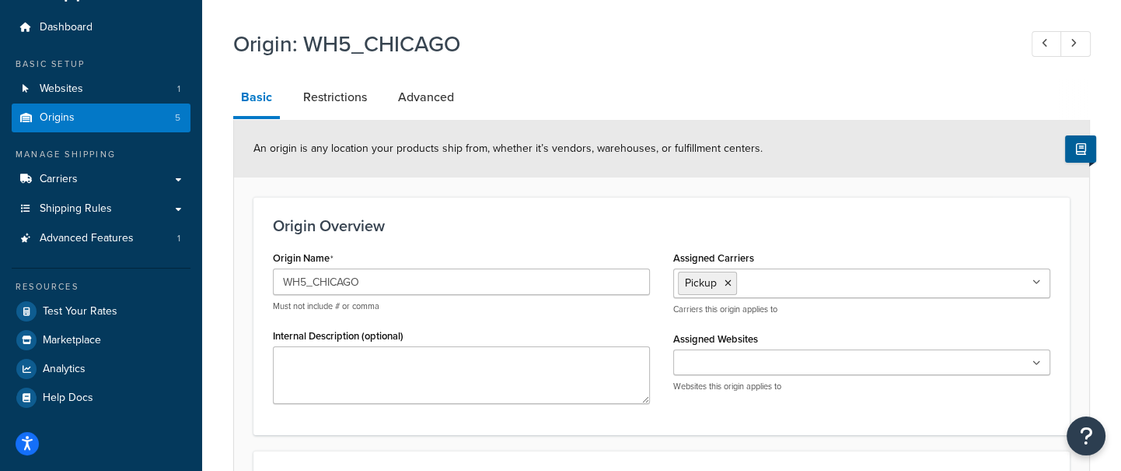
scroll to position [27, 0]
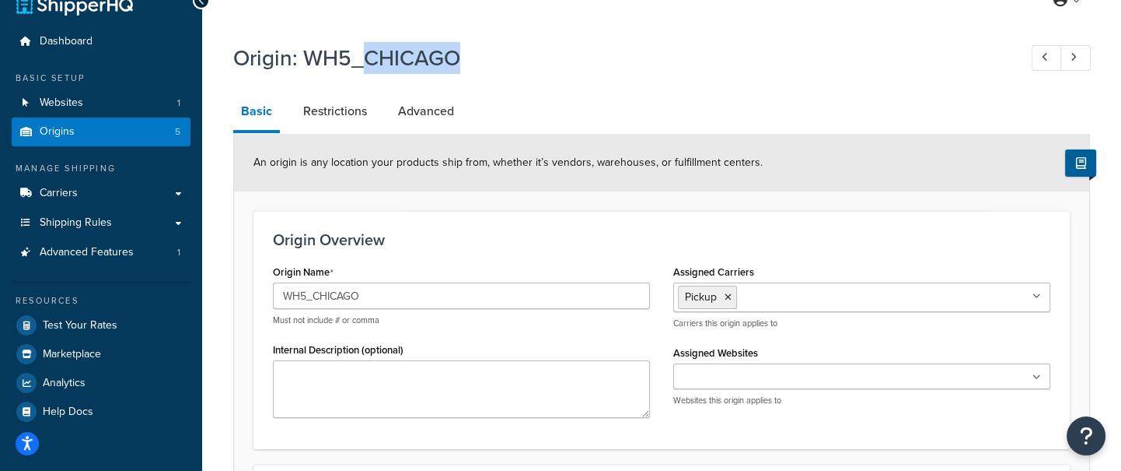
drag, startPoint x: 362, startPoint y: 59, endPoint x: 471, endPoint y: 59, distance: 108.9
click at [471, 59] on h1 "Origin: WH5_CHICAGO" at bounding box center [618, 58] width 770 height 30
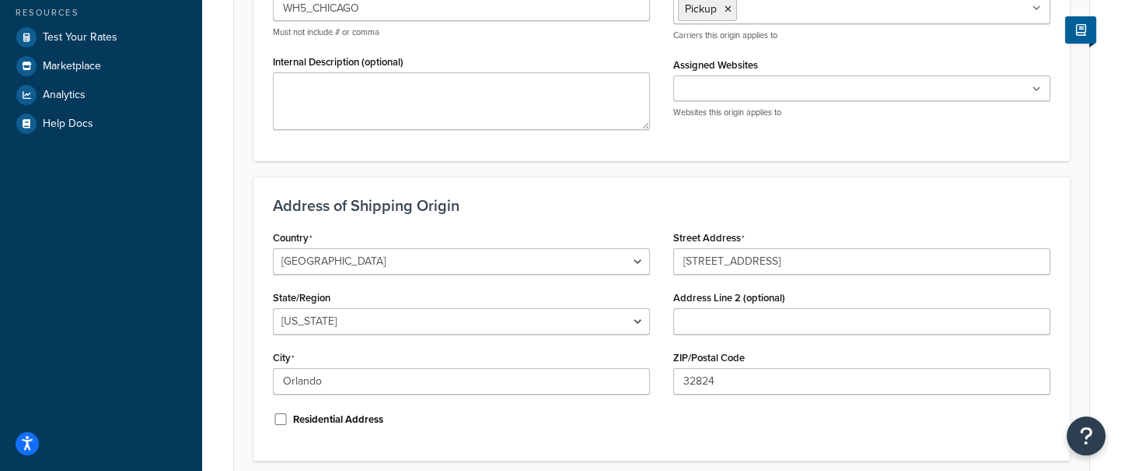
scroll to position [320, 0]
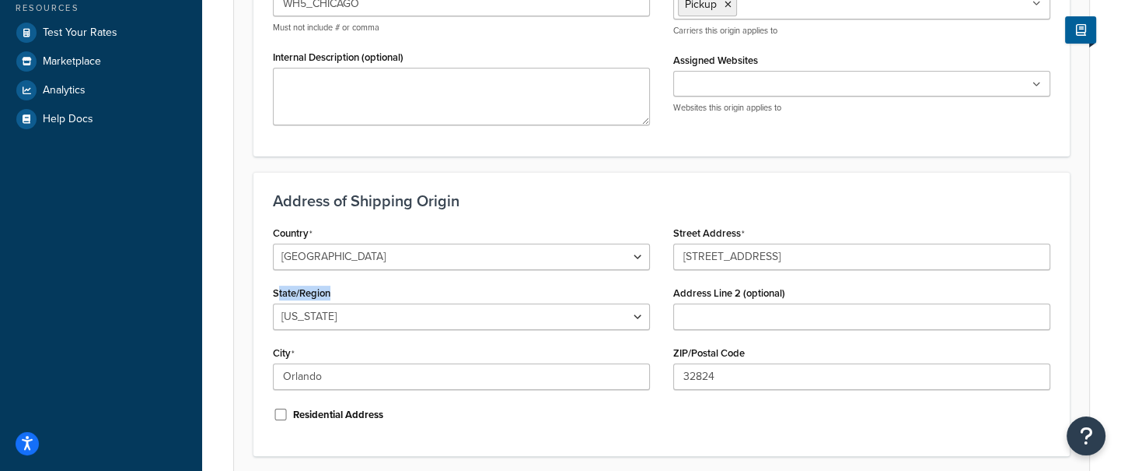
drag, startPoint x: 405, startPoint y: 292, endPoint x: 308, endPoint y: 343, distance: 109.6
click at [278, 291] on div "State/Region Alabama Alaska American Samoa Arizona Arkansas Armed Forces Americ…" at bounding box center [461, 306] width 377 height 48
drag, startPoint x: 313, startPoint y: 354, endPoint x: 247, endPoint y: 351, distance: 66.2
click at [247, 351] on form "An origin is any location your products ship from, whether it’s vendors, wareho…" at bounding box center [661, 179] width 855 height 677
click at [740, 260] on input "11616 Landstar Blvd" at bounding box center [861, 256] width 377 height 26
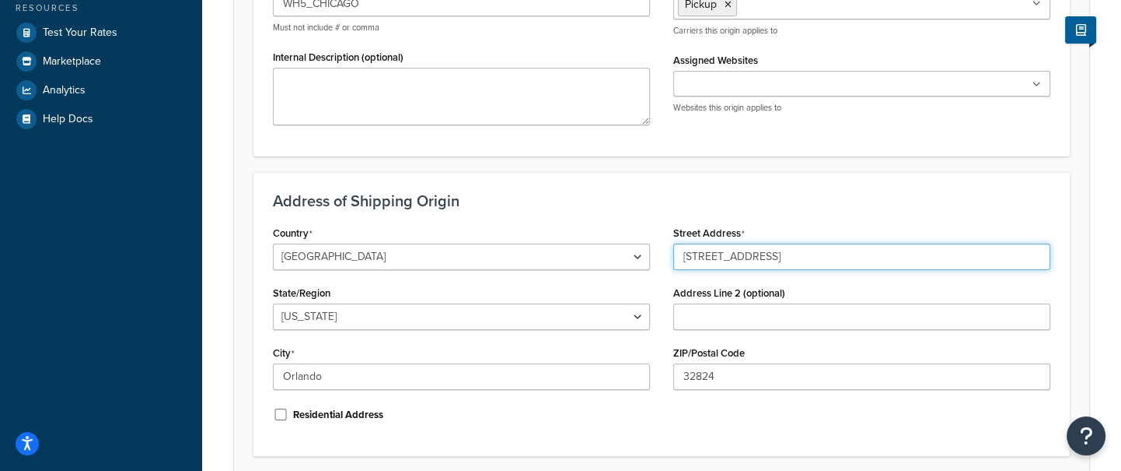
click at [740, 260] on input "11616 Landstar Blvd" at bounding box center [861, 256] width 377 height 26
click at [740, 259] on input "11616 Landstar Blvd" at bounding box center [861, 256] width 377 height 26
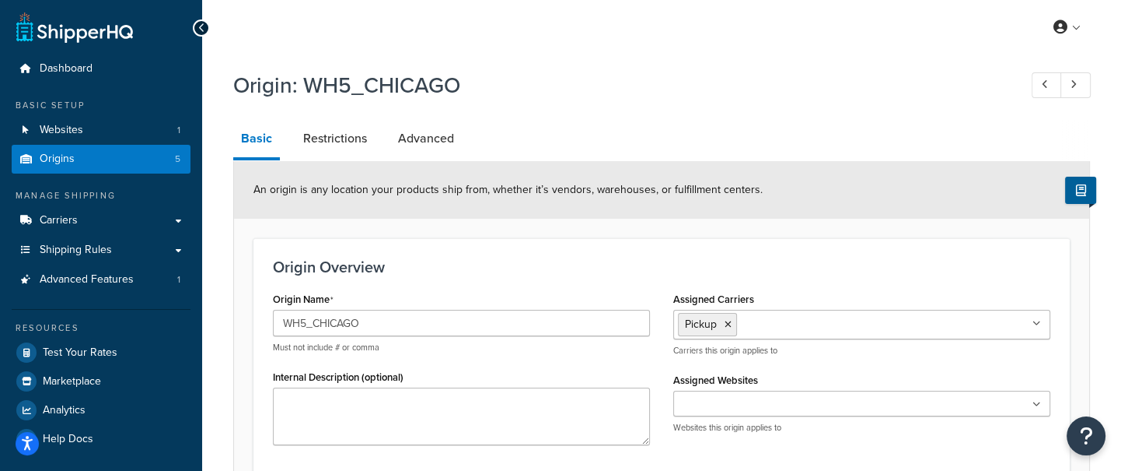
scroll to position [0, 0]
drag, startPoint x: 471, startPoint y: 79, endPoint x: 362, endPoint y: 81, distance: 108.1
click at [310, 80] on h1 "Origin: WH5_CHICAGO" at bounding box center [618, 85] width 770 height 30
click at [592, 85] on h1 "Origin: WH5_CHICAGO" at bounding box center [618, 85] width 770 height 30
click at [170, 155] on link "Origins 5" at bounding box center [101, 159] width 179 height 29
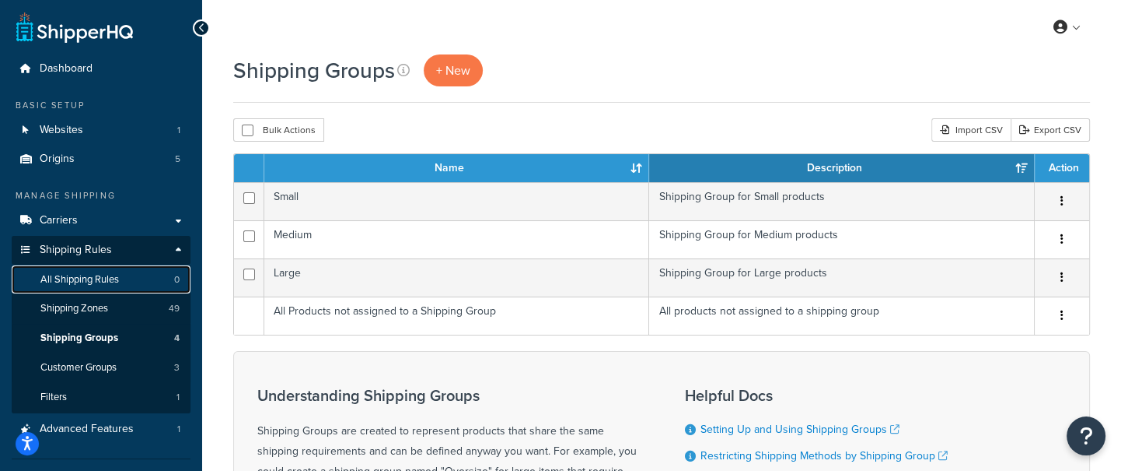
click at [149, 286] on link "All Shipping Rules 0" at bounding box center [101, 279] width 179 height 29
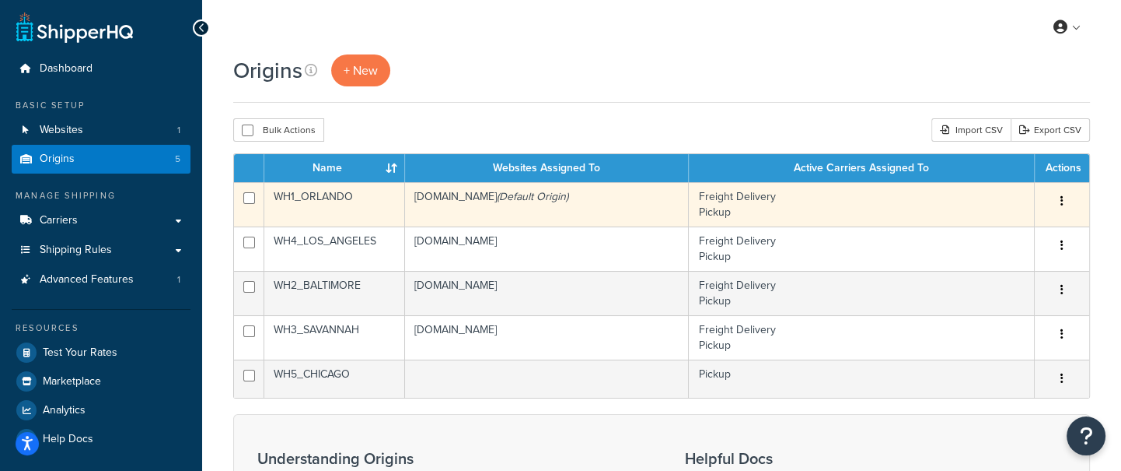
click at [251, 198] on input "checkbox" at bounding box center [249, 198] width 12 height 12
checkbox input "false"
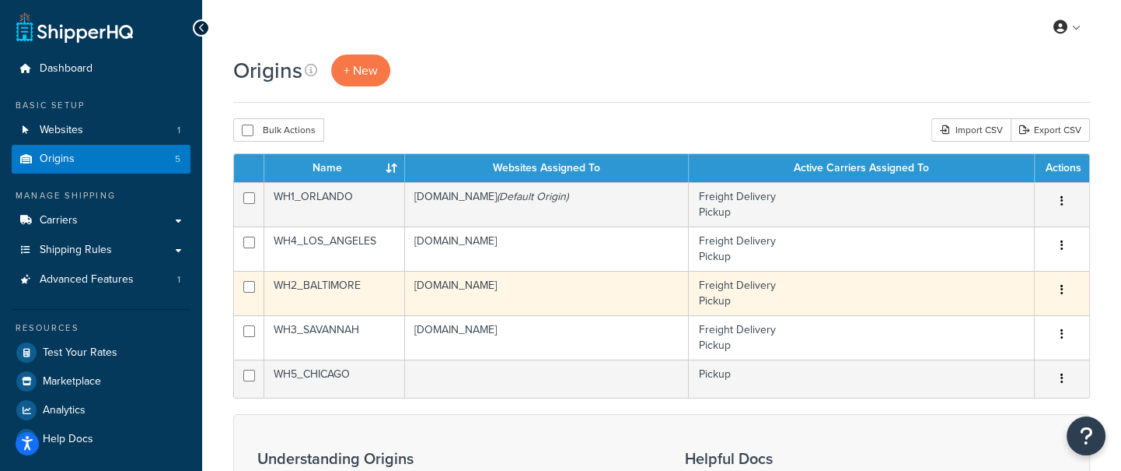
click at [250, 285] on input "checkbox" at bounding box center [249, 287] width 12 height 12
click at [245, 284] on input "checkbox" at bounding box center [249, 287] width 12 height 12
checkbox input "false"
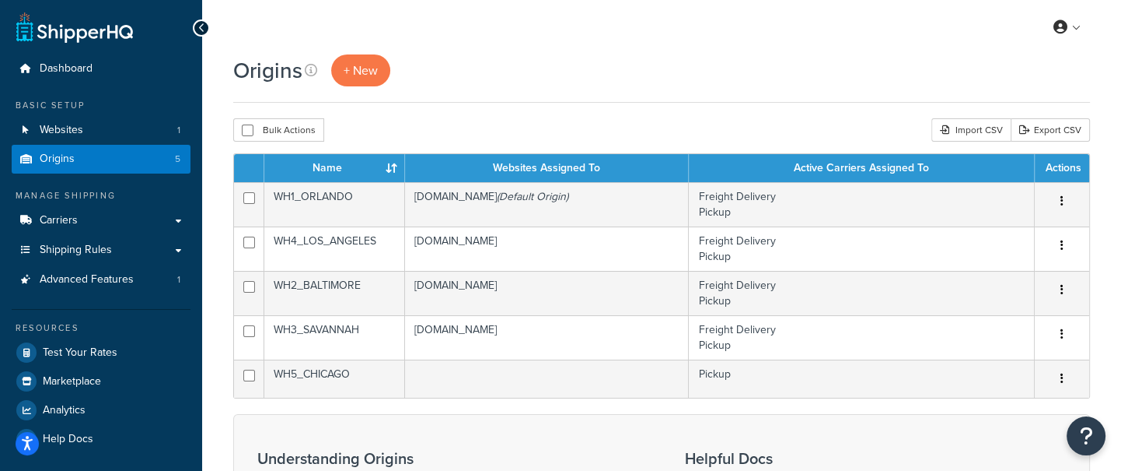
click at [329, 166] on th "Name" at bounding box center [334, 168] width 141 height 28
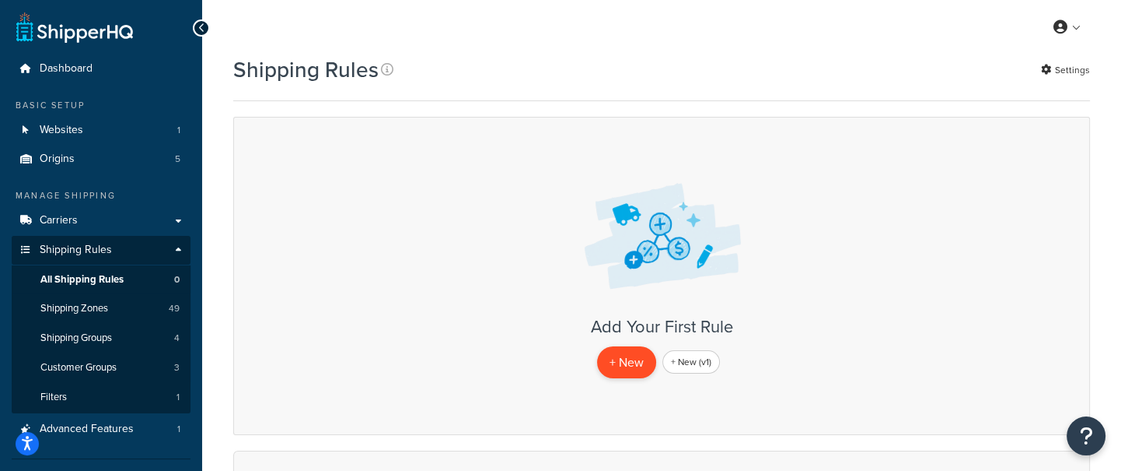
click at [633, 364] on p "+ New" at bounding box center [626, 362] width 59 height 32
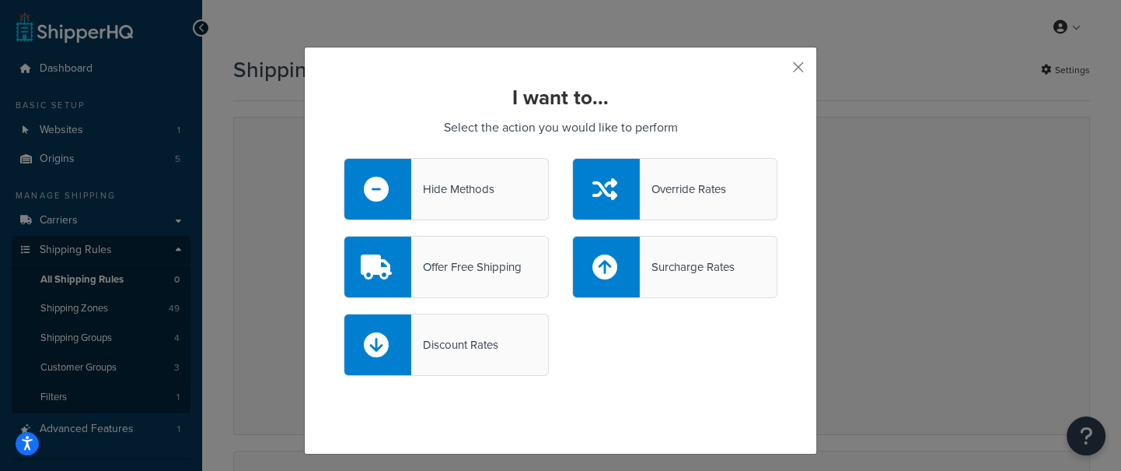
click at [496, 195] on div "Hide Methods" at bounding box center [446, 189] width 205 height 62
click at [0, 0] on input "Hide Methods" at bounding box center [0, 0] width 0 height 0
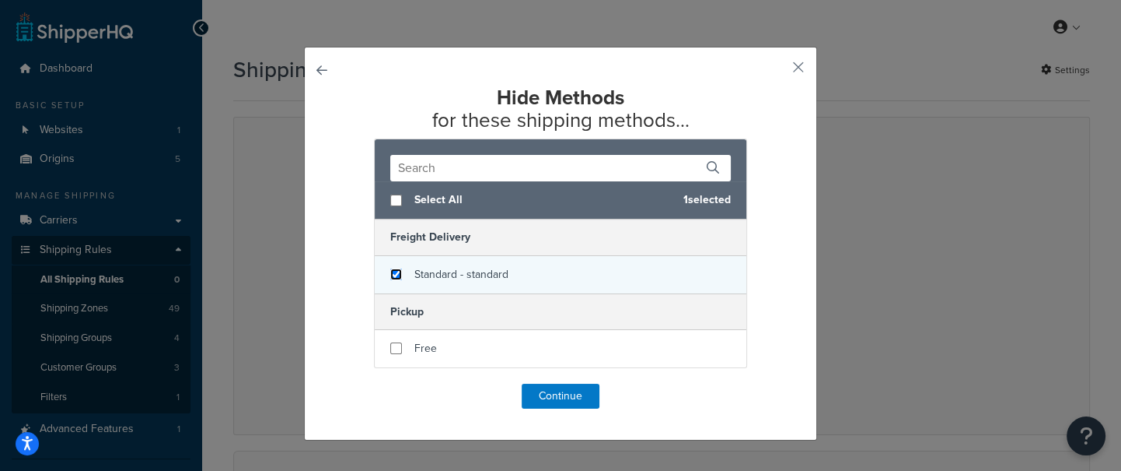
click at [394, 275] on input "checkbox" at bounding box center [396, 274] width 12 height 12
checkbox input "true"
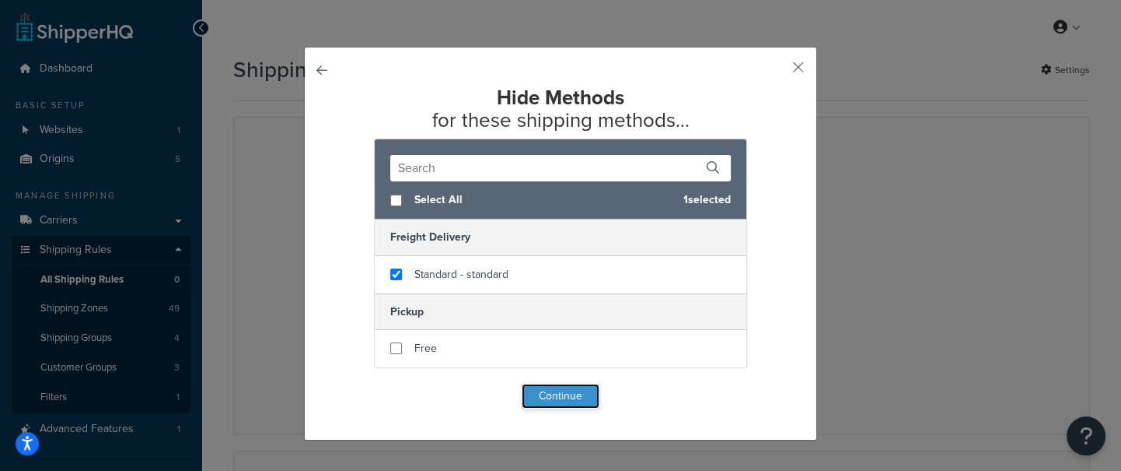
click at [579, 396] on button "Continue" at bounding box center [561, 395] width 78 height 25
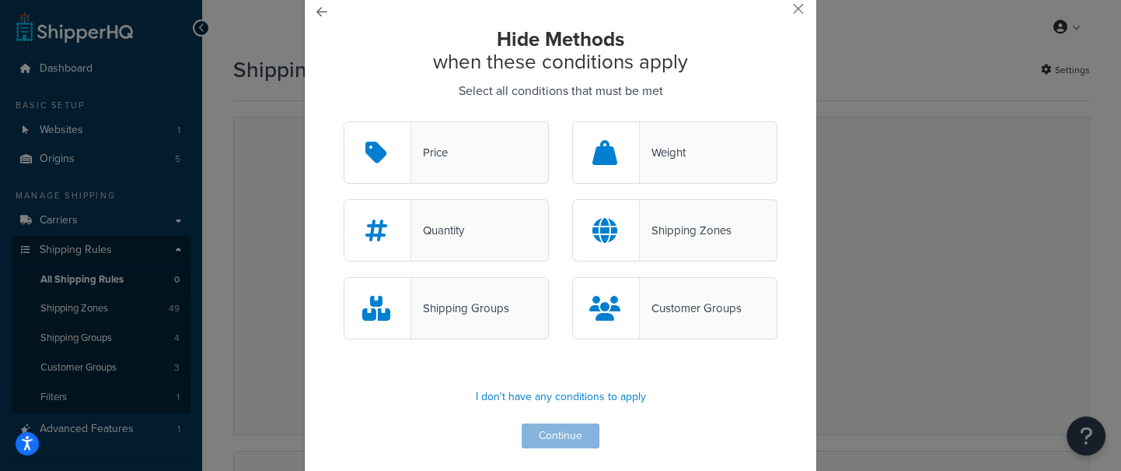
scroll to position [65, 0]
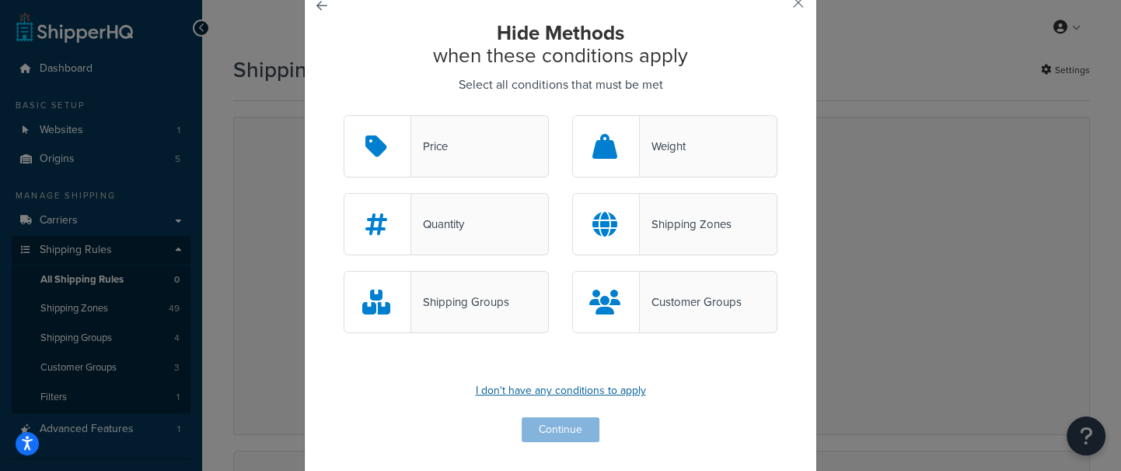
click at [593, 388] on p "I don't have any conditions to apply" at bounding box center [561, 391] width 434 height 22
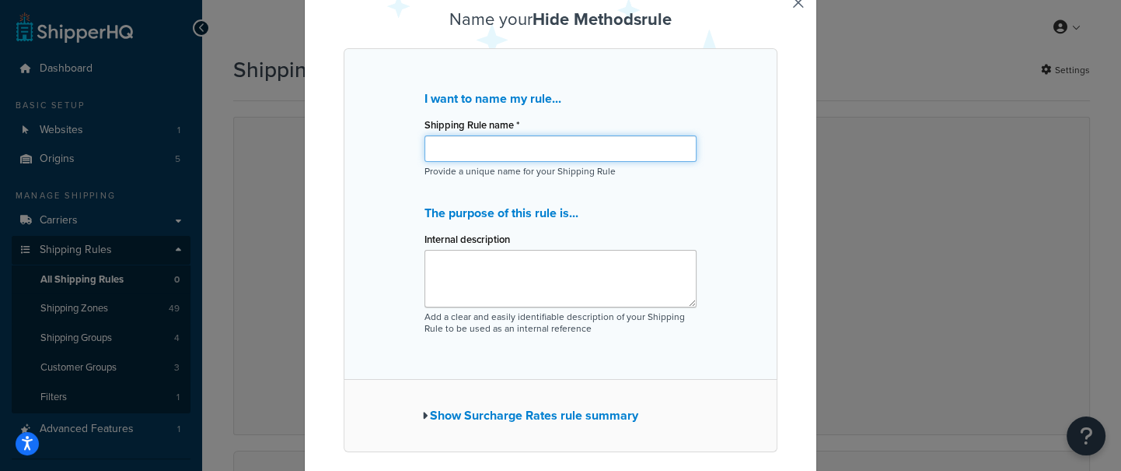
click at [538, 149] on input "Shipping Rule name *" at bounding box center [561, 148] width 272 height 26
type input "N"
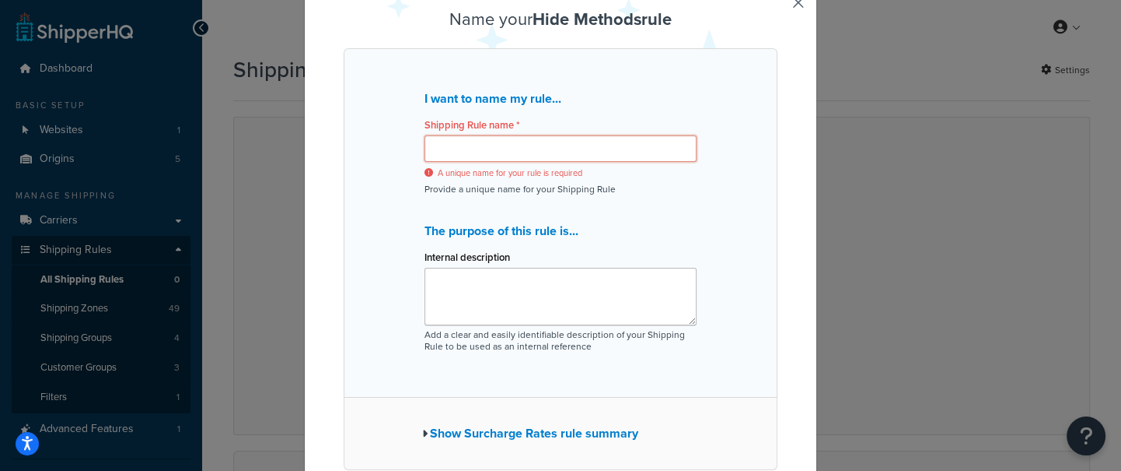
type input "S"
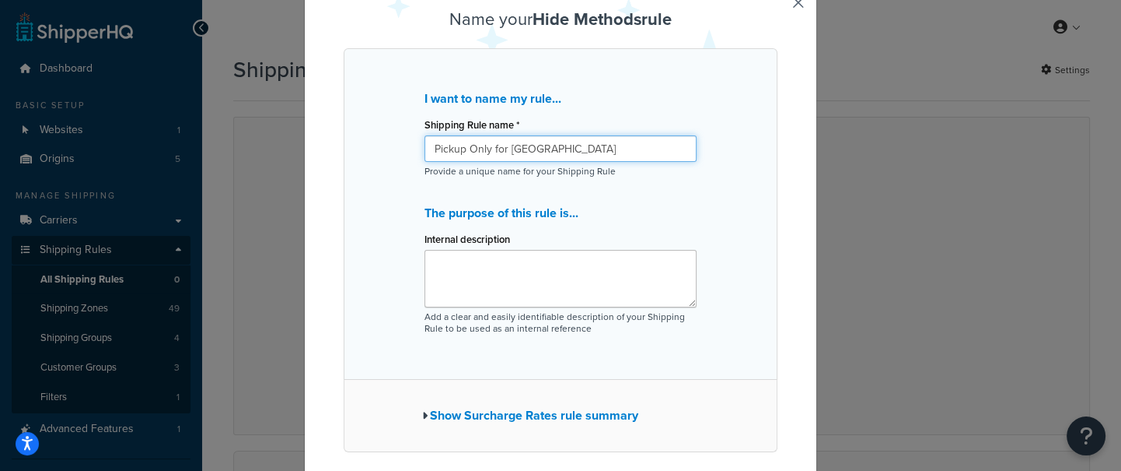
scroll to position [156, 0]
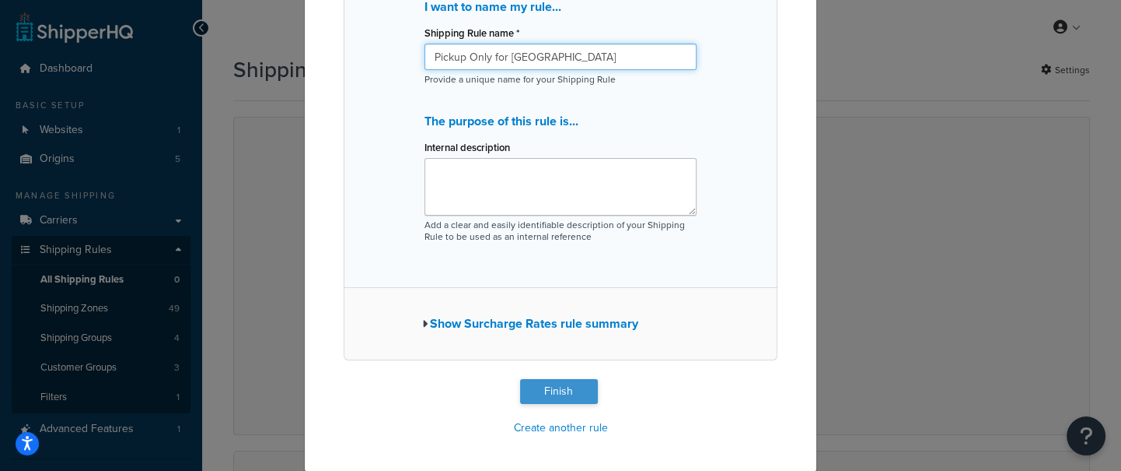
type input "Pickup Only for [GEOGRAPHIC_DATA]"
click at [587, 387] on button "Finish" at bounding box center [559, 391] width 78 height 25
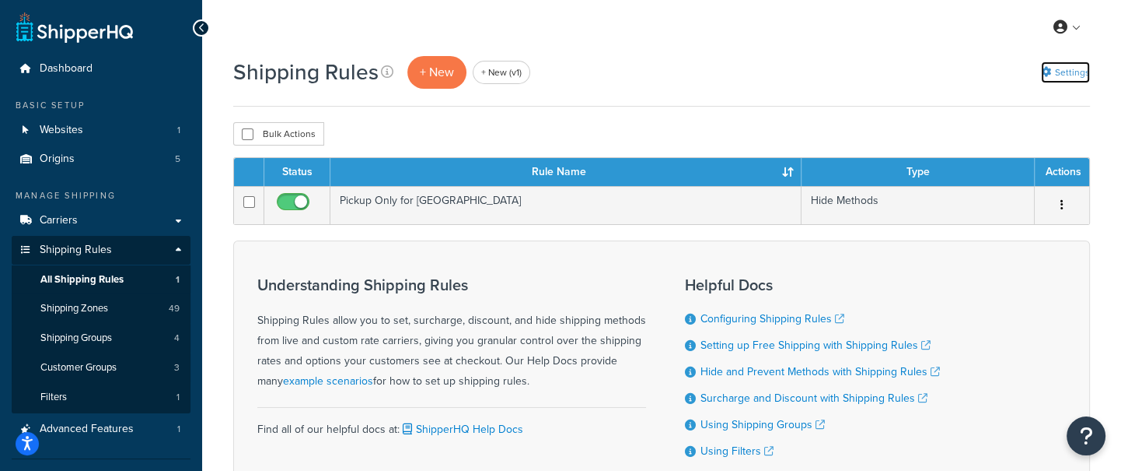
click at [1065, 78] on link "Settings" at bounding box center [1065, 72] width 49 height 22
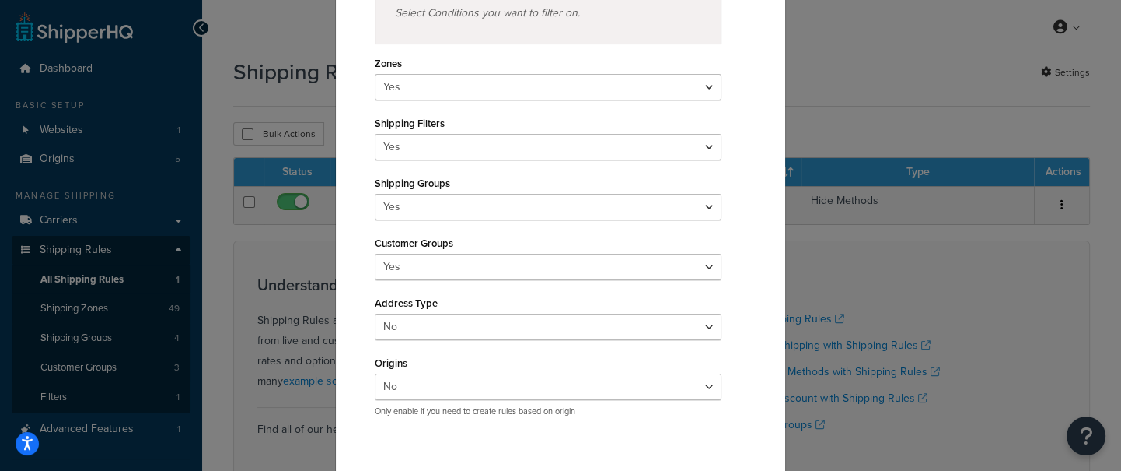
scroll to position [233, 0]
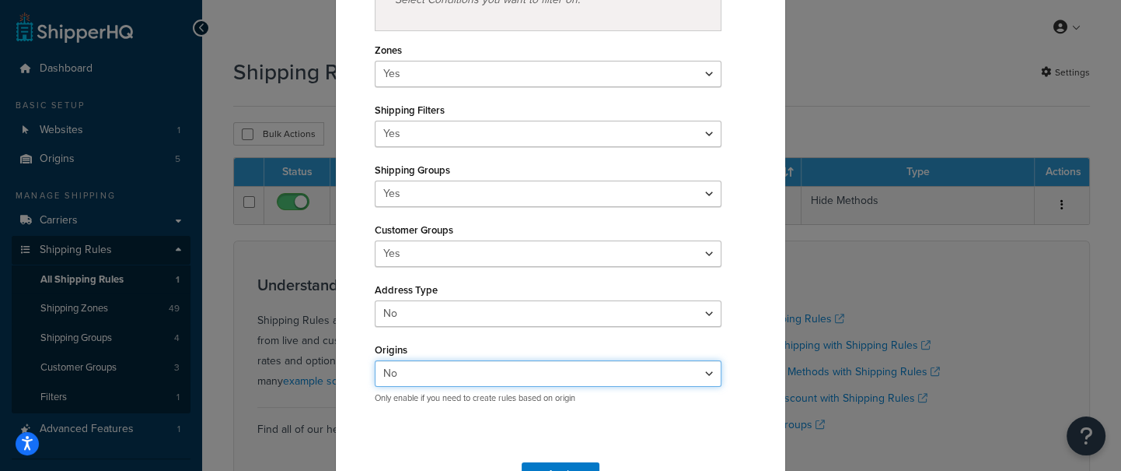
click at [429, 365] on select "Yes No" at bounding box center [548, 373] width 347 height 26
select select "true"
click at [375, 360] on select "Yes No" at bounding box center [548, 373] width 347 height 26
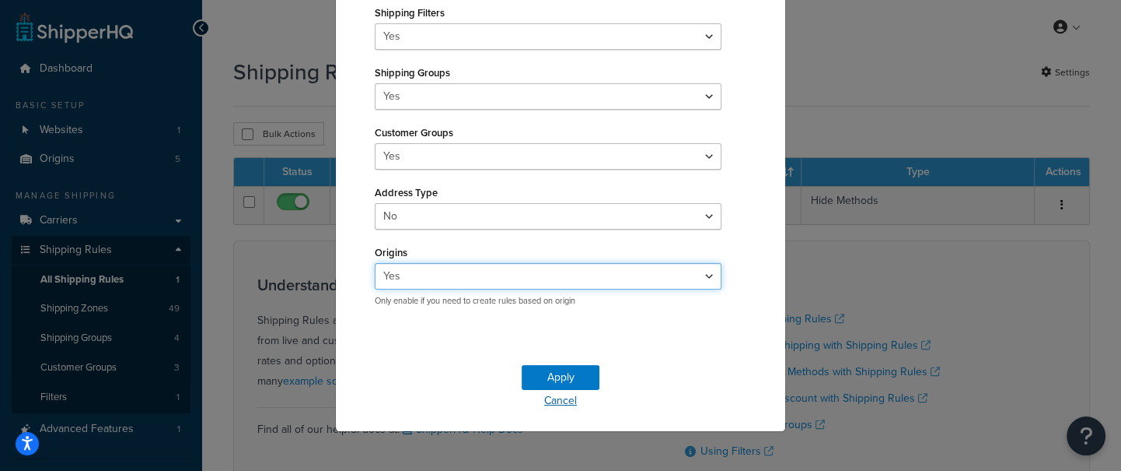
scroll to position [336, 0]
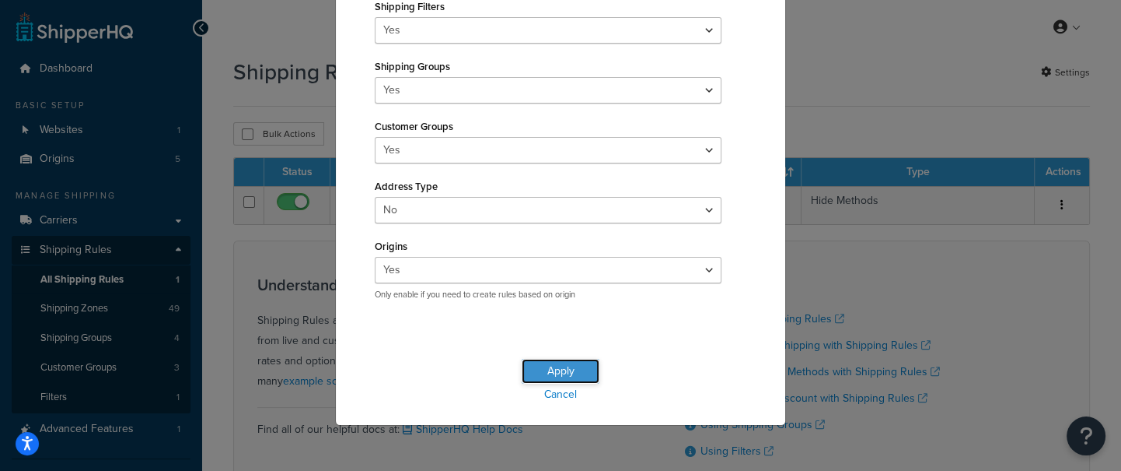
click at [560, 370] on button "Apply" at bounding box center [561, 371] width 78 height 25
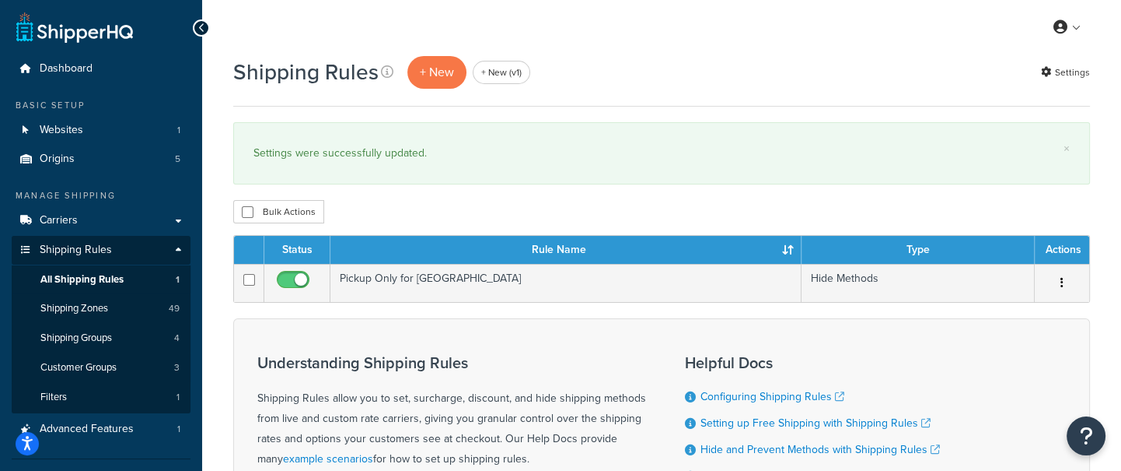
click at [715, 94] on div "Shipping Rules + New + New (v1) Settings" at bounding box center [661, 80] width 857 height 52
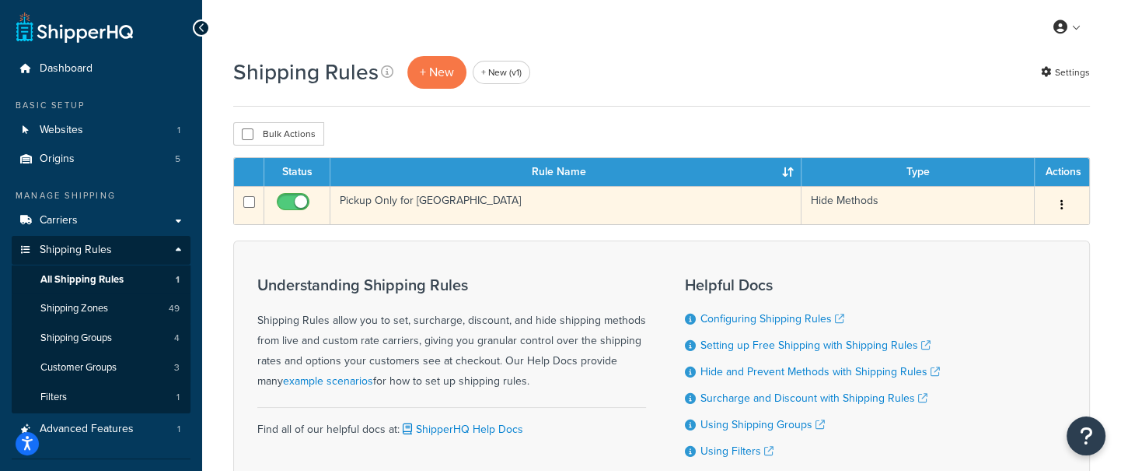
click at [486, 214] on td "Pickup Only for [GEOGRAPHIC_DATA]" at bounding box center [566, 205] width 471 height 38
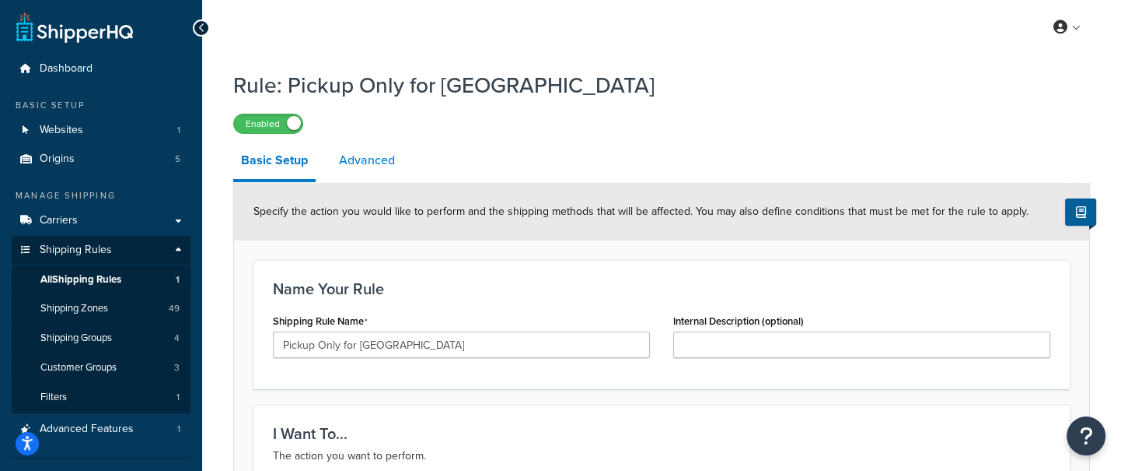
click at [373, 161] on link "Advanced" at bounding box center [367, 160] width 72 height 37
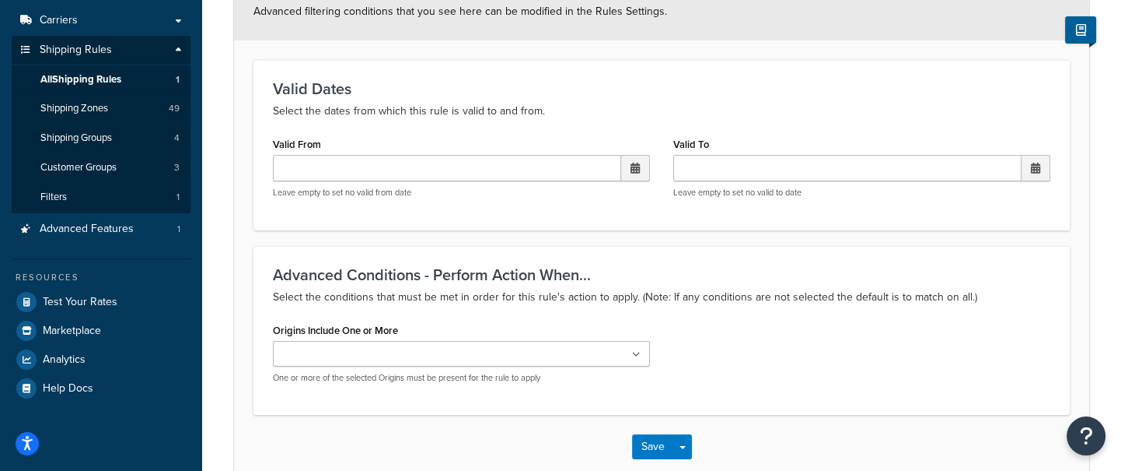
scroll to position [219, 0]
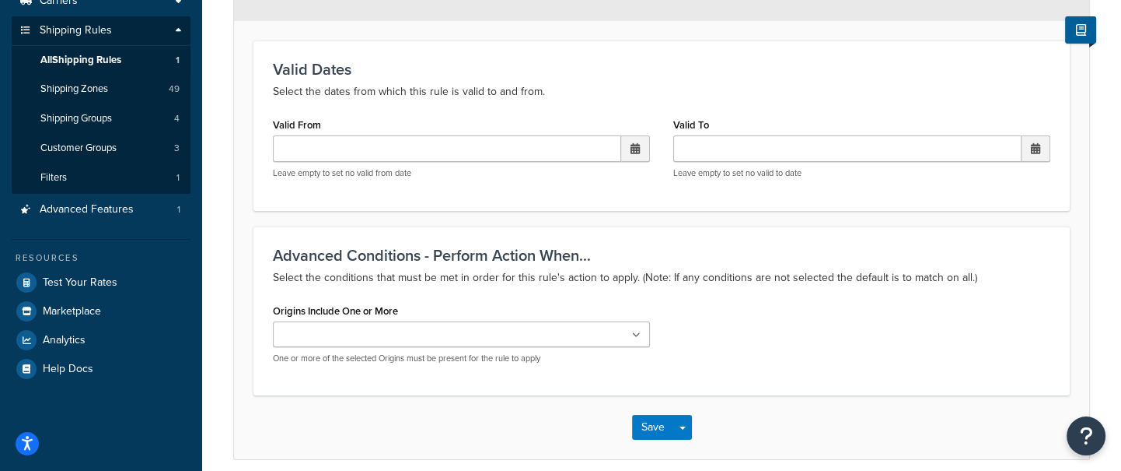
click at [418, 331] on ul at bounding box center [461, 334] width 377 height 26
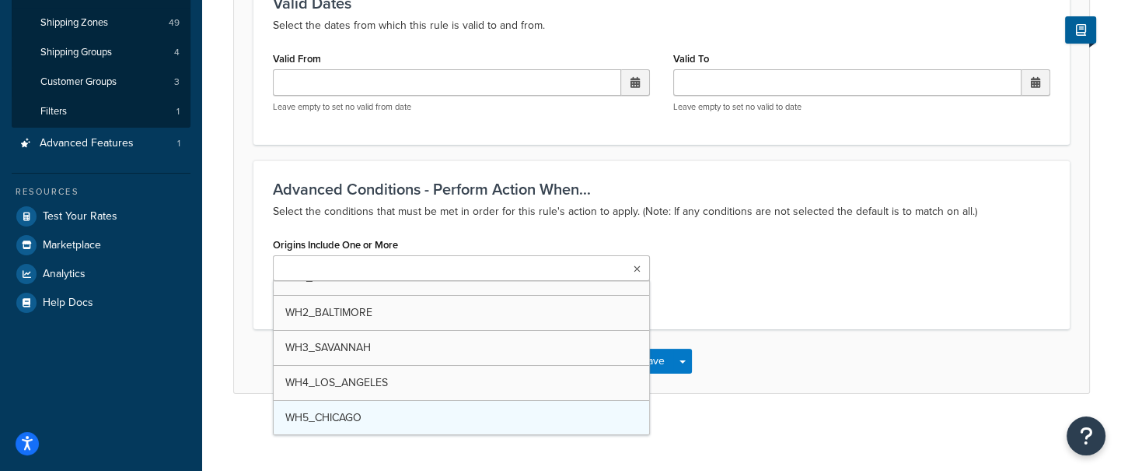
scroll to position [0, 0]
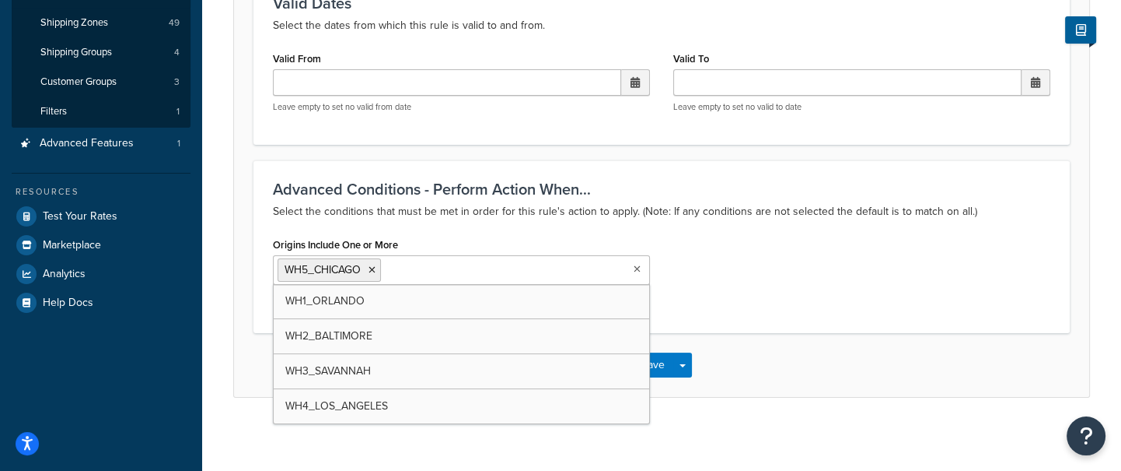
click at [743, 293] on div "Origins Include One or More WH5_CHICAGO WH1_ORLANDO WH2_BALTIMORE WH3_SAVANNAH …" at bounding box center [661, 273] width 801 height 80
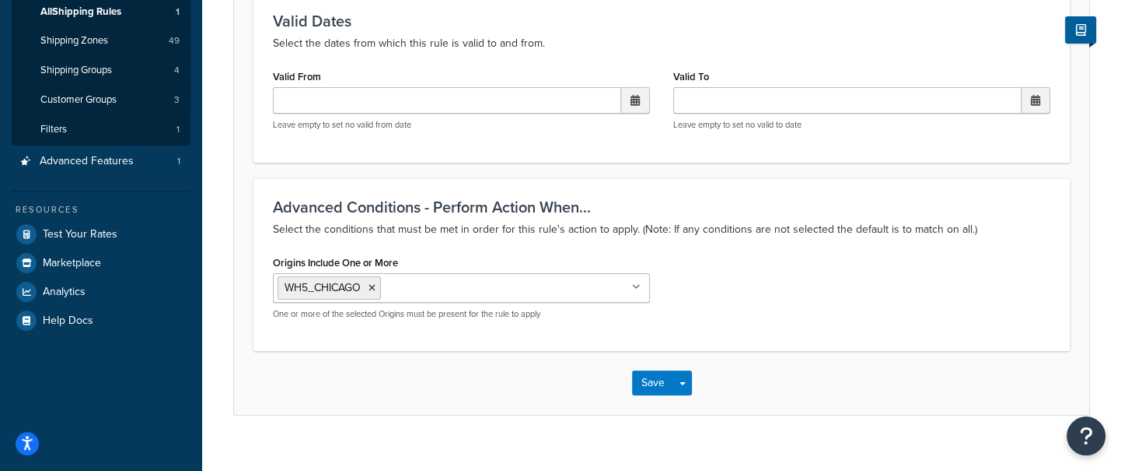
scroll to position [253, 0]
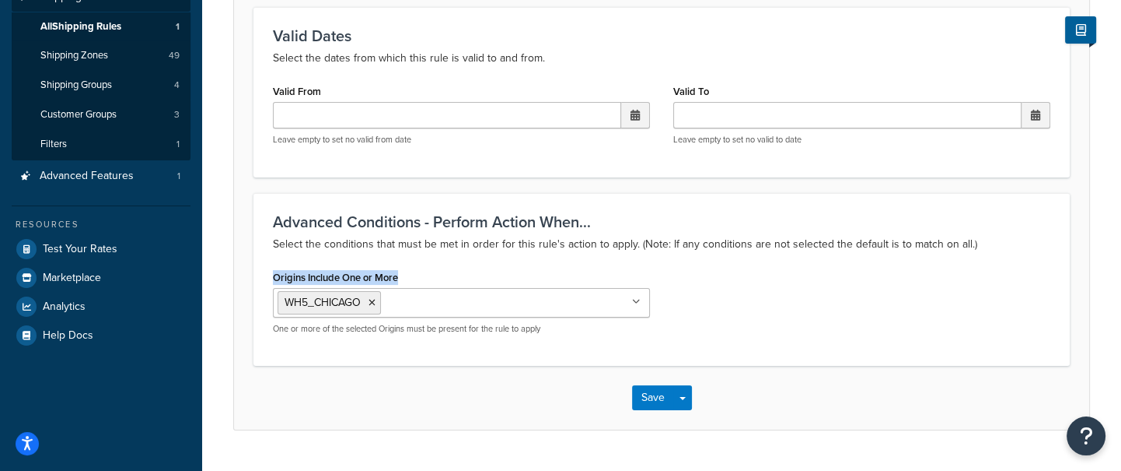
drag, startPoint x: 397, startPoint y: 276, endPoint x: 281, endPoint y: 271, distance: 116.7
click at [271, 272] on div "Origins Include One or More WH5_CHICAGO WH1_ORLANDO WH2_BALTIMORE WH3_SAVANNAH …" at bounding box center [461, 306] width 401 height 80
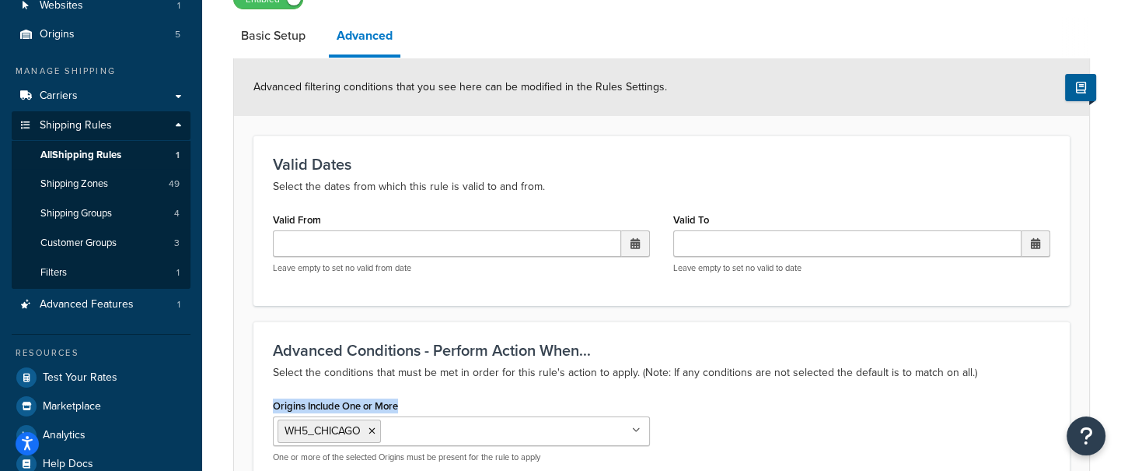
scroll to position [127, 0]
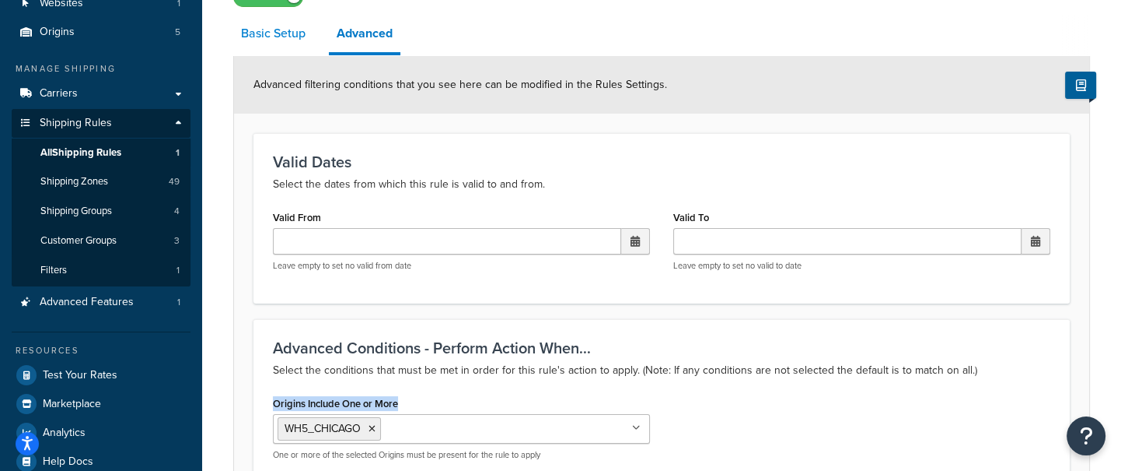
click at [297, 46] on link "Basic Setup" at bounding box center [273, 33] width 80 height 37
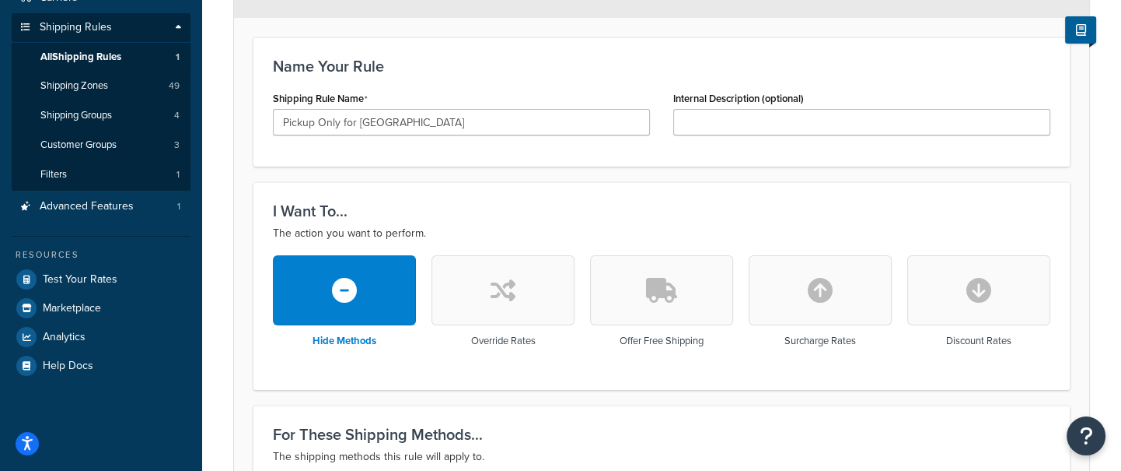
scroll to position [223, 0]
drag, startPoint x: 387, startPoint y: 334, endPoint x: 307, endPoint y: 328, distance: 80.3
click at [301, 331] on div "Hide Methods" at bounding box center [344, 303] width 143 height 99
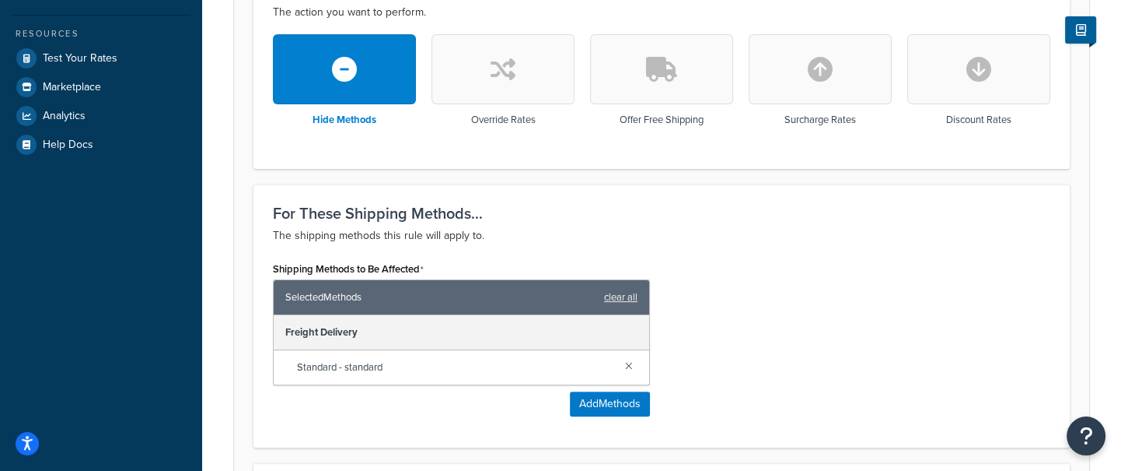
scroll to position [465, 0]
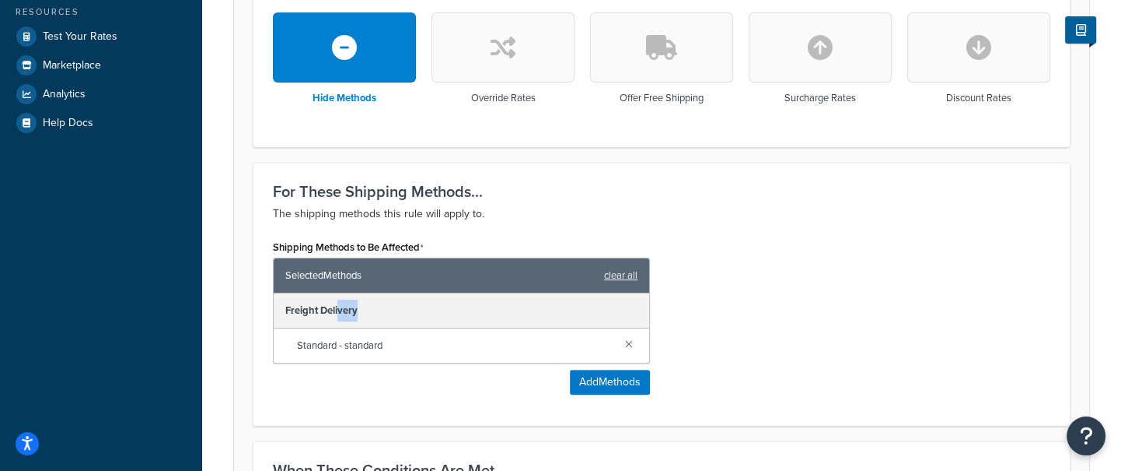
drag, startPoint x: 358, startPoint y: 306, endPoint x: 340, endPoint y: 305, distance: 18.0
click at [340, 305] on div "Freight Delivery" at bounding box center [462, 310] width 376 height 35
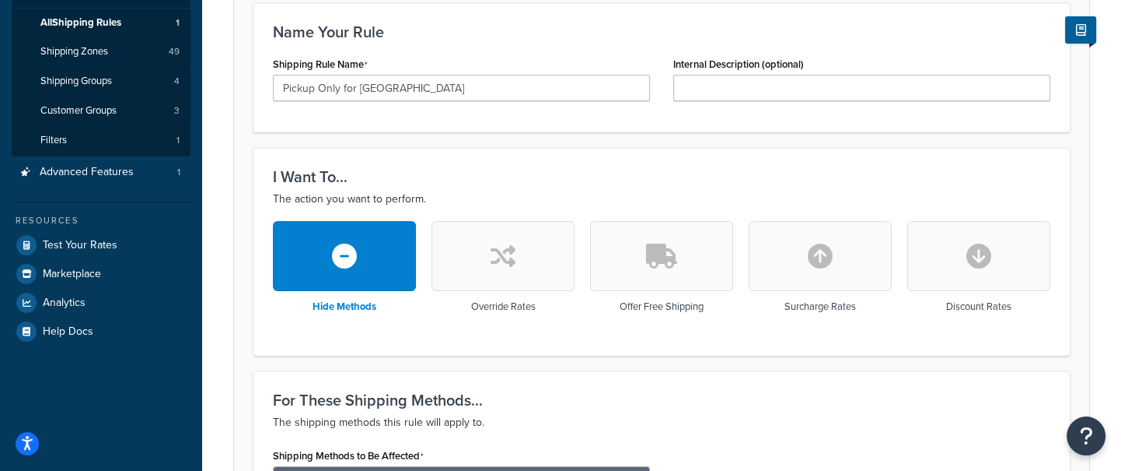
scroll to position [0, 0]
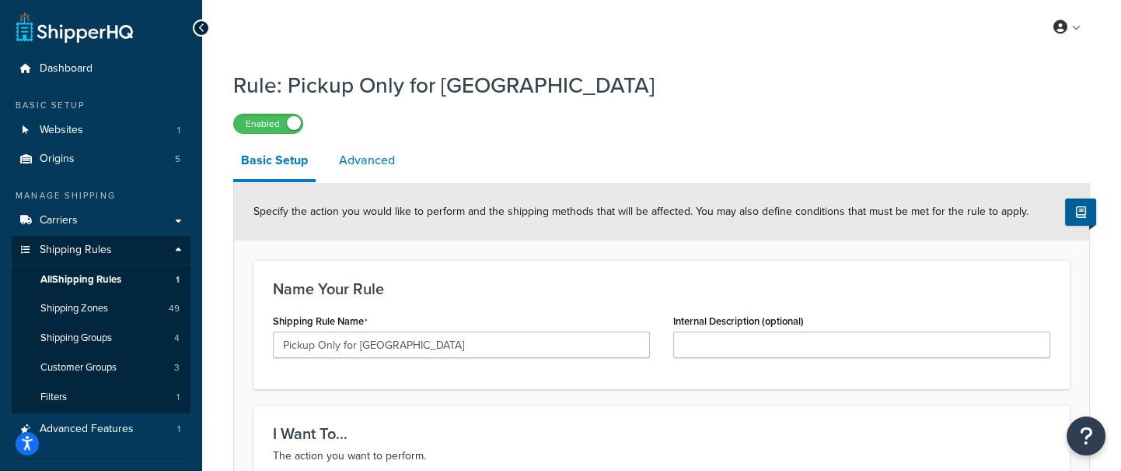
click at [387, 168] on link "Advanced" at bounding box center [367, 160] width 72 height 37
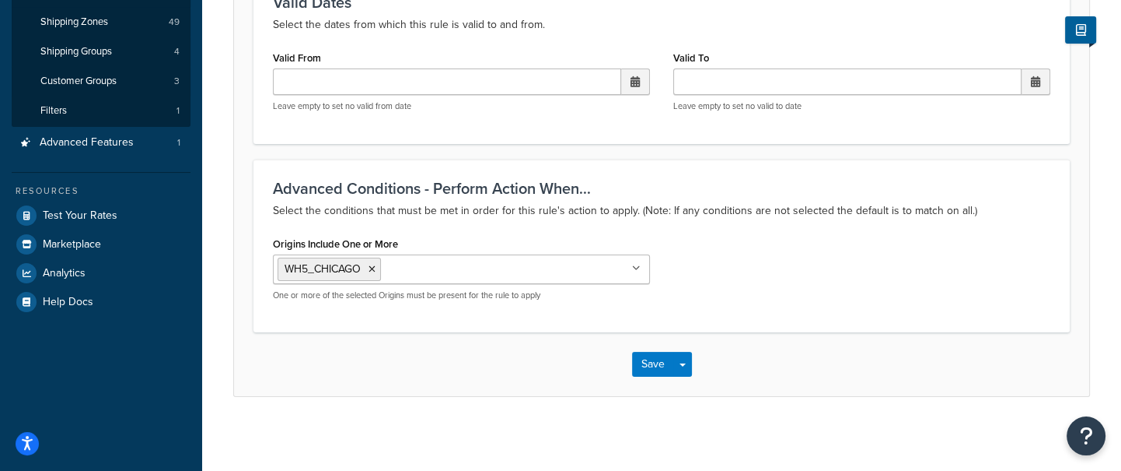
scroll to position [289, 0]
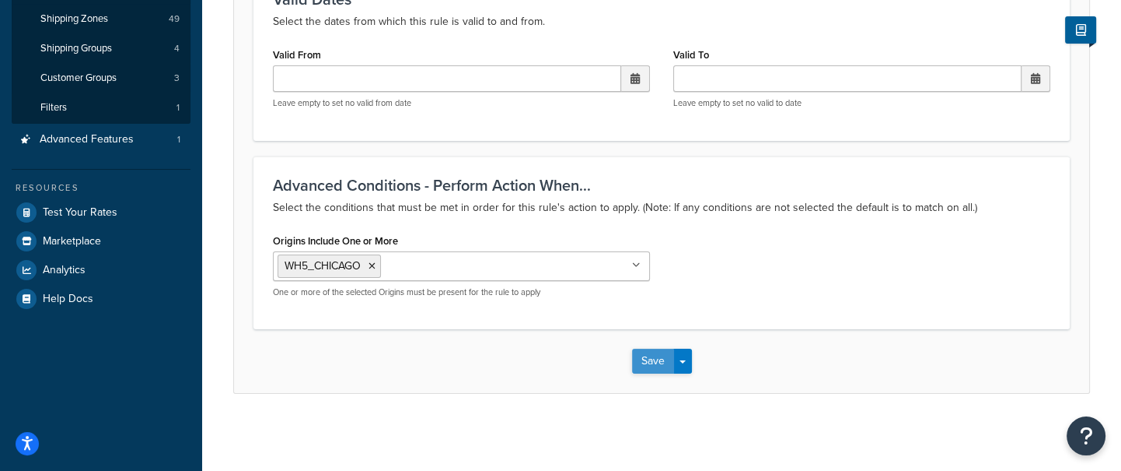
click at [653, 357] on button "Save" at bounding box center [653, 360] width 42 height 25
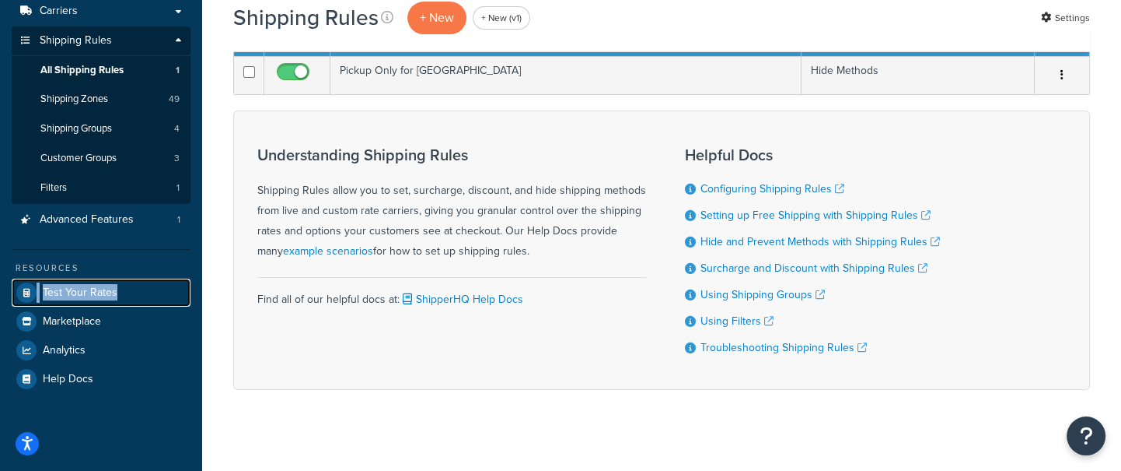
scroll to position [152, 0]
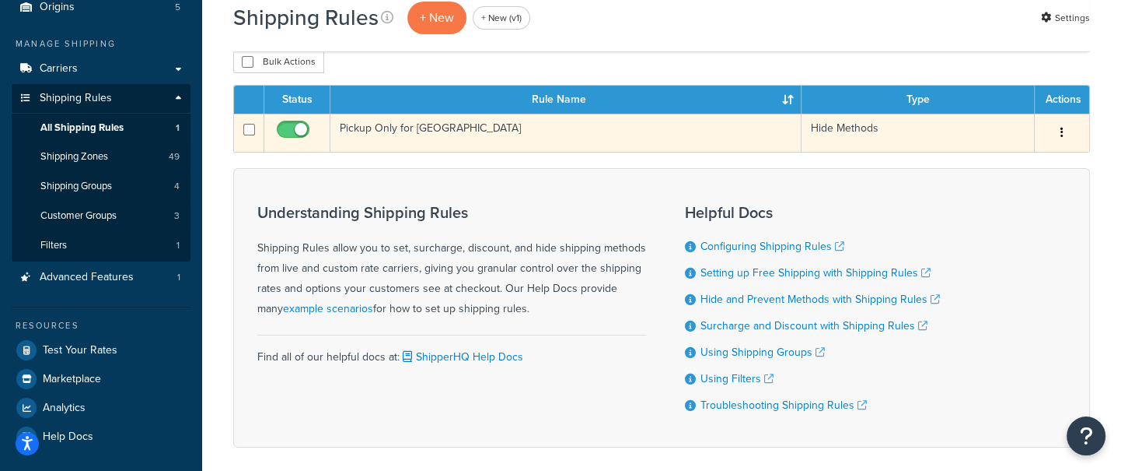
click at [520, 128] on td "Pickup Only for [GEOGRAPHIC_DATA]" at bounding box center [566, 133] width 471 height 38
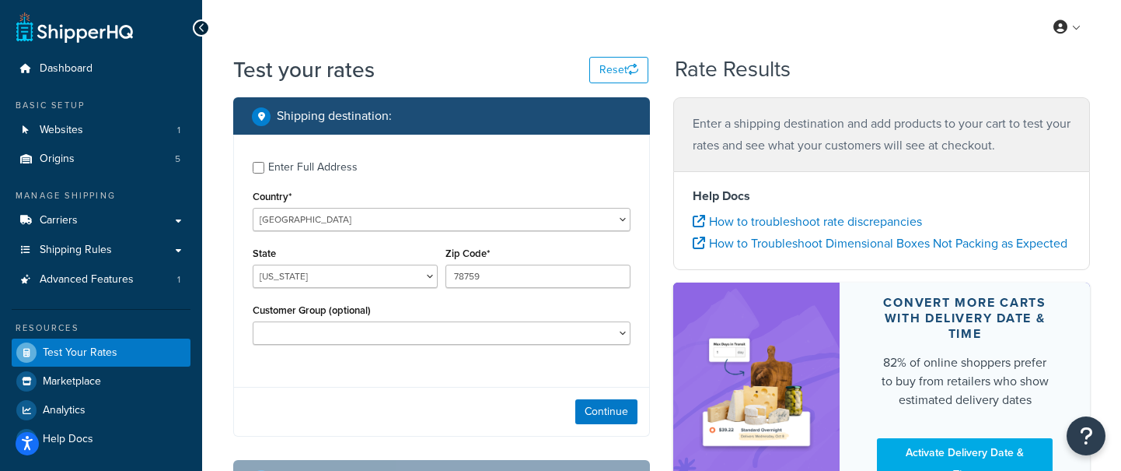
select select "[GEOGRAPHIC_DATA]"
click at [333, 274] on select "Alabama Alaska American Samoa Arizona Arkansas Armed Forces Americas Armed Forc…" at bounding box center [345, 275] width 185 height 23
click at [527, 270] on input "78759" at bounding box center [538, 275] width 185 height 23
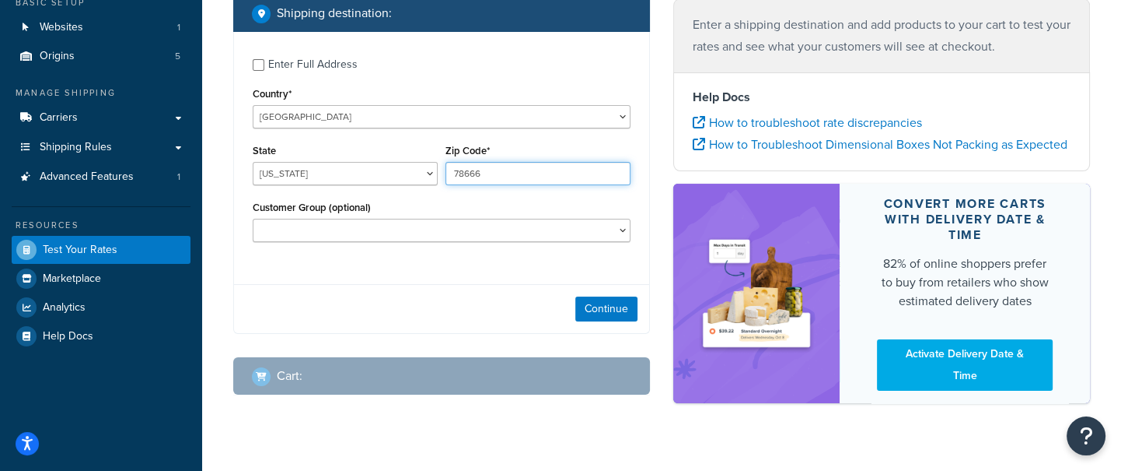
scroll to position [110, 0]
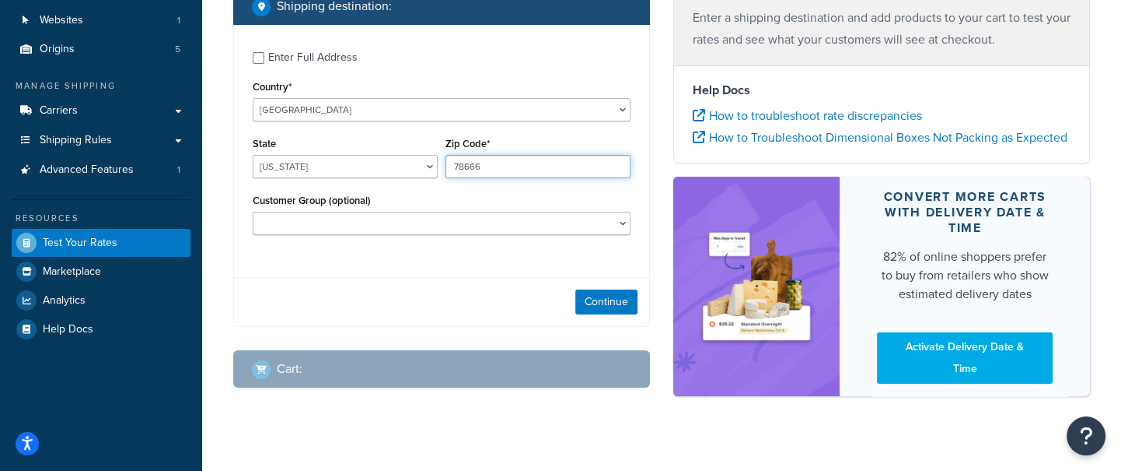
type input "78666"
click at [613, 291] on button "Continue" at bounding box center [606, 301] width 62 height 25
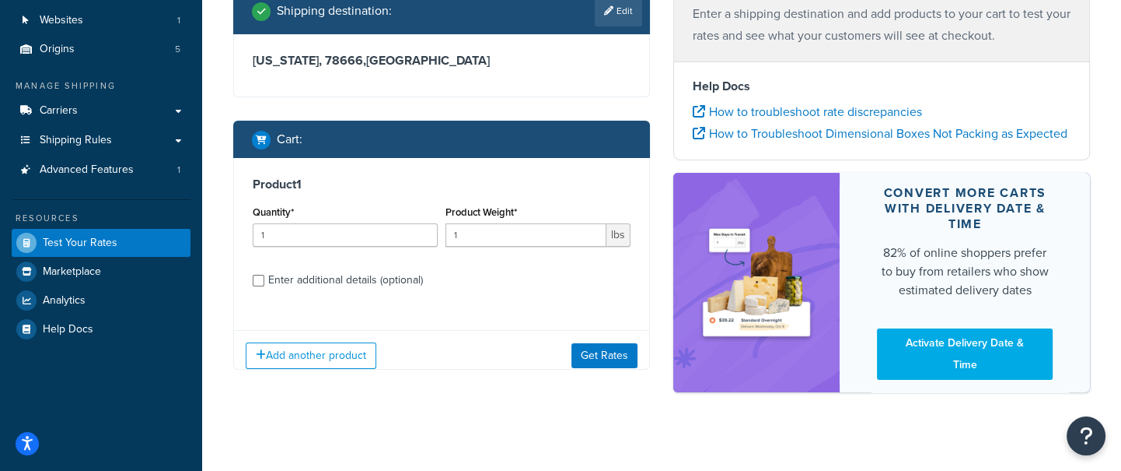
scroll to position [124, 0]
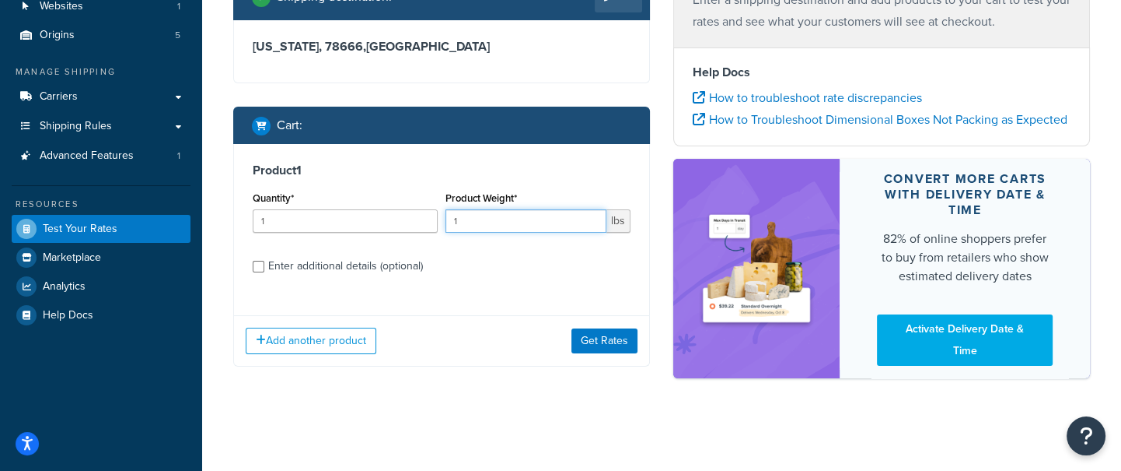
click at [478, 220] on input "1" at bounding box center [526, 220] width 161 height 23
type input "10"
click at [346, 266] on div "Enter additional details (optional)" at bounding box center [345, 266] width 155 height 22
click at [264, 266] on input "Enter additional details (optional)" at bounding box center [259, 267] width 12 height 12
checkbox input "true"
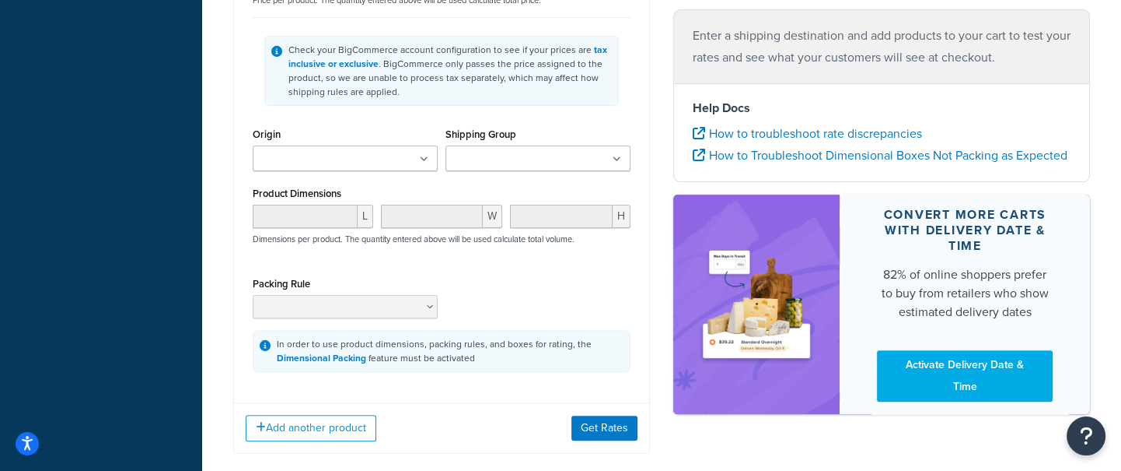
scroll to position [467, 0]
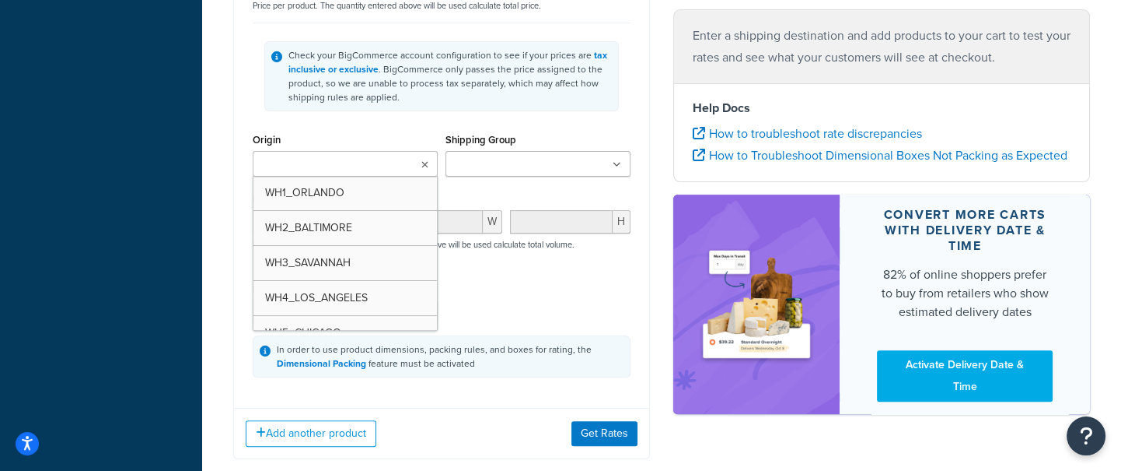
click at [342, 169] on input "Origin" at bounding box center [326, 164] width 138 height 17
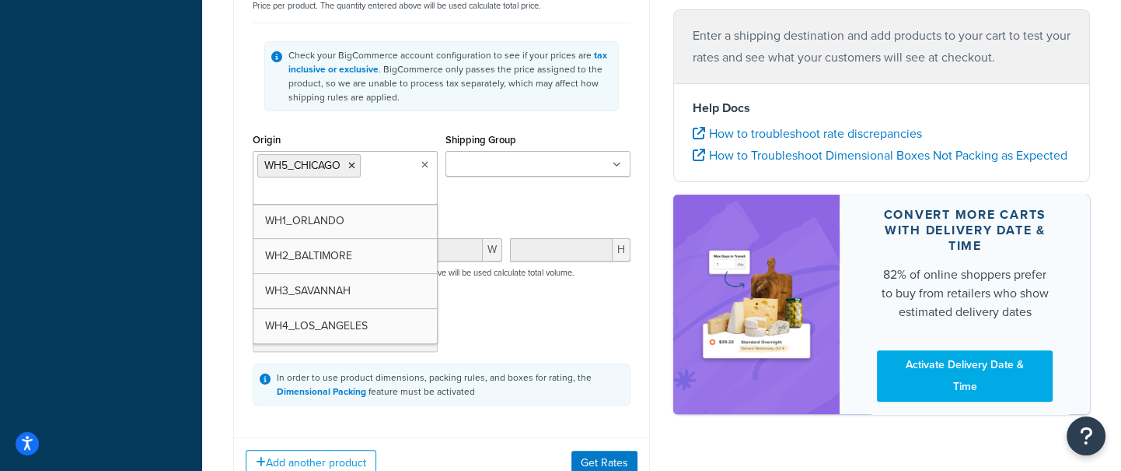
scroll to position [0, 0]
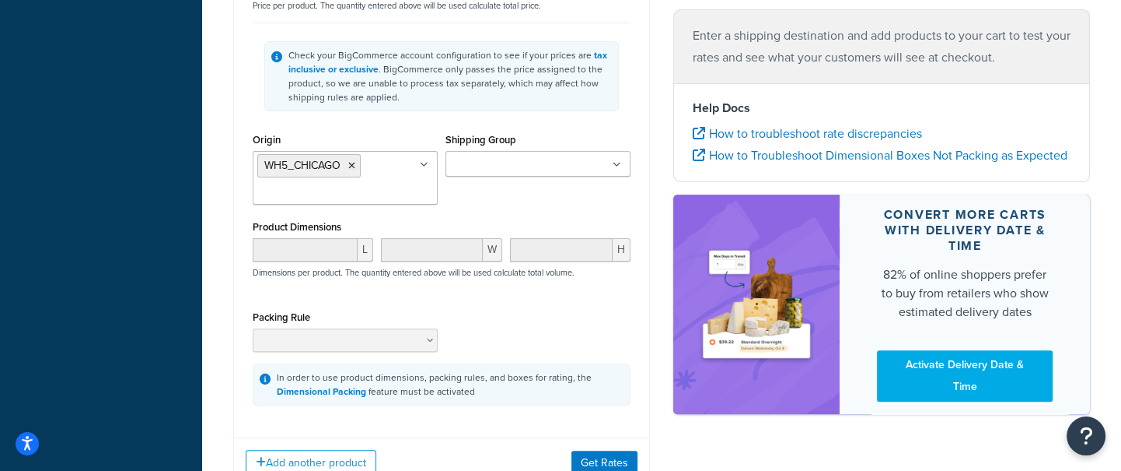
click at [533, 190] on div "Origin WH5_CHICAGO WH1_ORLANDO WH2_BALTIMORE WH3_SAVANNAH WH4_LOS_ANGELES Shipp…" at bounding box center [442, 172] width 386 height 87
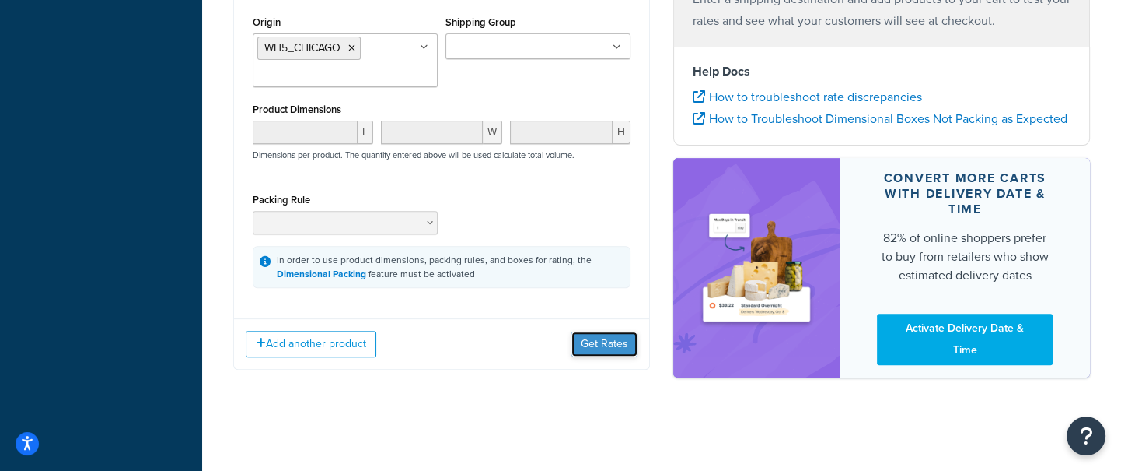
click at [596, 338] on button "Get Rates" at bounding box center [605, 343] width 66 height 25
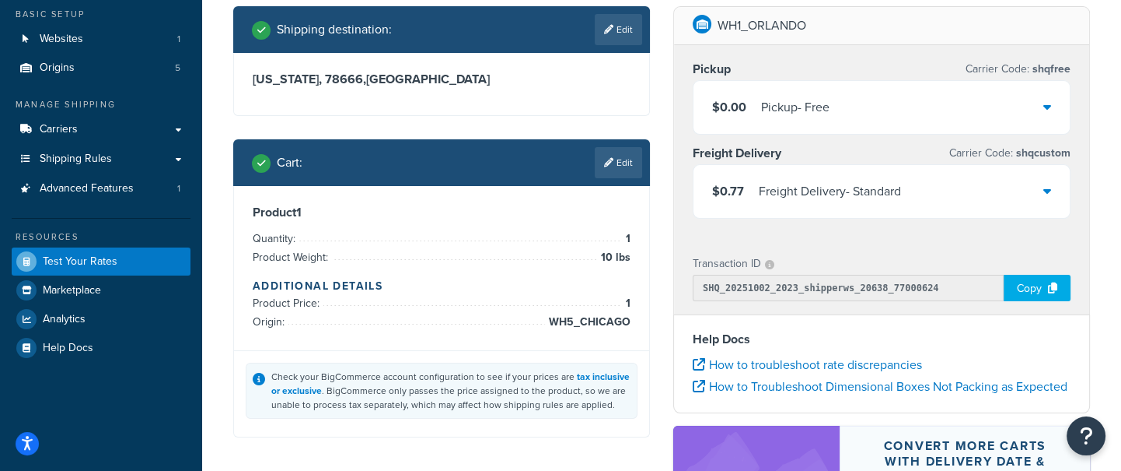
scroll to position [93, 0]
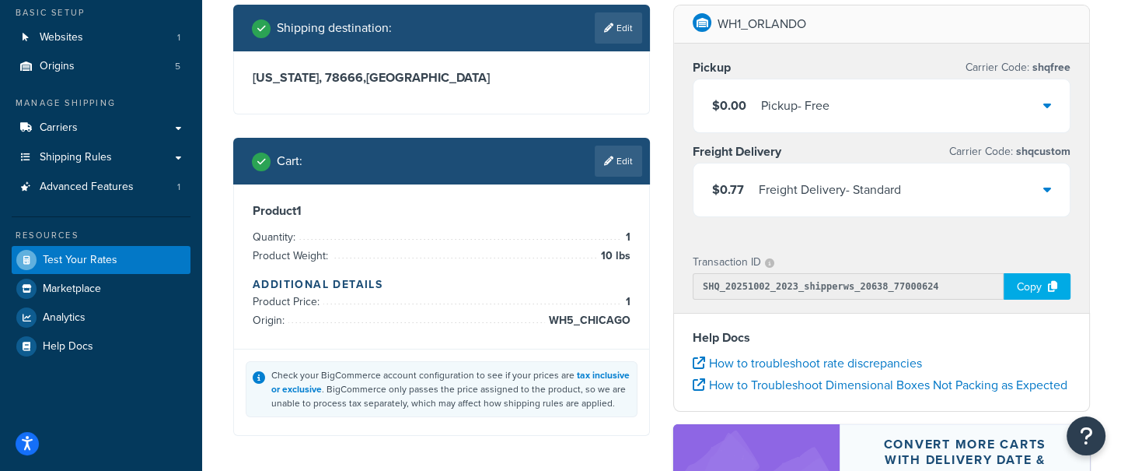
click at [982, 191] on div "$0.77 Freight Delivery - Standard" at bounding box center [882, 189] width 376 height 53
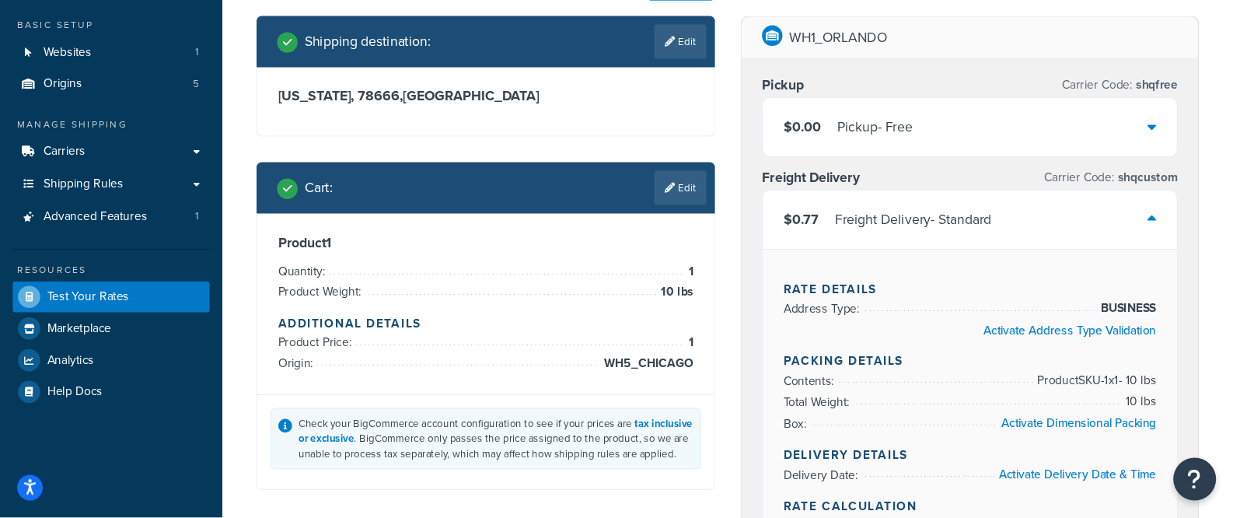
scroll to position [82, 0]
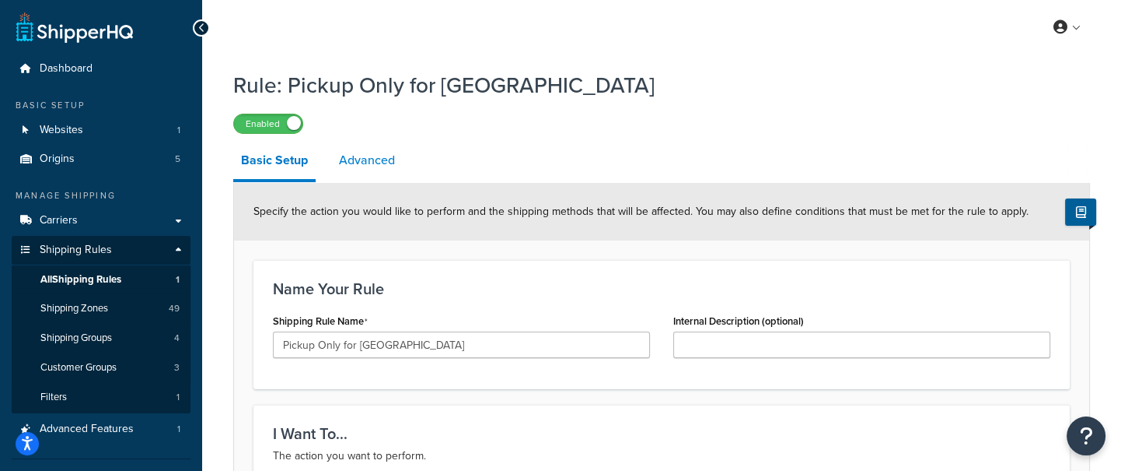
click at [365, 167] on link "Advanced" at bounding box center [367, 160] width 72 height 37
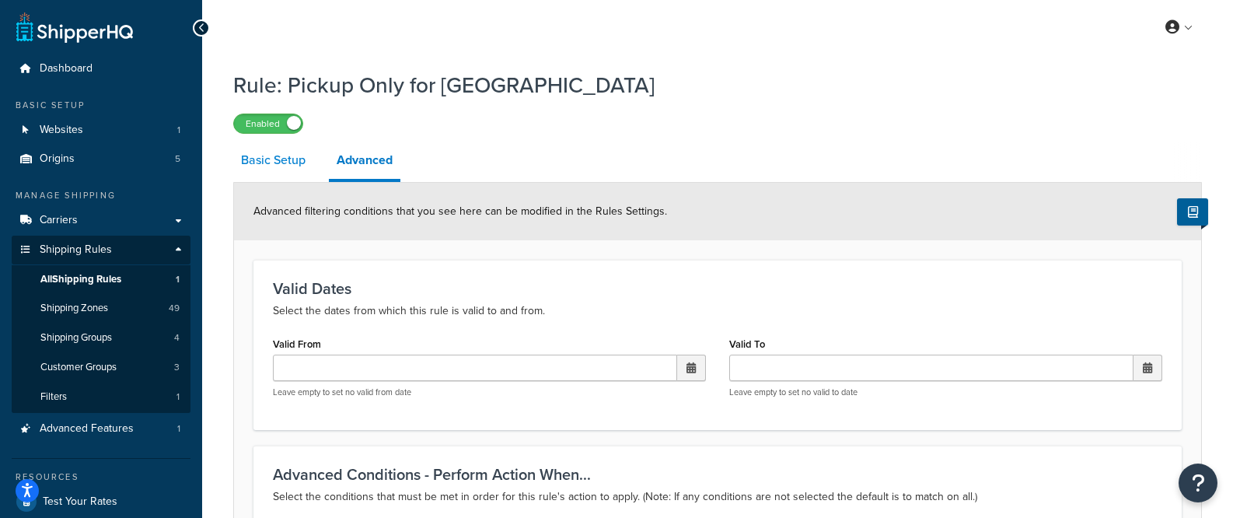
click at [273, 170] on link "Basic Setup" at bounding box center [273, 160] width 80 height 37
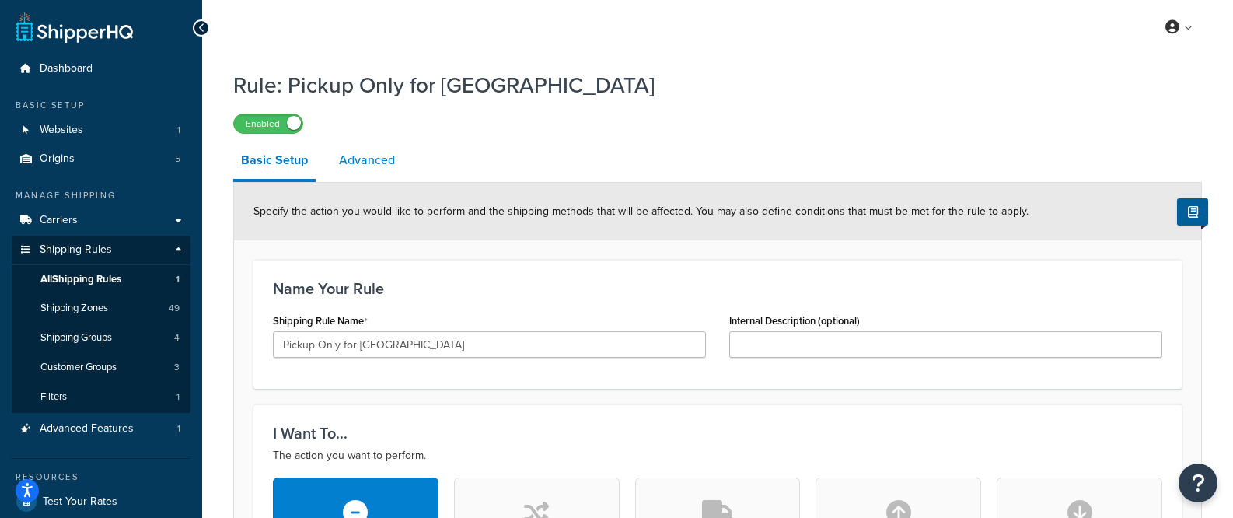
click at [376, 159] on link "Advanced" at bounding box center [367, 160] width 72 height 37
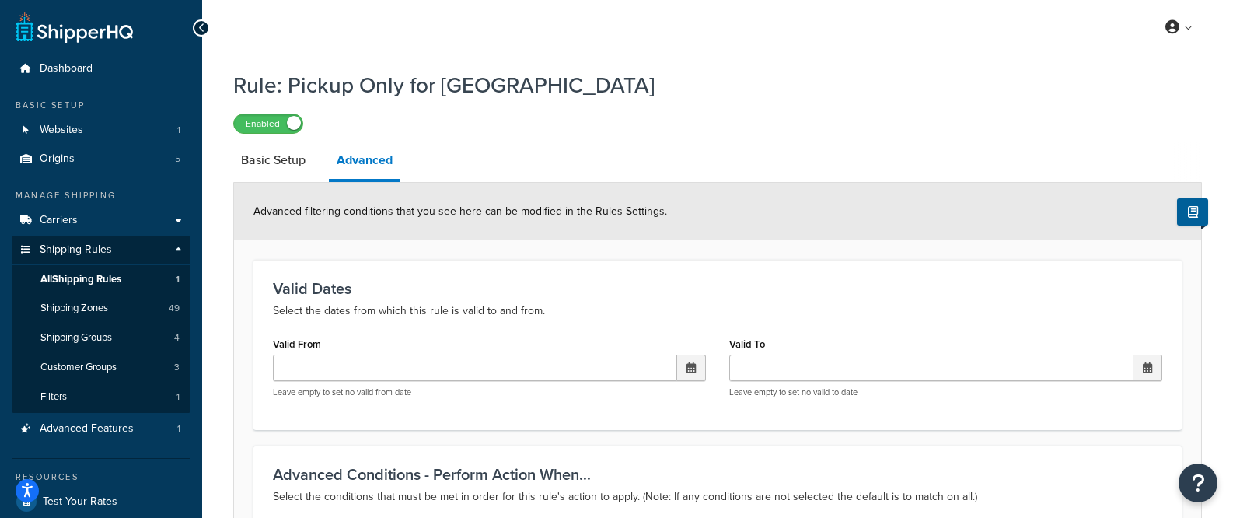
scroll to position [244, 0]
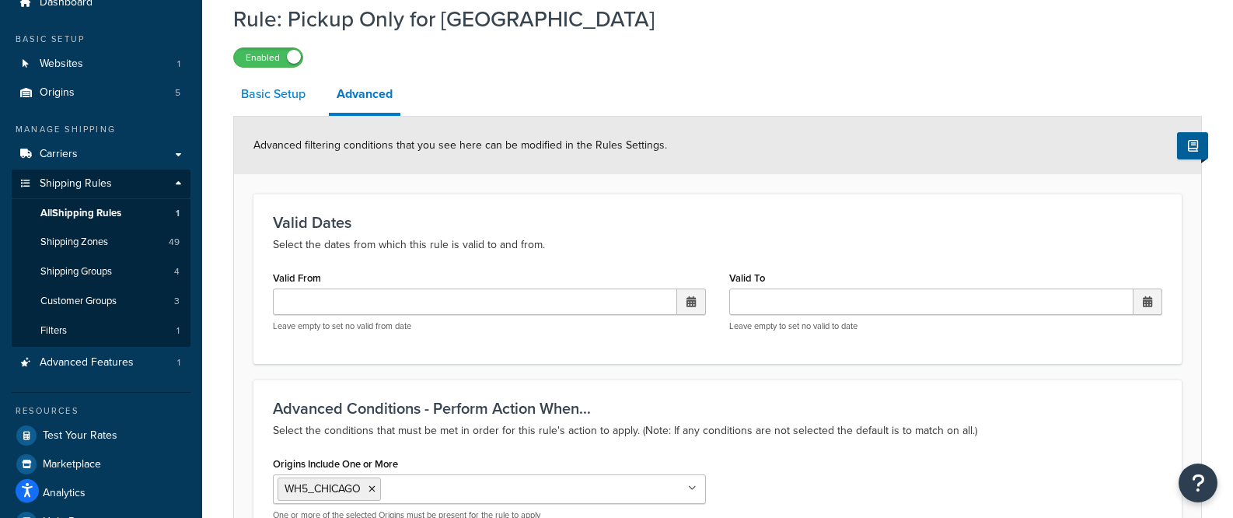
click at [291, 101] on link "Basic Setup" at bounding box center [273, 93] width 80 height 37
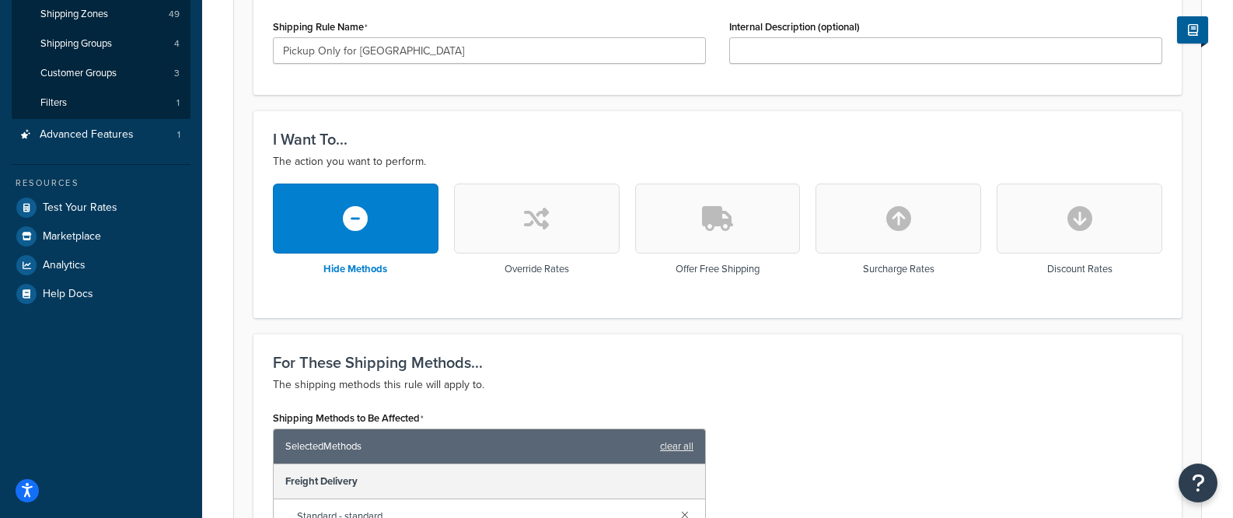
scroll to position [295, 0]
drag, startPoint x: 391, startPoint y: 275, endPoint x: 328, endPoint y: 272, distance: 63.1
click at [328, 272] on div "Hide Methods" at bounding box center [356, 232] width 166 height 99
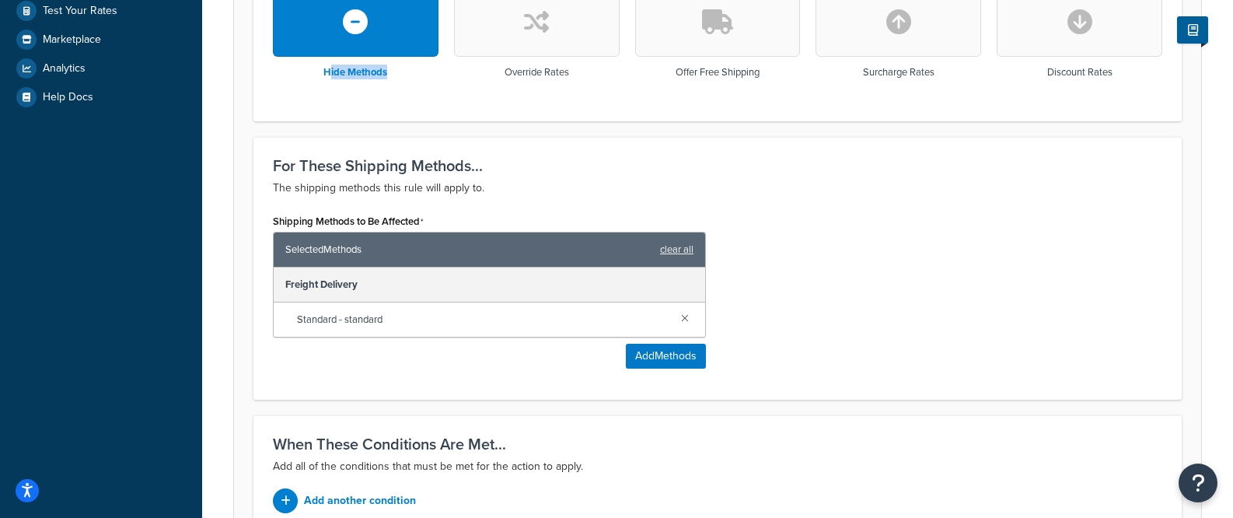
scroll to position [649, 0]
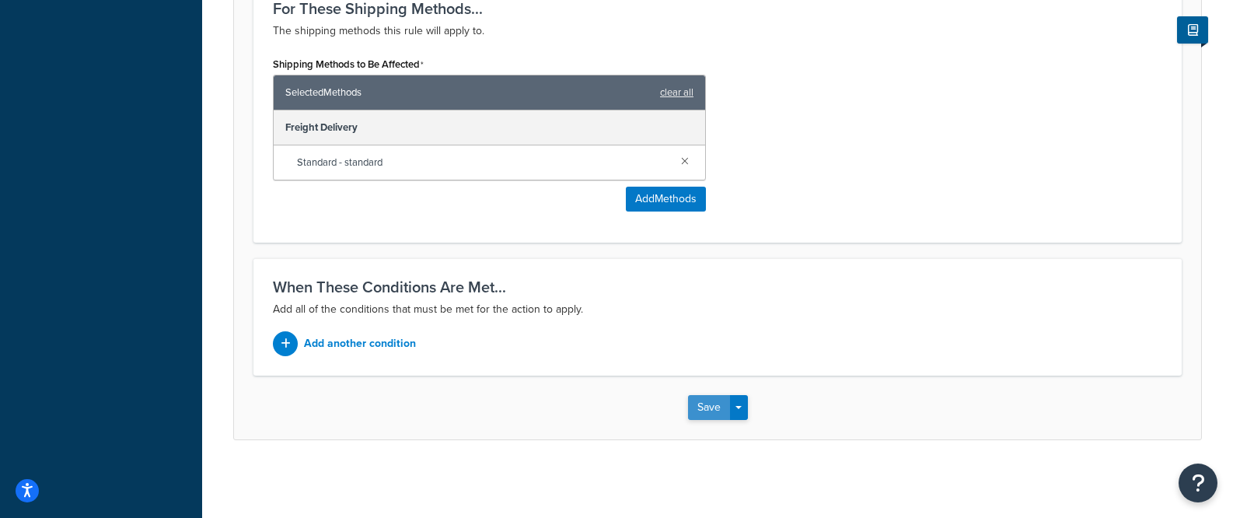
click at [702, 404] on button "Save" at bounding box center [709, 407] width 42 height 25
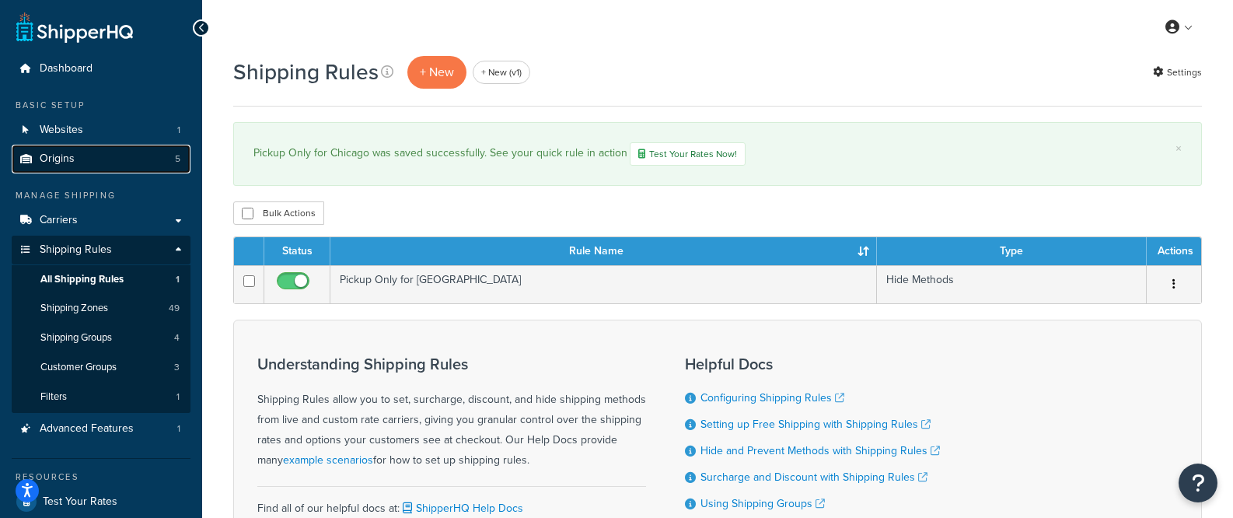
click at [99, 159] on link "Origins 5" at bounding box center [101, 159] width 179 height 29
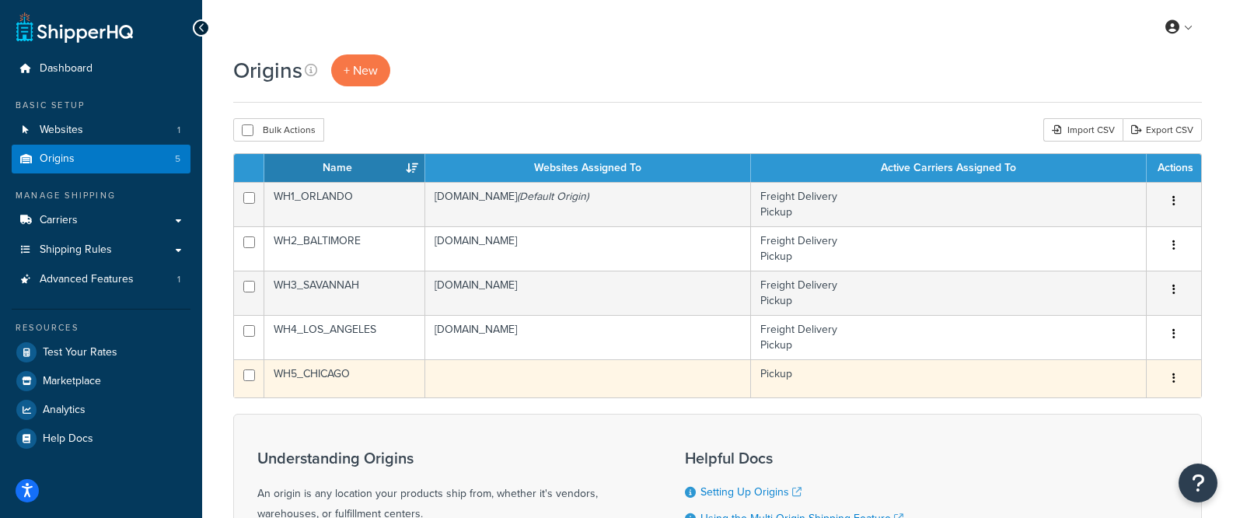
click at [836, 379] on td "Pickup" at bounding box center [949, 378] width 396 height 38
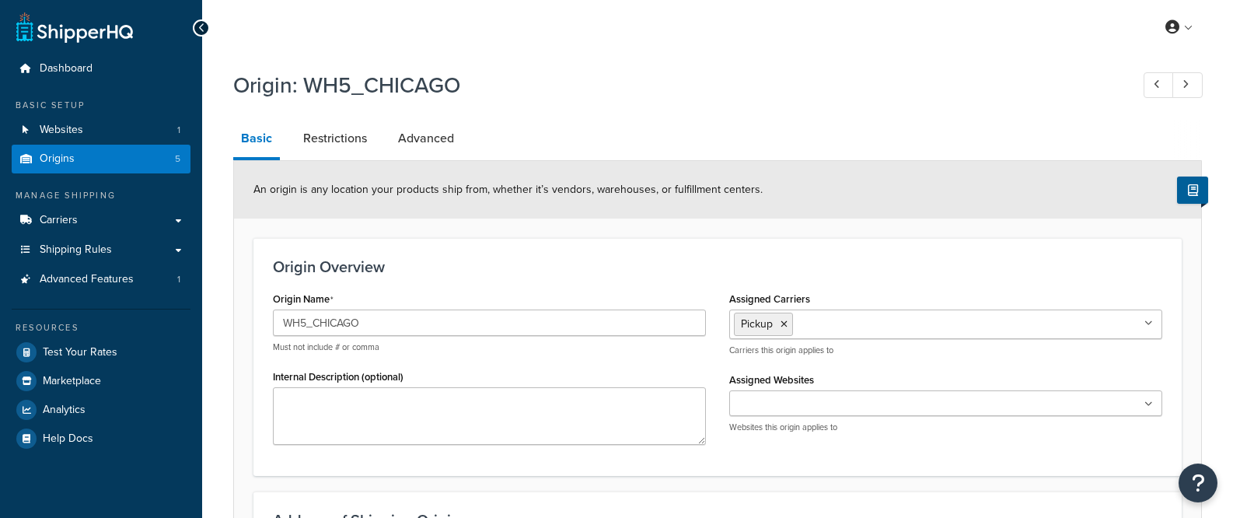
select select "9"
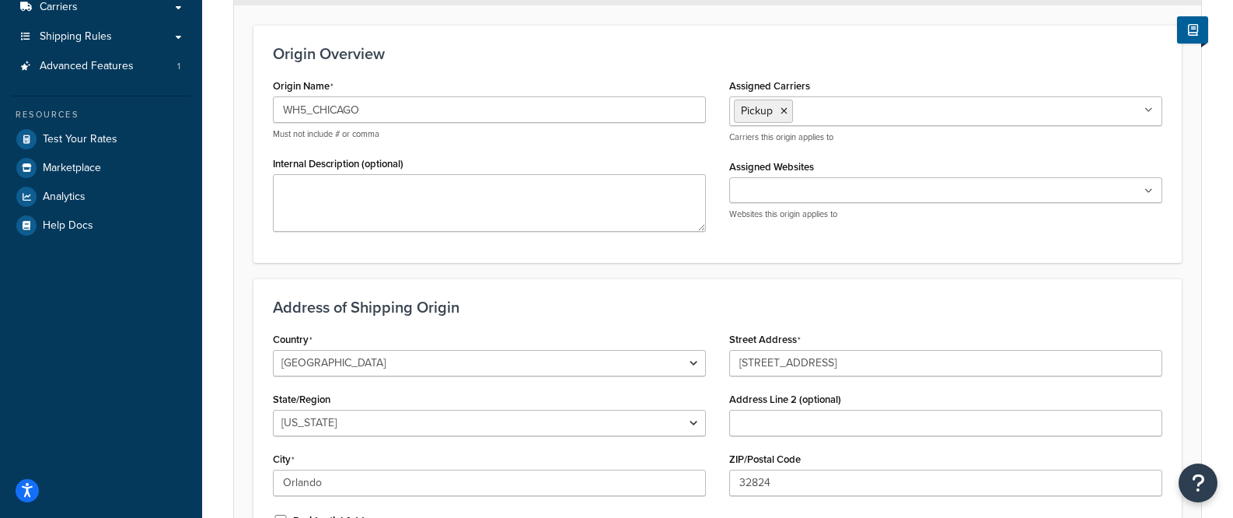
scroll to position [177, 0]
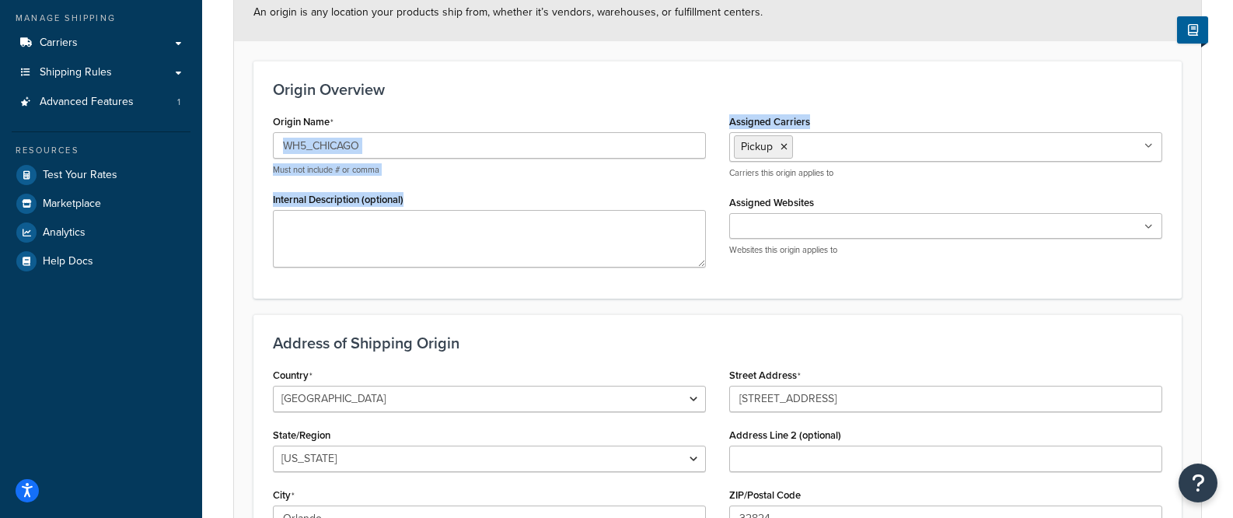
drag, startPoint x: 753, startPoint y: 117, endPoint x: 706, endPoint y: 117, distance: 46.7
click at [706, 117] on div "Origin Name WH5_CHICAGO Must not include # or comma Internal Description (optio…" at bounding box center [717, 194] width 913 height 168
click at [885, 105] on div "Origin Overview Origin Name WH5_CHICAGO Must not include # or comma Internal De…" at bounding box center [718, 179] width 929 height 237
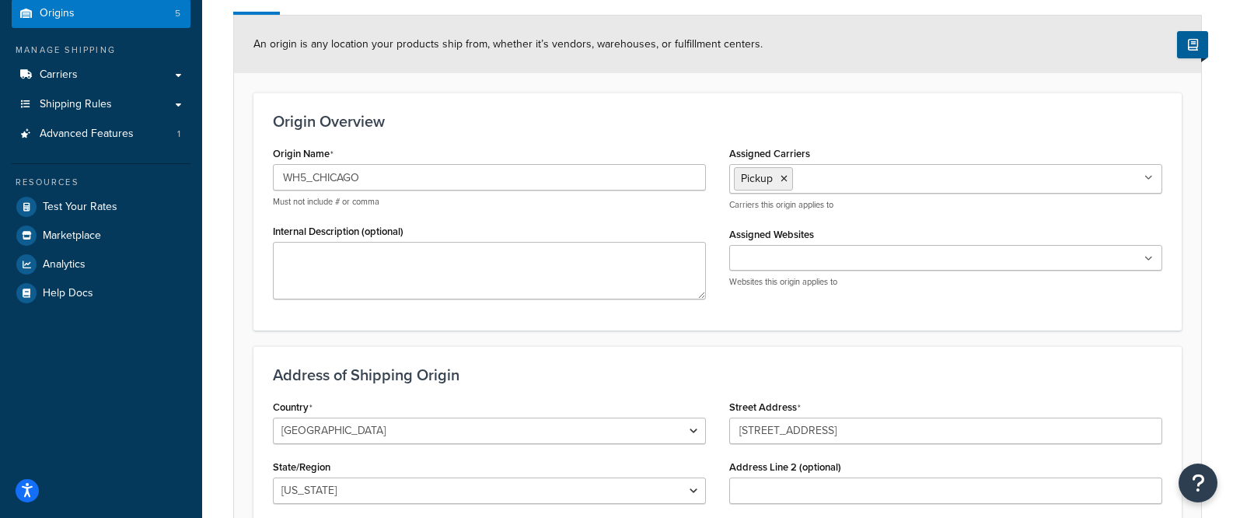
scroll to position [139, 0]
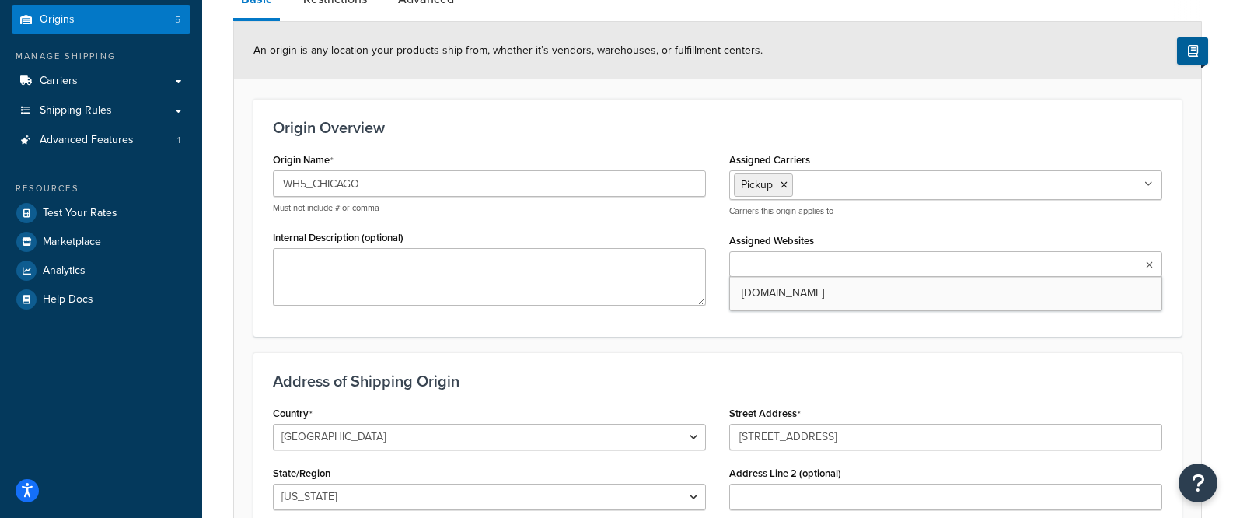
click at [813, 260] on input "Assigned Websites" at bounding box center [803, 265] width 138 height 17
click at [839, 237] on div "Assigned Websites [DOMAIN_NAME] Websites this origin applies to" at bounding box center [945, 261] width 433 height 65
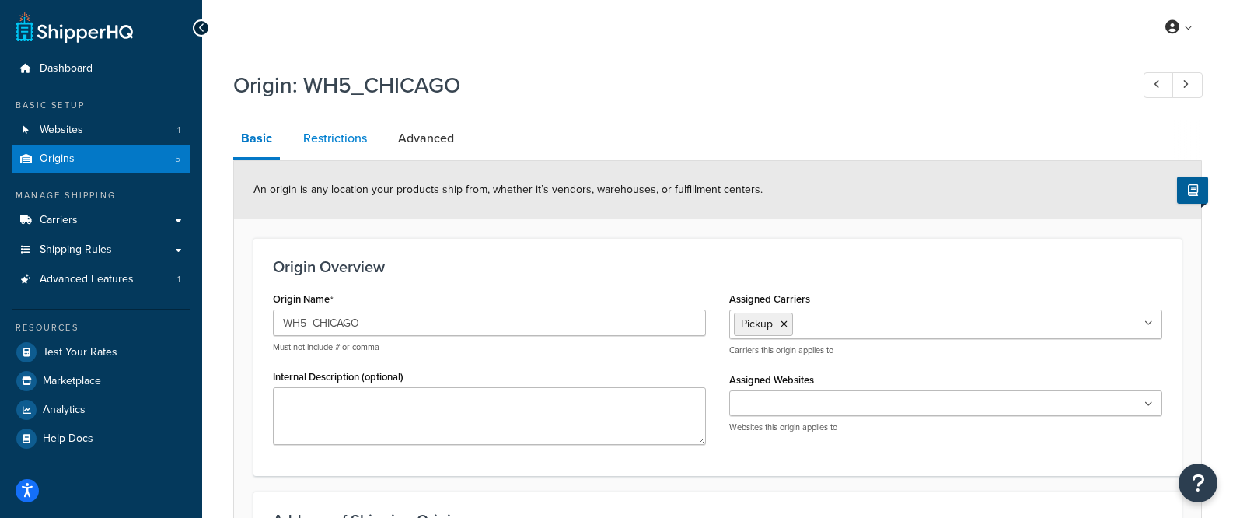
click at [324, 142] on link "Restrictions" at bounding box center [335, 138] width 79 height 37
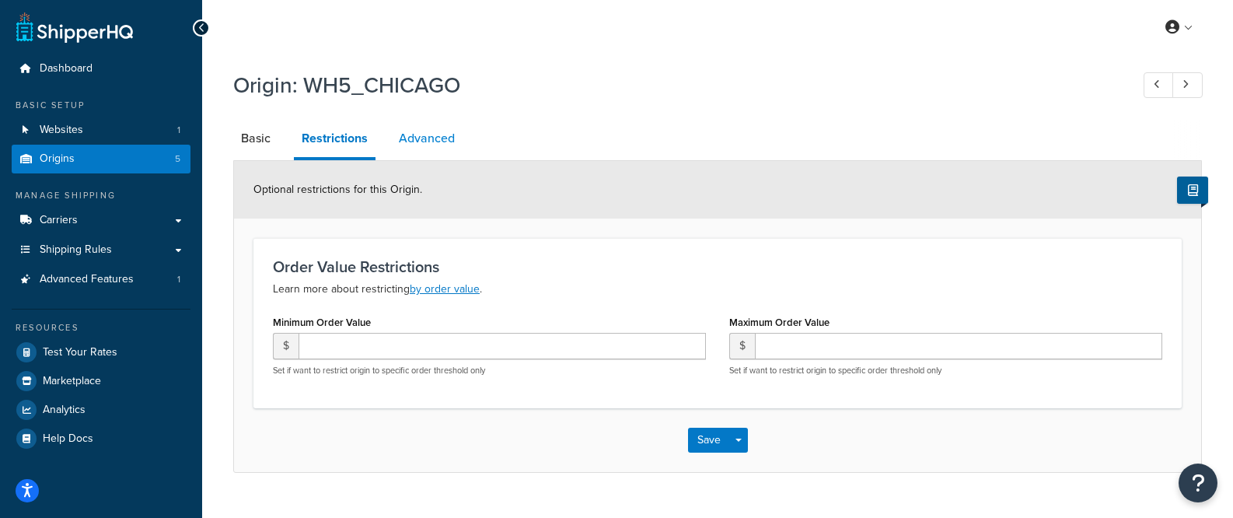
click at [429, 129] on link "Advanced" at bounding box center [427, 138] width 72 height 37
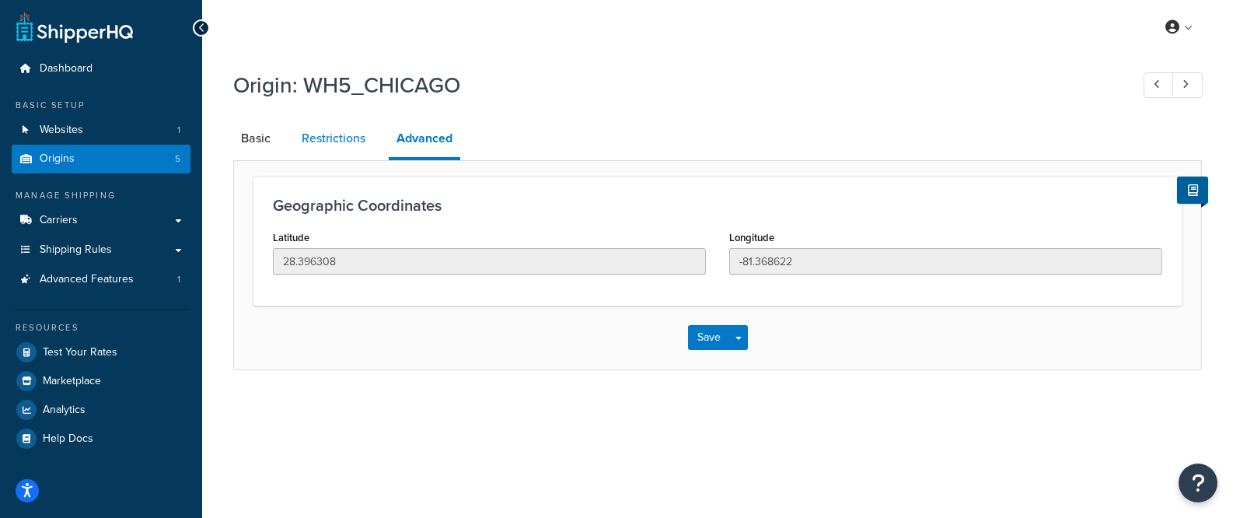
click at [360, 130] on link "Restrictions" at bounding box center [333, 138] width 79 height 37
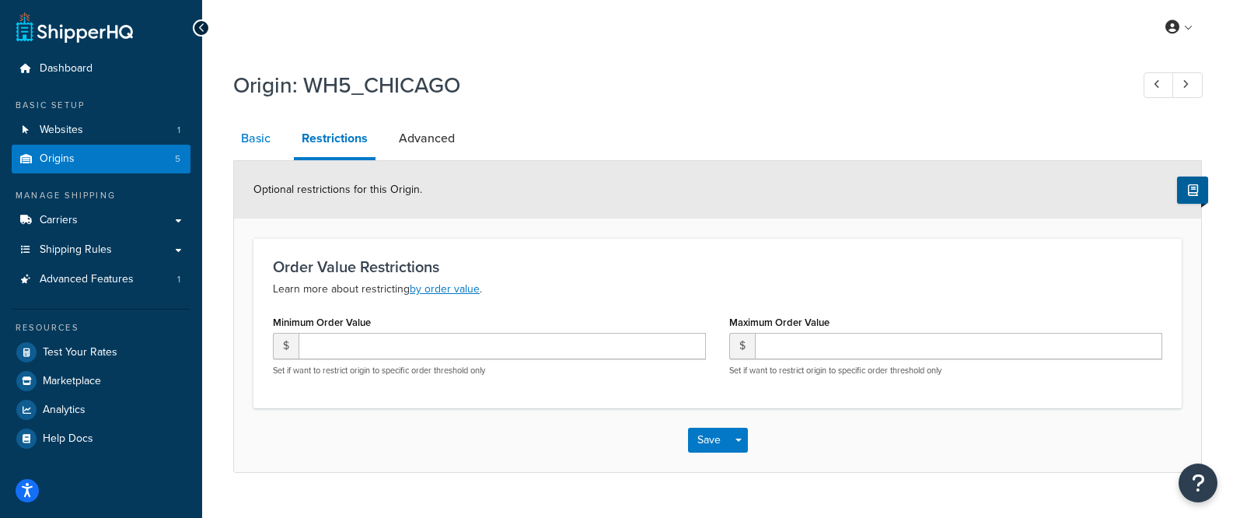
click at [261, 137] on link "Basic" at bounding box center [255, 138] width 45 height 37
select select "9"
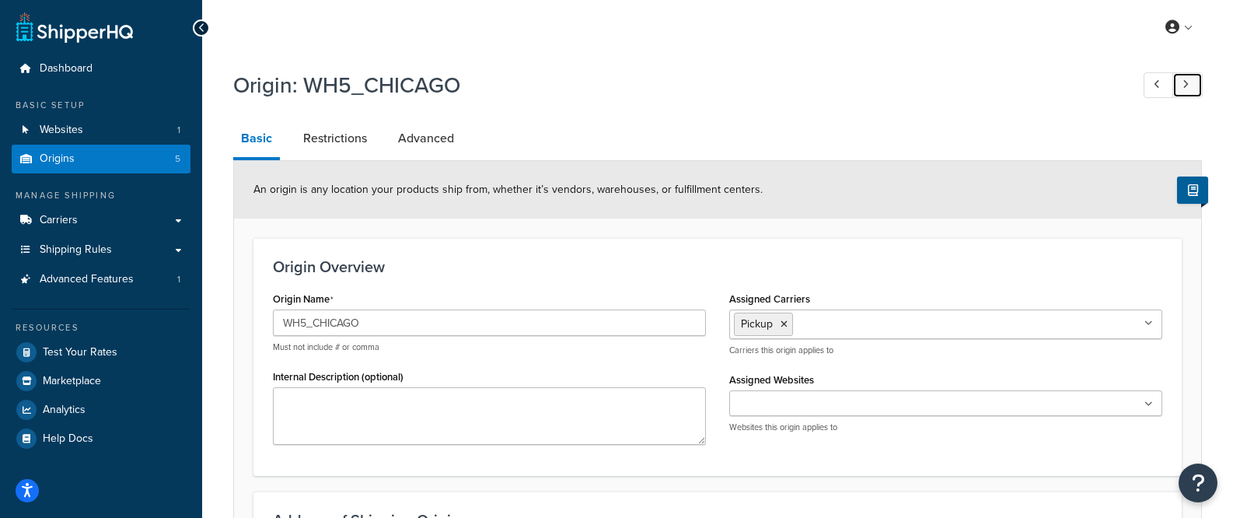
click at [1186, 87] on icon at bounding box center [1186, 84] width 6 height 10
click at [1186, 86] on icon at bounding box center [1186, 84] width 6 height 10
click at [1187, 86] on icon at bounding box center [1186, 84] width 6 height 10
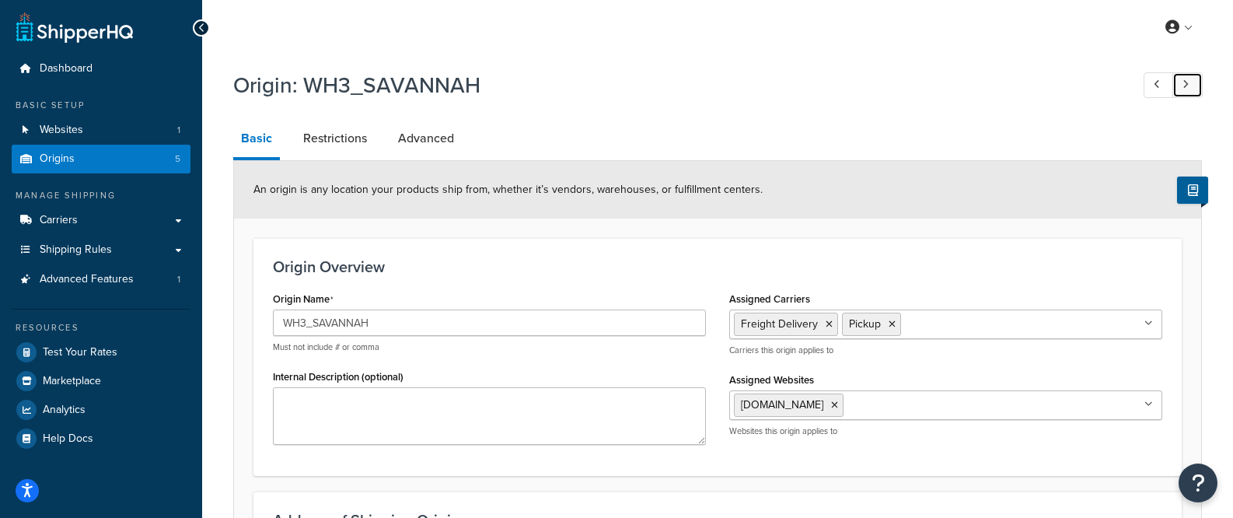
type input "WH5_CHICAGO"
click at [847, 403] on input "Assigned Websites" at bounding box center [803, 404] width 138 height 17
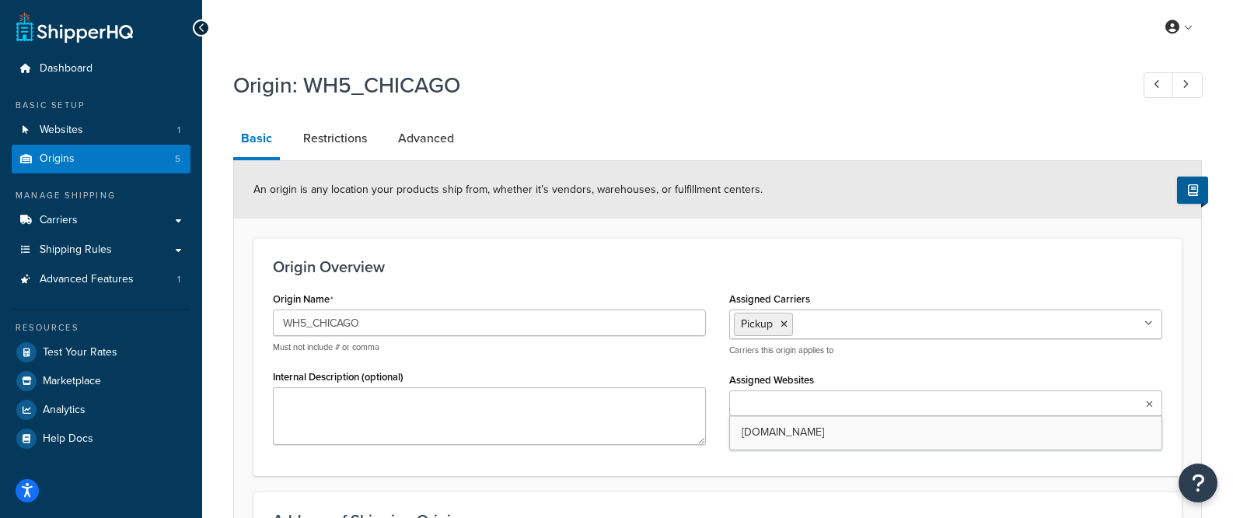
drag, startPoint x: 821, startPoint y: 431, endPoint x: 738, endPoint y: 372, distance: 102.1
drag, startPoint x: 696, startPoint y: 292, endPoint x: 705, endPoint y: 292, distance: 9.3
click at [696, 292] on div "Origin Name WH5_CHICAGO Must not include # or comma" at bounding box center [489, 320] width 433 height 65
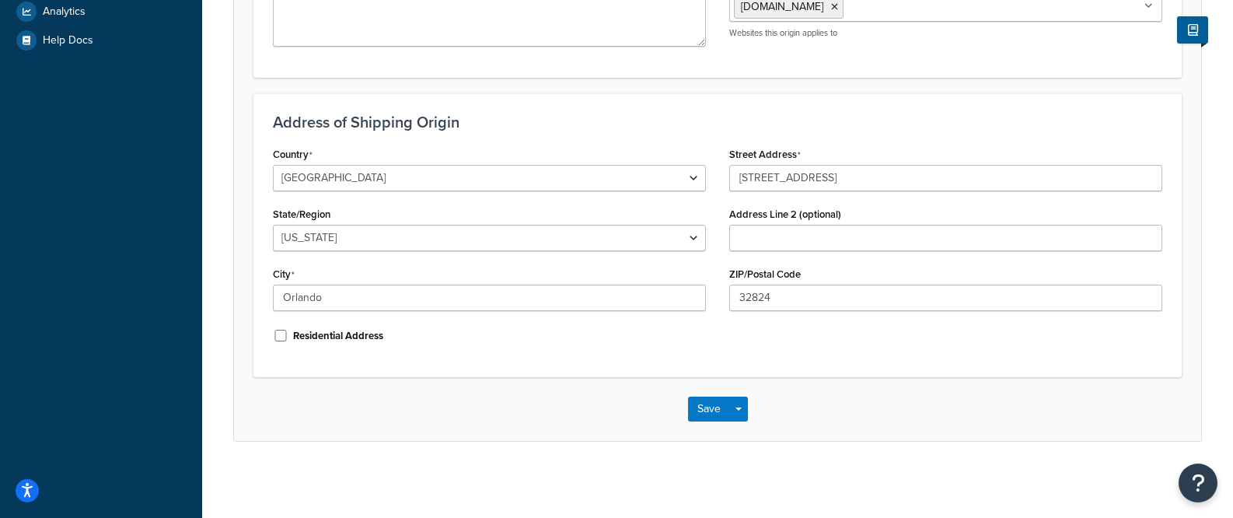
scroll to position [400, 0]
click at [743, 407] on button "Save Dropdown" at bounding box center [738, 407] width 19 height 25
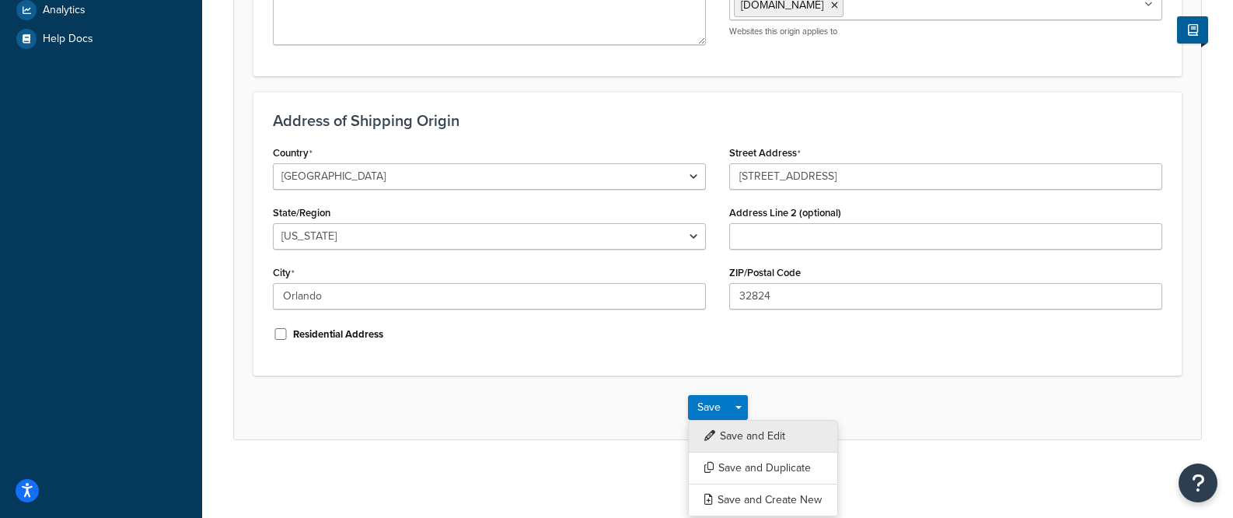
click at [750, 427] on button "Save and Edit" at bounding box center [763, 436] width 150 height 33
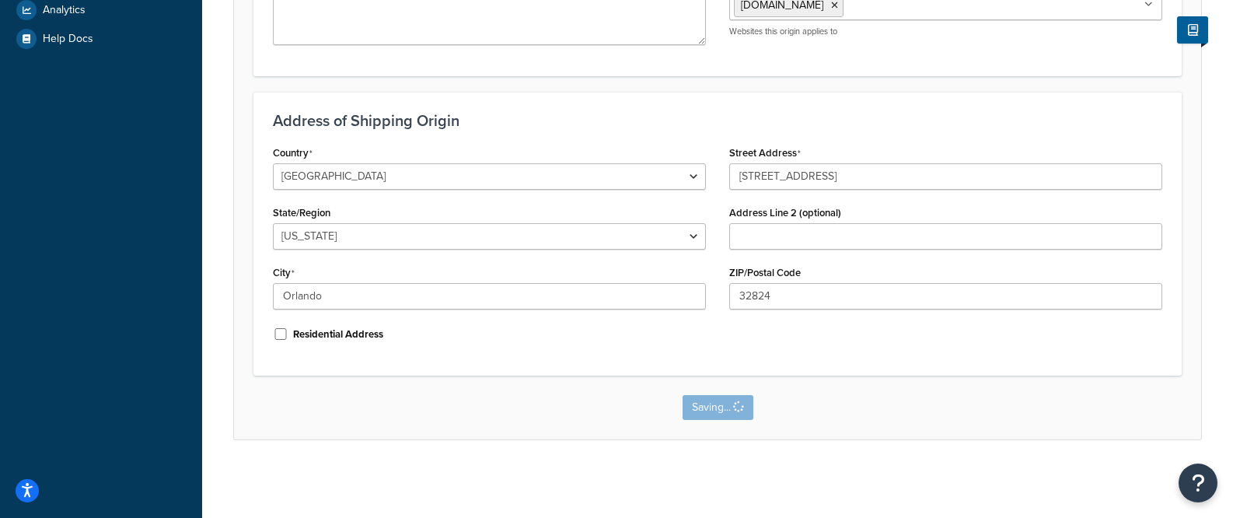
scroll to position [0, 0]
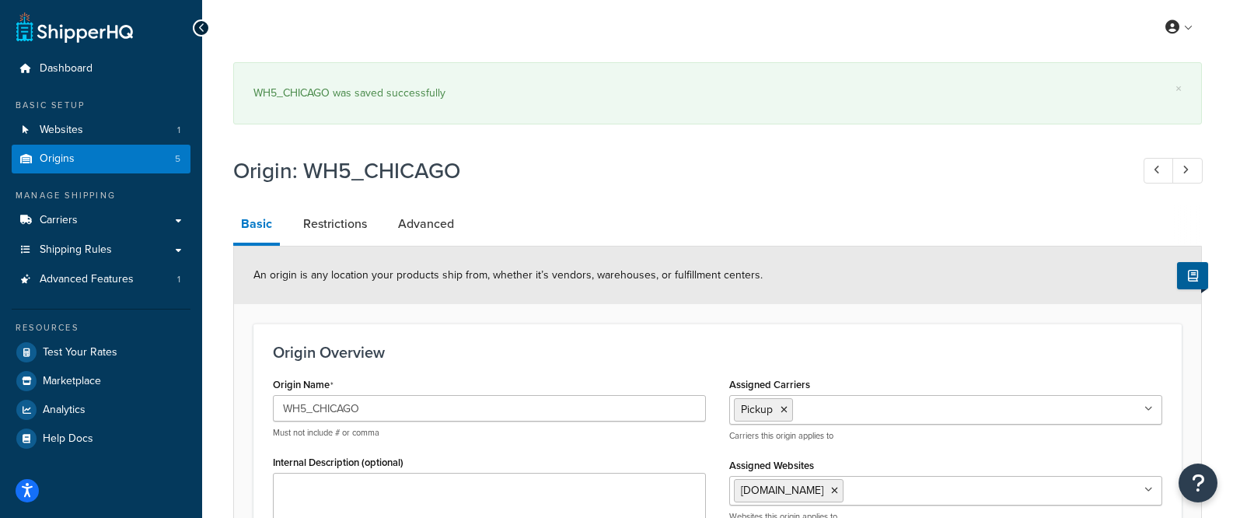
select select "9"
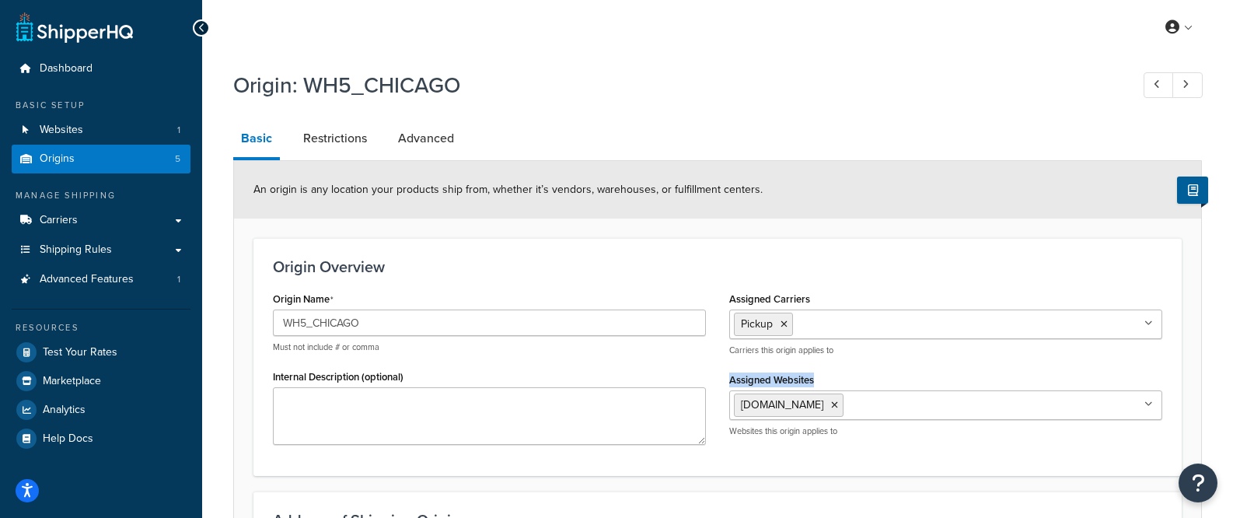
drag, startPoint x: 844, startPoint y: 383, endPoint x: 723, endPoint y: 376, distance: 120.8
click at [723, 376] on div "Assigned Carriers Pickup Freight Delivery Carriers this origin applies to Assig…" at bounding box center [946, 368] width 457 height 161
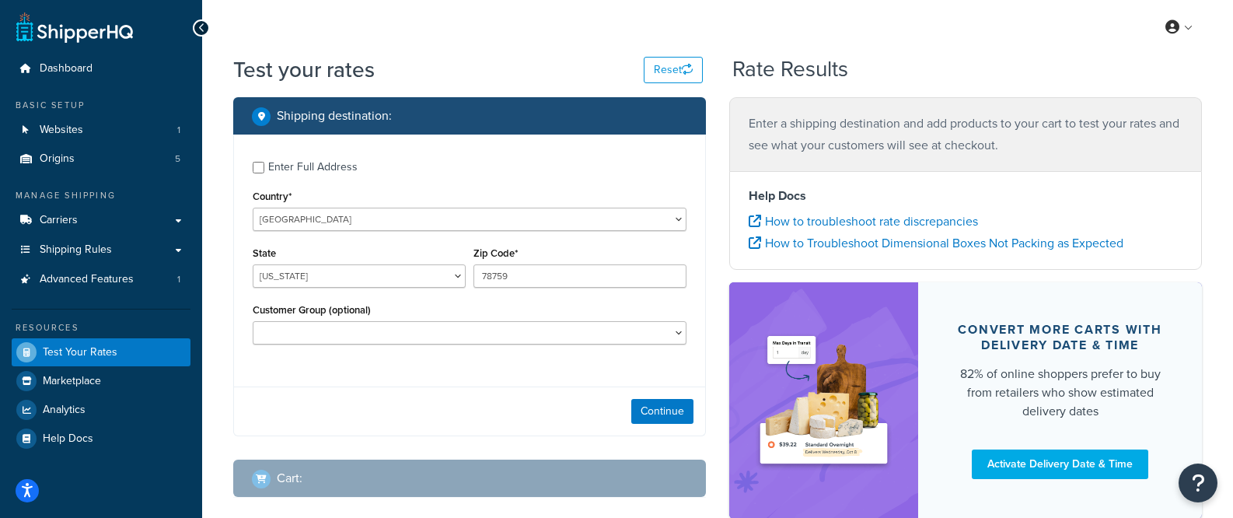
select select "TX"
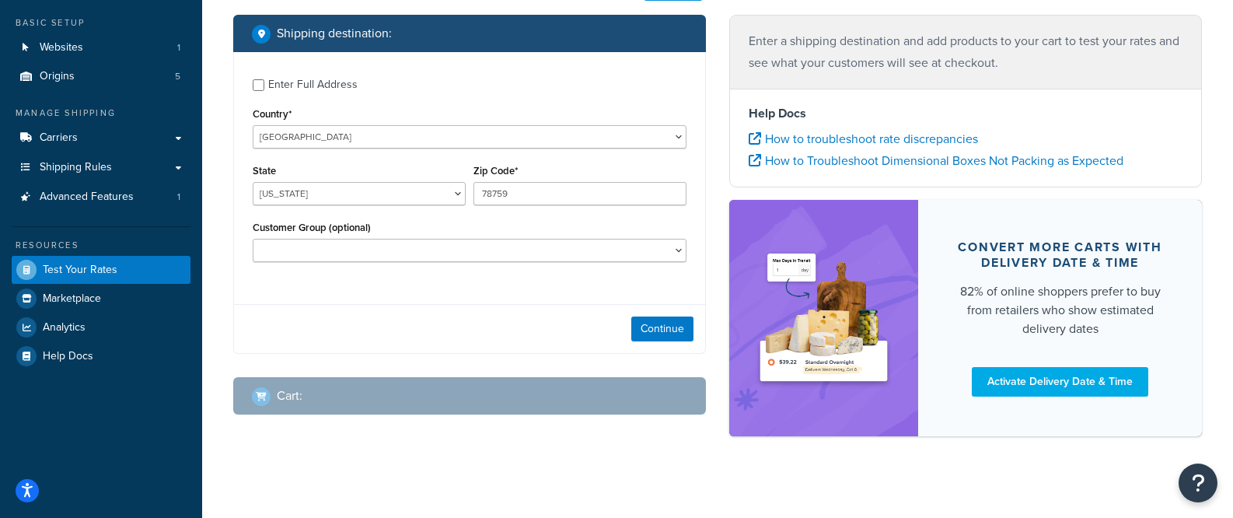
scroll to position [94, 0]
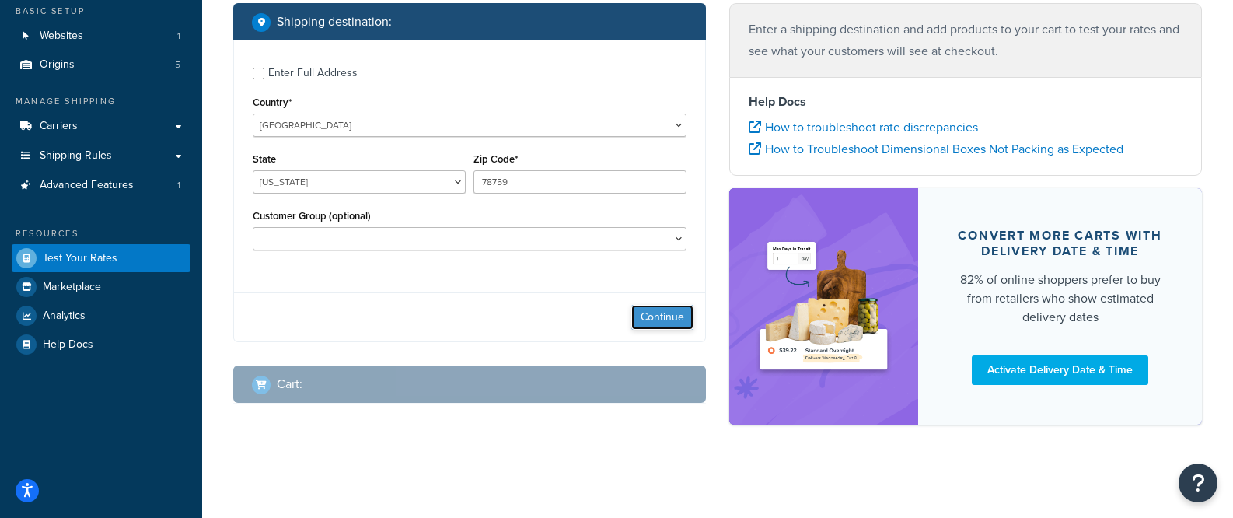
click at [655, 310] on button "Continue" at bounding box center [662, 317] width 62 height 25
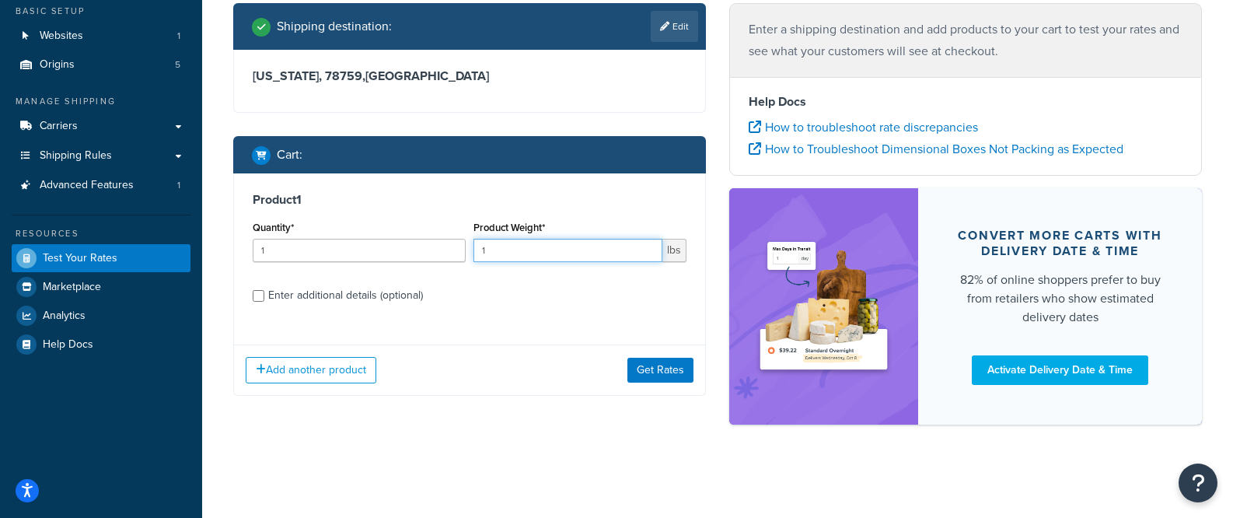
click at [564, 257] on input "1" at bounding box center [568, 250] width 189 height 23
type input "12222"
click at [351, 296] on div "Enter additional details (optional)" at bounding box center [345, 296] width 155 height 22
click at [264, 296] on input "Enter additional details (optional)" at bounding box center [259, 296] width 12 height 12
checkbox input "true"
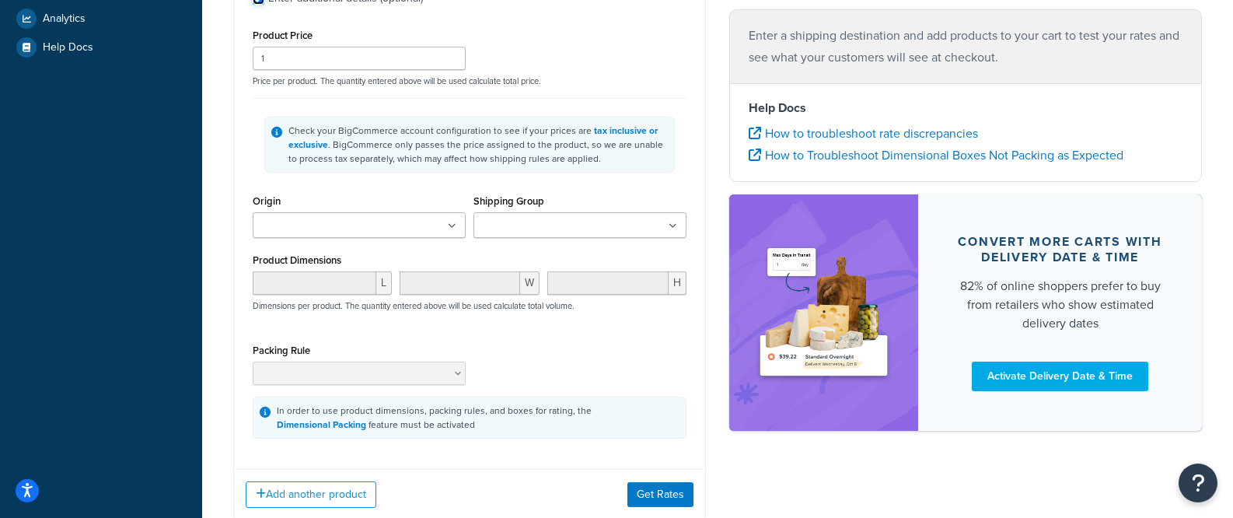
scroll to position [394, 0]
click at [313, 219] on input "Origin" at bounding box center [326, 223] width 138 height 17
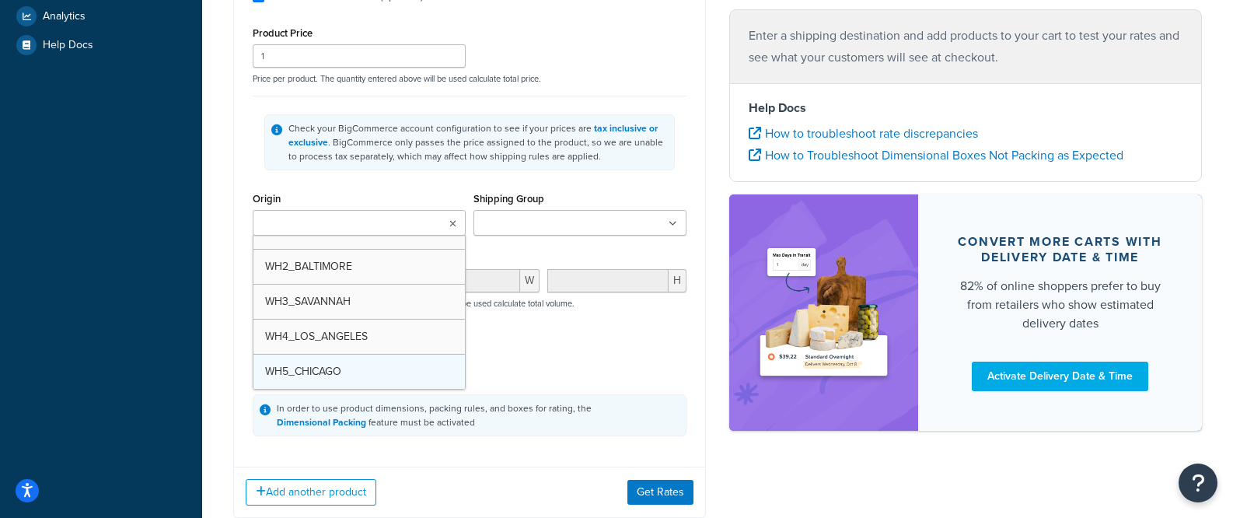
scroll to position [0, 0]
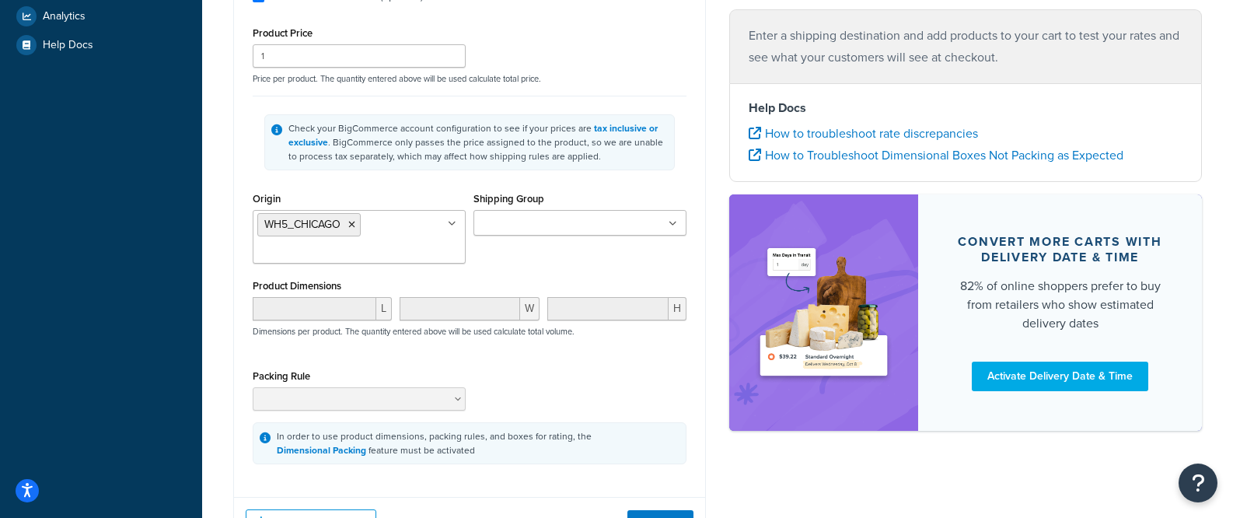
click at [667, 369] on div "Packing Rule" at bounding box center [470, 394] width 442 height 57
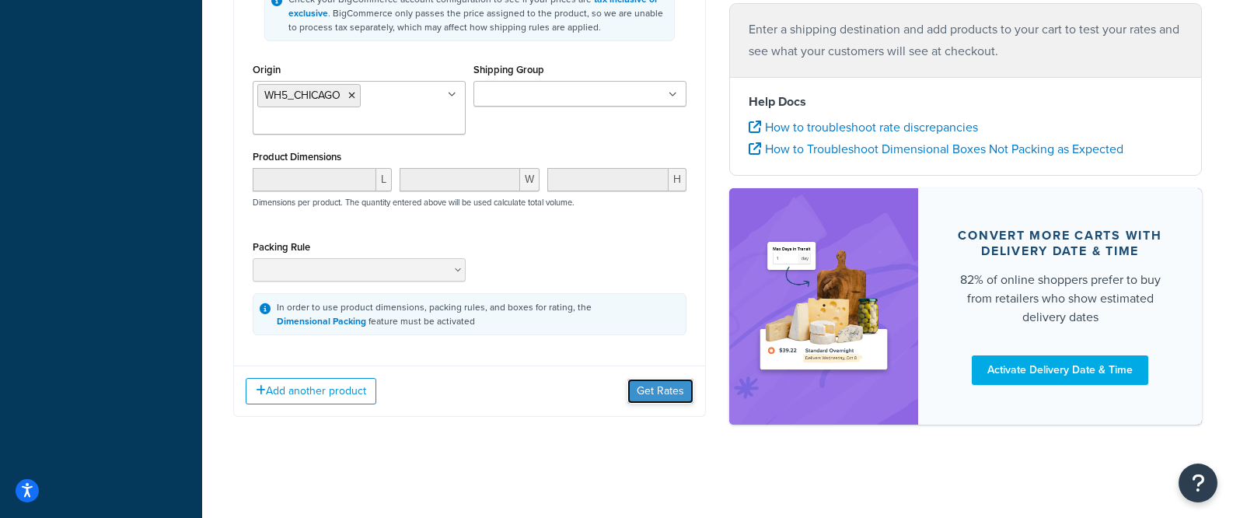
click at [659, 394] on button "Get Rates" at bounding box center [661, 391] width 66 height 25
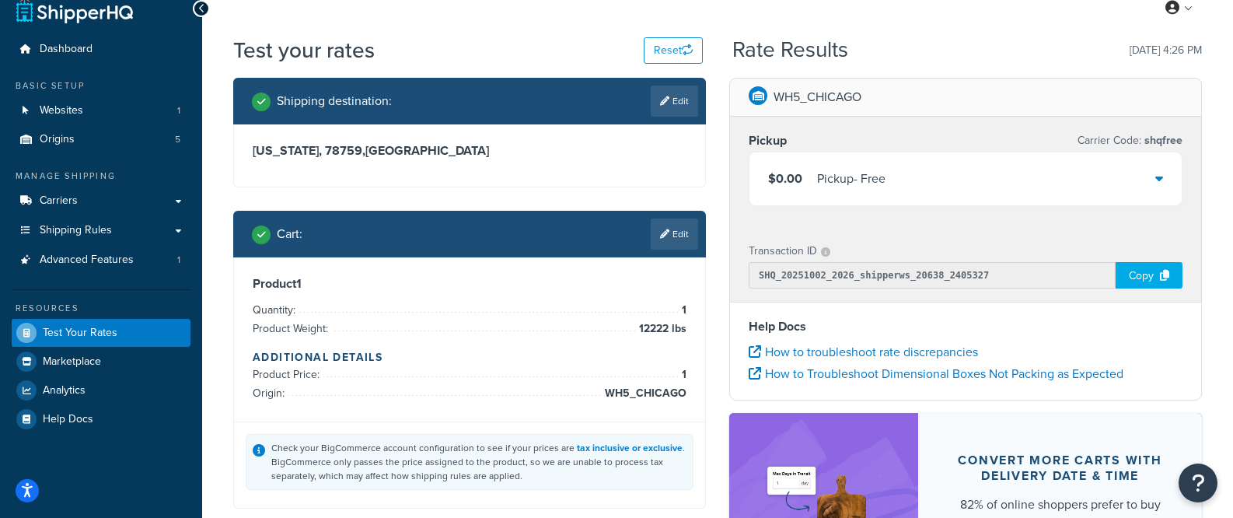
scroll to position [23, 0]
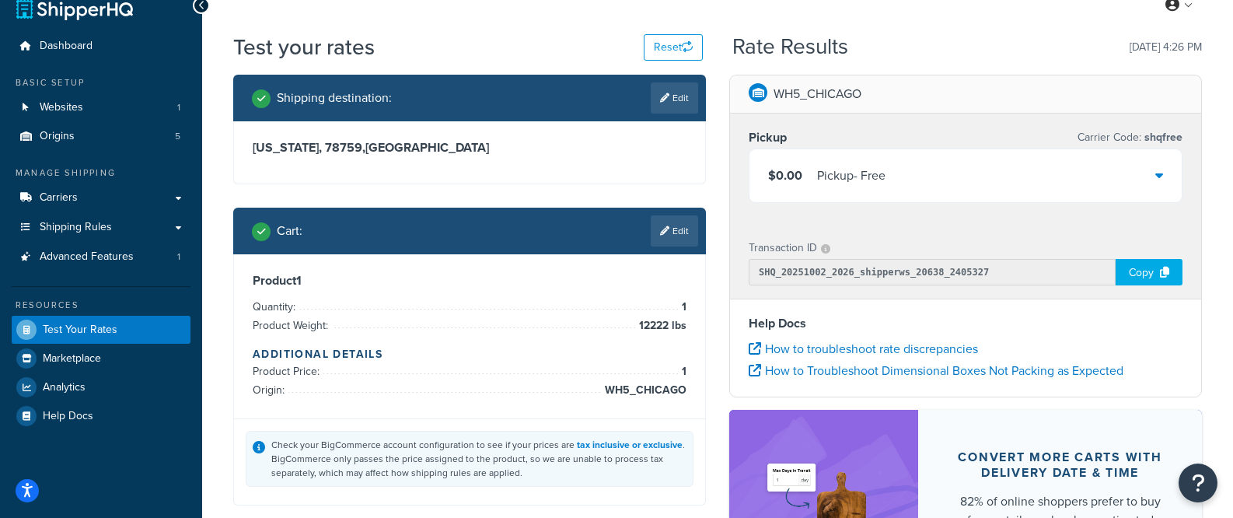
drag, startPoint x: 676, startPoint y: 329, endPoint x: 655, endPoint y: 321, distance: 22.4
click at [670, 327] on span "12222 lbs" at bounding box center [660, 326] width 51 height 19
click at [655, 321] on span "12222 lbs" at bounding box center [660, 326] width 51 height 19
click at [657, 322] on span "12222 lbs" at bounding box center [660, 326] width 51 height 19
drag, startPoint x: 775, startPoint y: 138, endPoint x: 749, endPoint y: 138, distance: 26.4
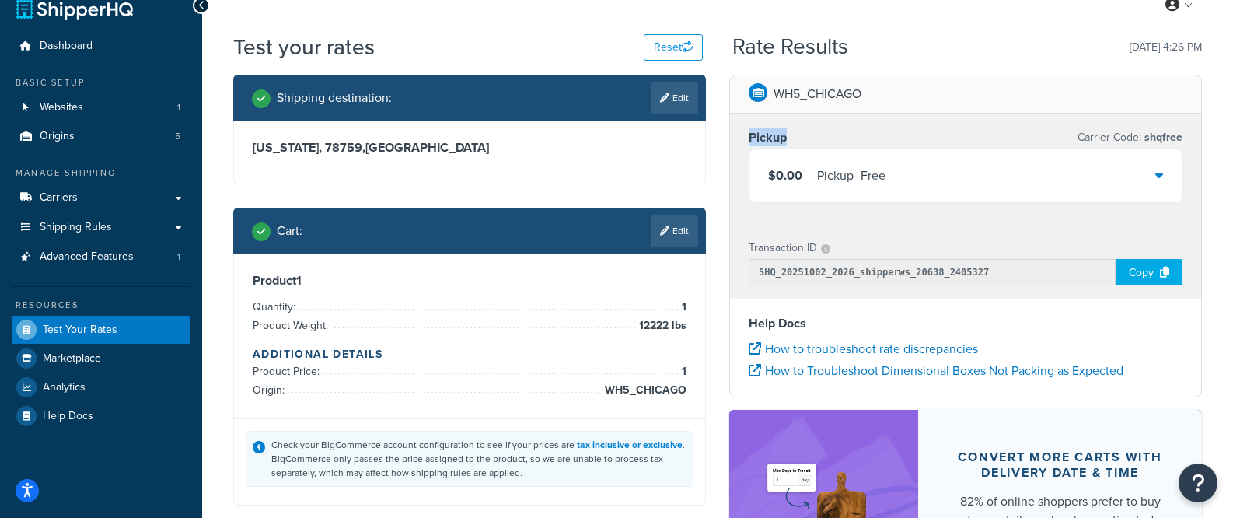
click at [749, 138] on div "Pickup Carrier Code: shqfree" at bounding box center [966, 138] width 434 height 22
click at [920, 164] on div "$0.00 Pickup - Free" at bounding box center [966, 175] width 432 height 53
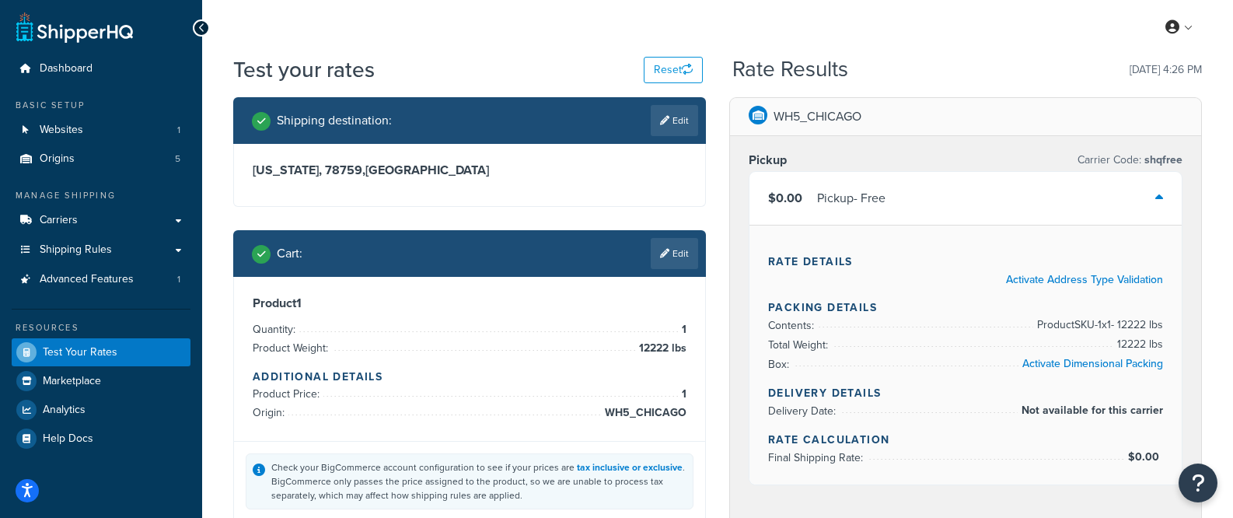
scroll to position [0, 0]
click at [1144, 196] on div "$0.00 Pickup - Free" at bounding box center [966, 198] width 432 height 53
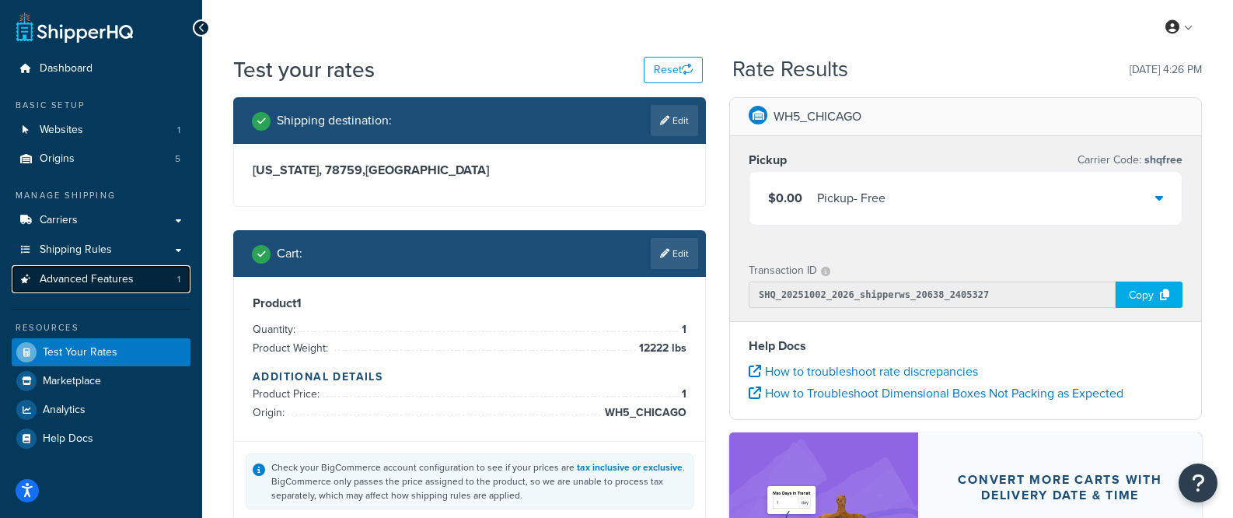
click at [100, 284] on span "Advanced Features" at bounding box center [87, 279] width 94 height 13
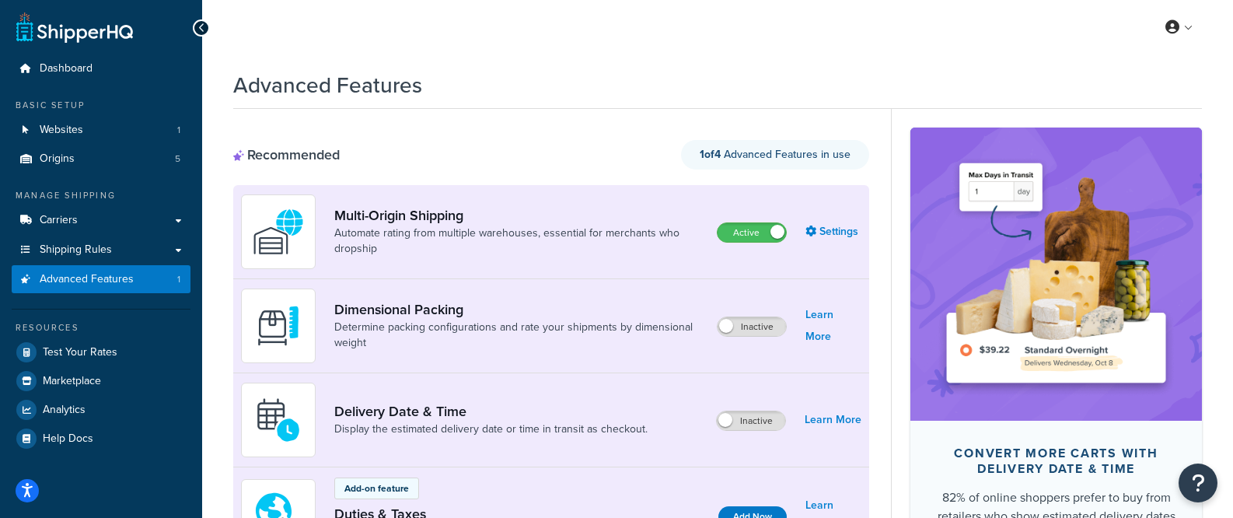
click at [820, 230] on link "Settings" at bounding box center [834, 232] width 56 height 22
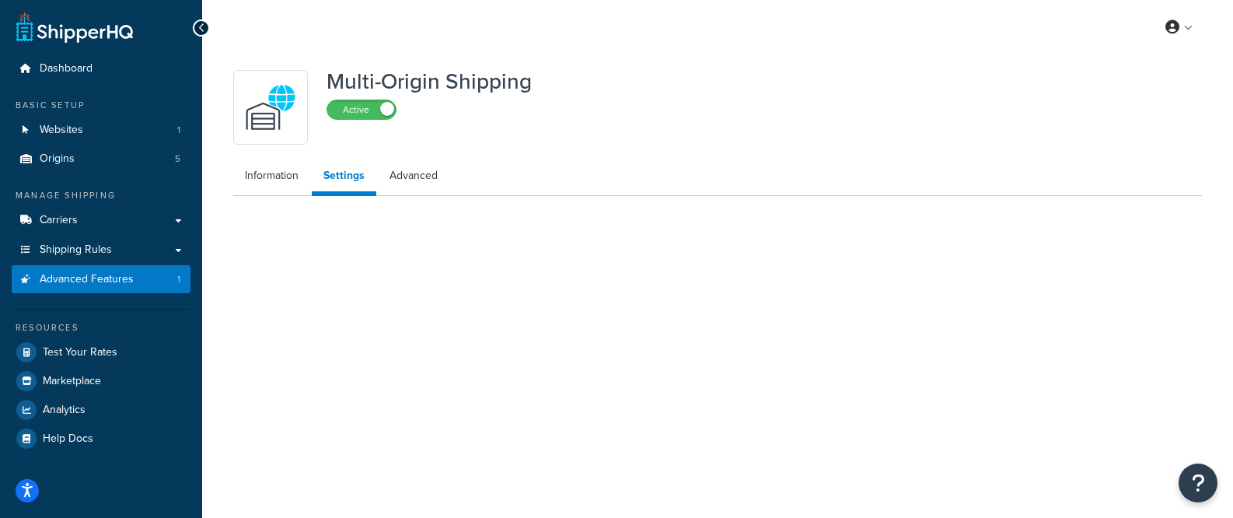
select select "false"
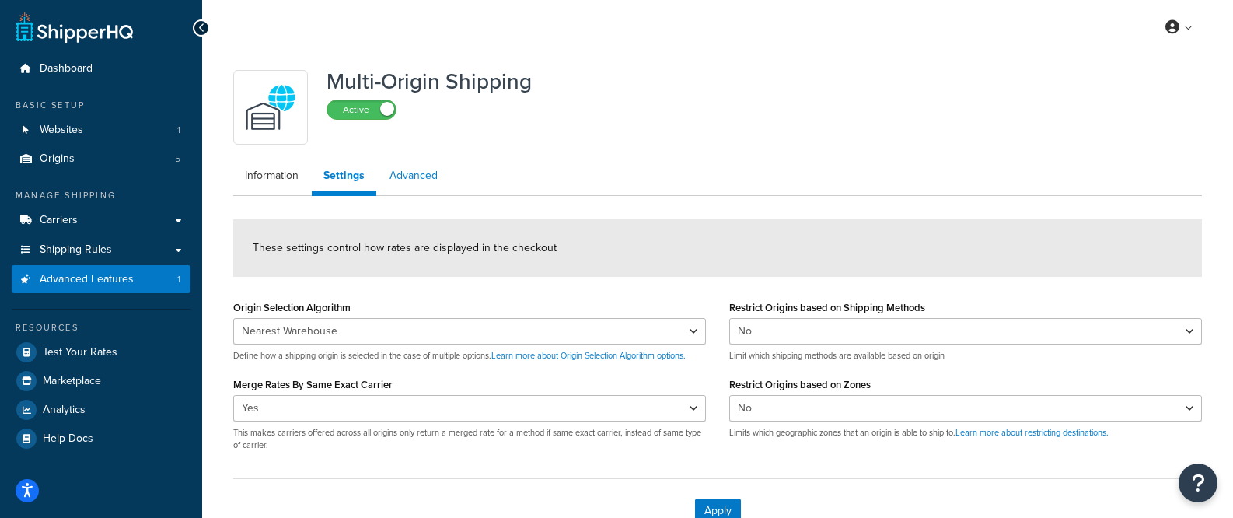
click at [411, 166] on link "Advanced" at bounding box center [414, 175] width 72 height 31
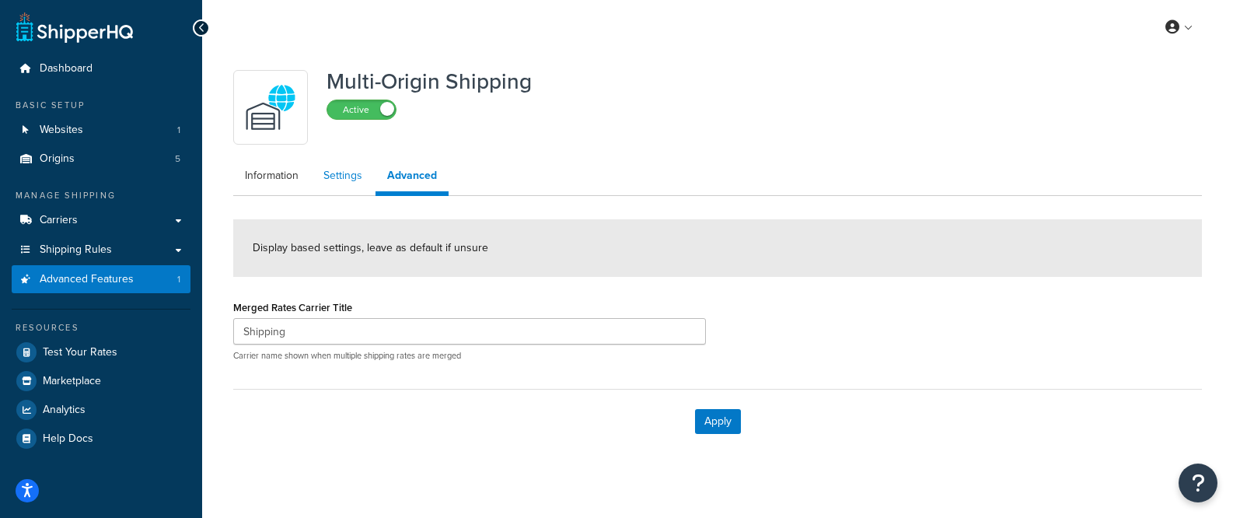
click at [359, 174] on link "Settings" at bounding box center [343, 175] width 62 height 31
select select "false"
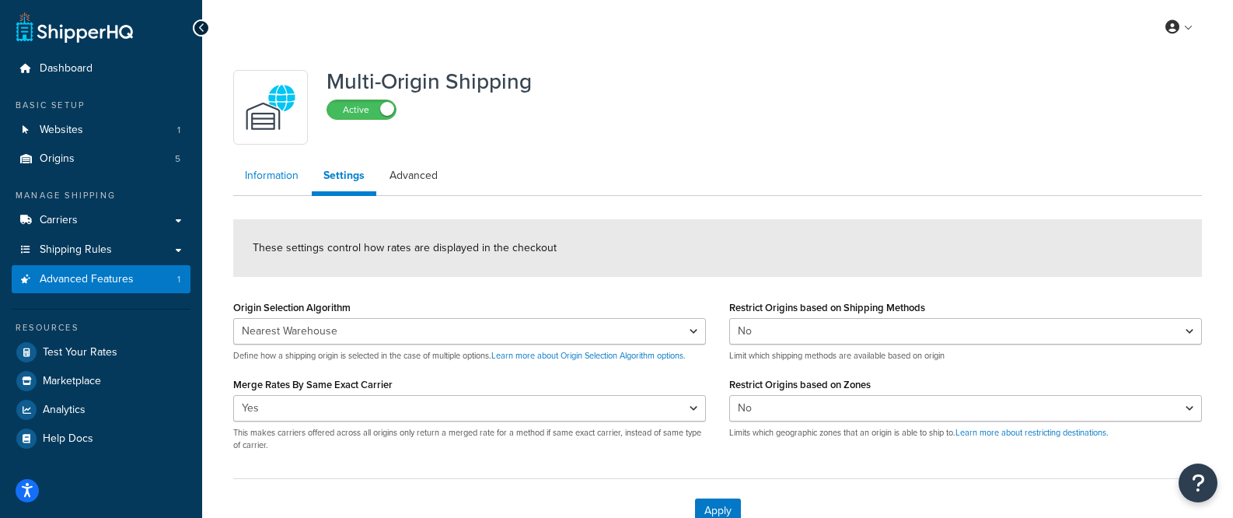
click at [285, 181] on link "Information" at bounding box center [271, 175] width 77 height 31
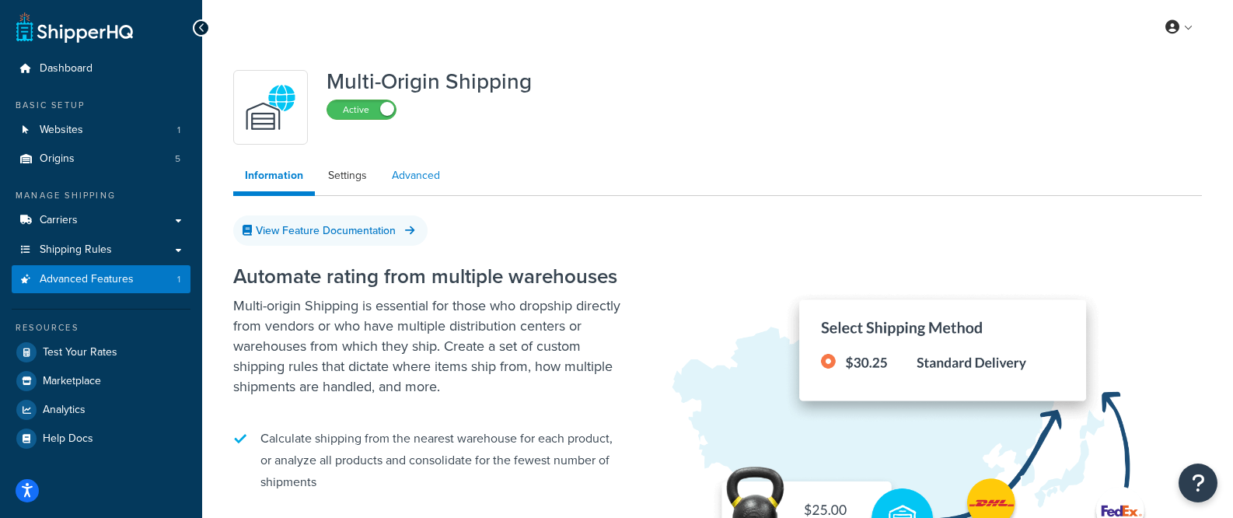
click at [418, 171] on link "Advanced" at bounding box center [416, 175] width 72 height 31
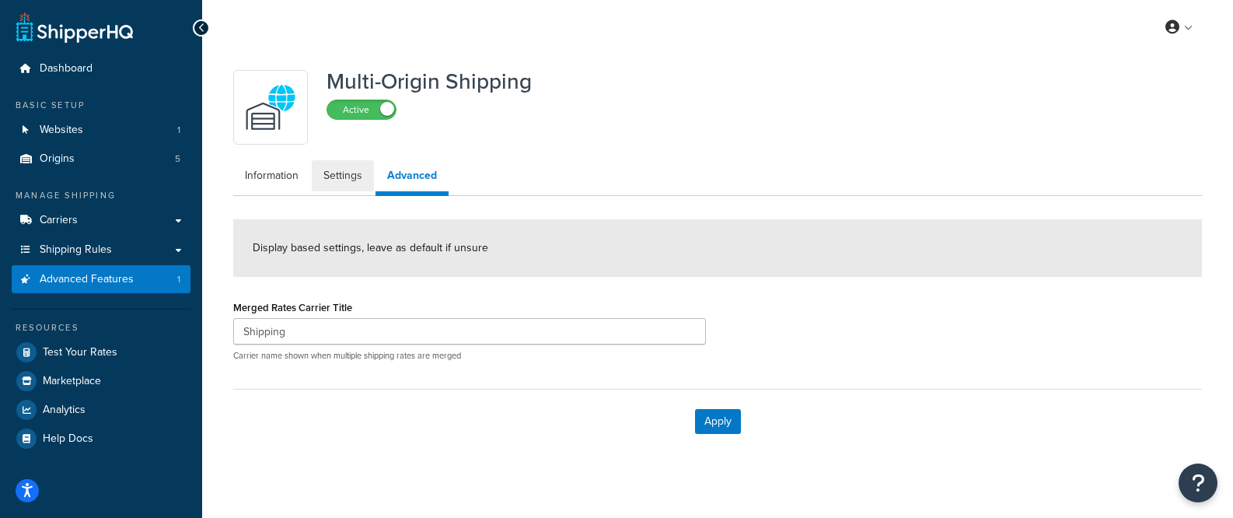
drag, startPoint x: 334, startPoint y: 178, endPoint x: 411, endPoint y: 181, distance: 76.3
click at [334, 178] on link "Settings" at bounding box center [343, 175] width 62 height 31
select select "false"
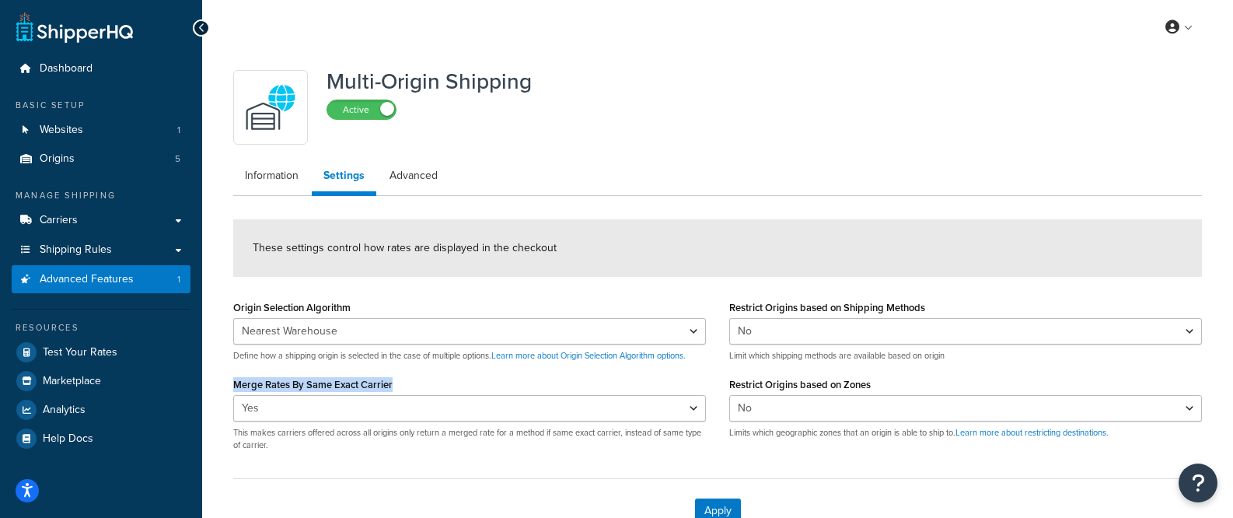
drag, startPoint x: 245, startPoint y: 380, endPoint x: 225, endPoint y: 380, distance: 20.2
click at [217, 380] on div "Multi-Origin Shipping Active Information Settings Advanced These settings contr…" at bounding box center [717, 317] width 1031 height 527
